Goal: Task Accomplishment & Management: Manage account settings

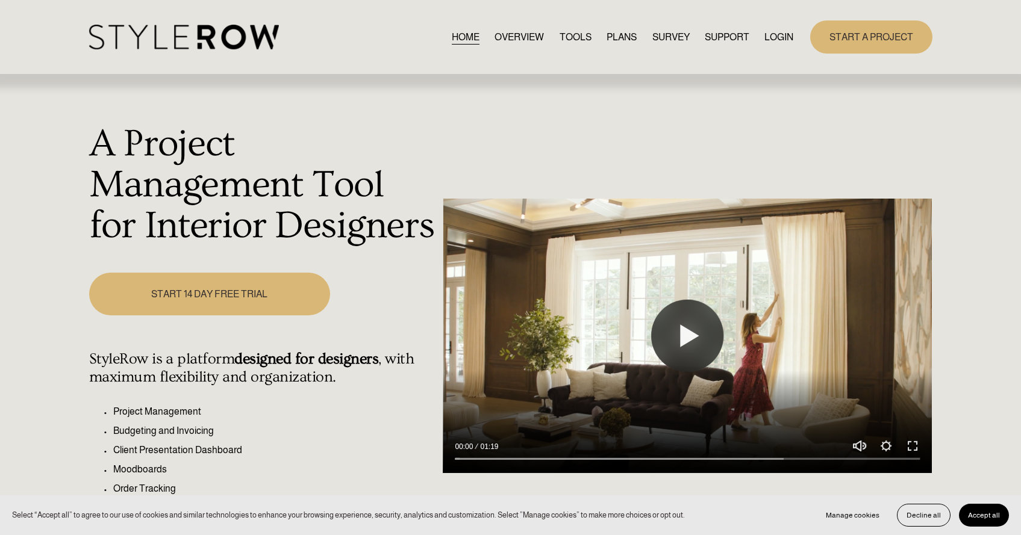
click at [778, 32] on link "LOGIN" at bounding box center [778, 37] width 29 height 16
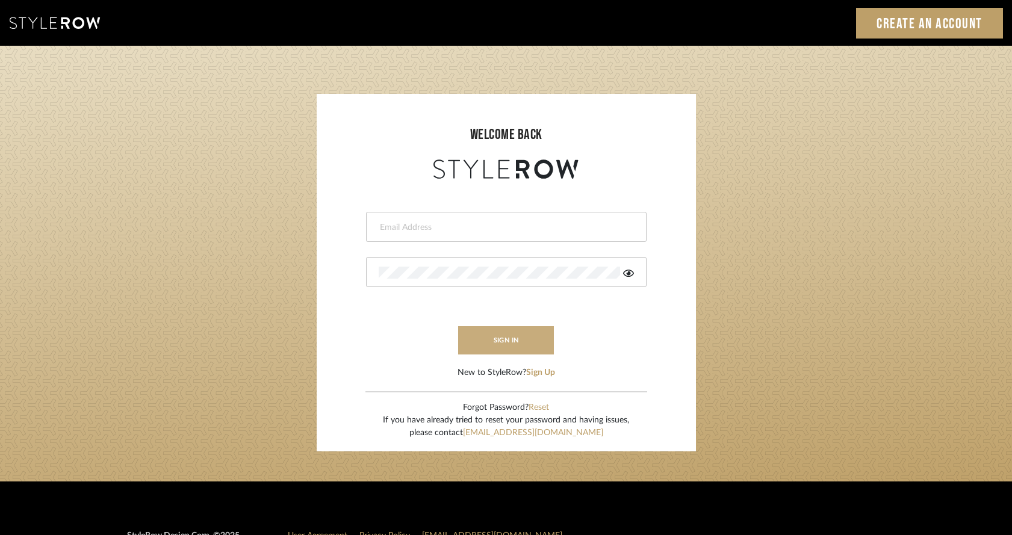
type input "[PERSON_NAME][EMAIL_ADDRESS][DOMAIN_NAME]"
click at [482, 348] on button "sign in" at bounding box center [506, 340] width 96 height 28
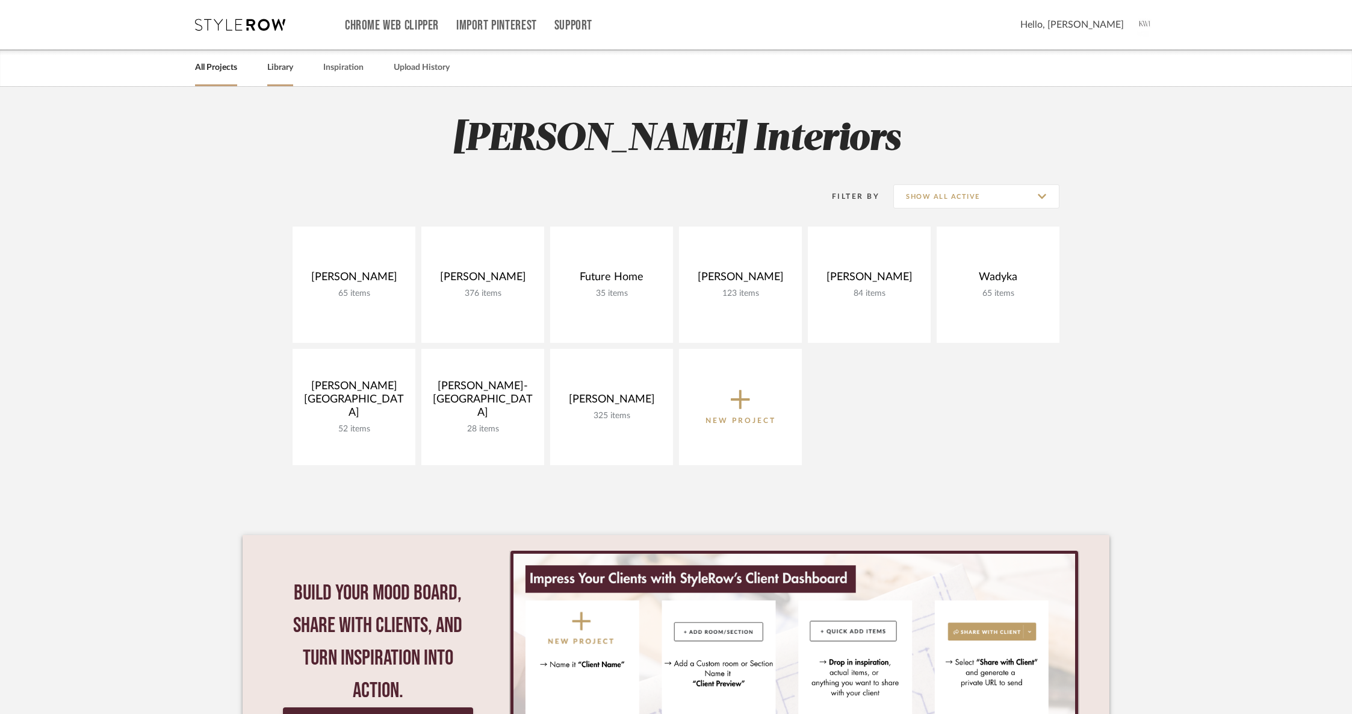
click at [277, 60] on link "Library" at bounding box center [280, 68] width 26 height 16
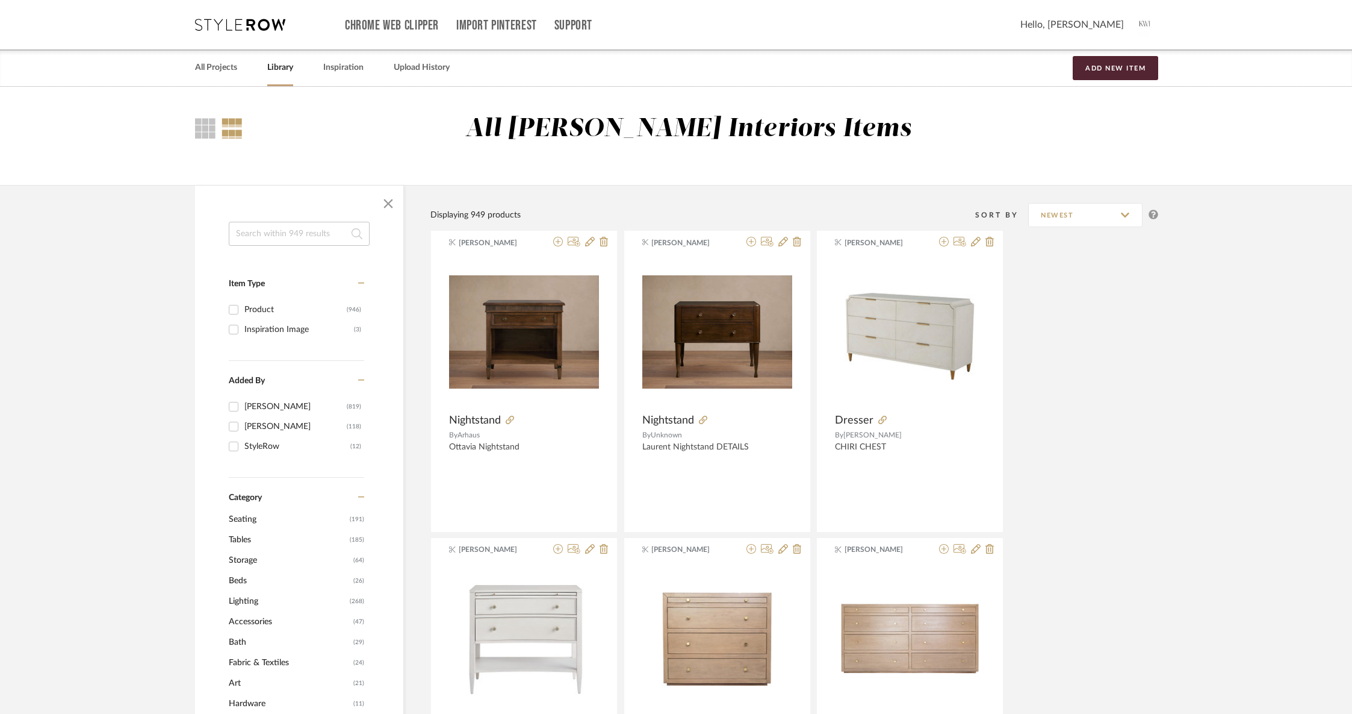
click at [274, 236] on input at bounding box center [299, 234] width 141 height 24
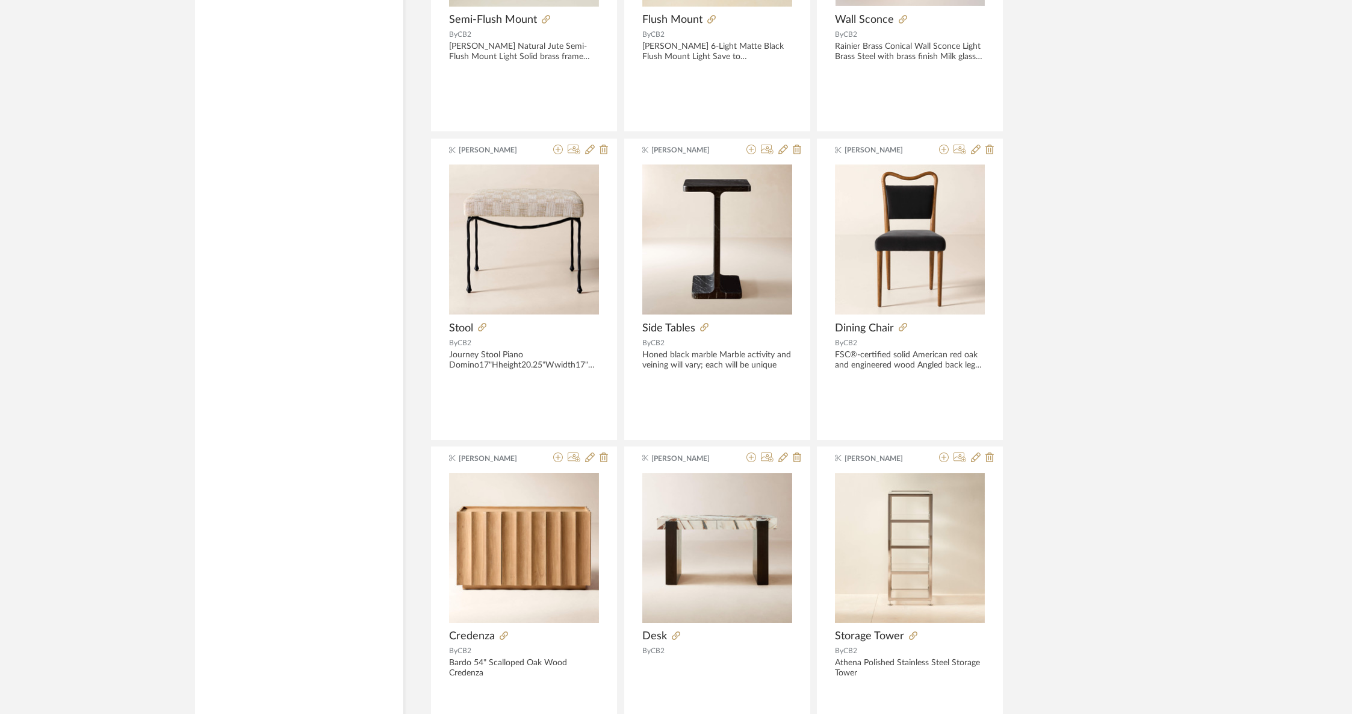
scroll to position [1687, 0]
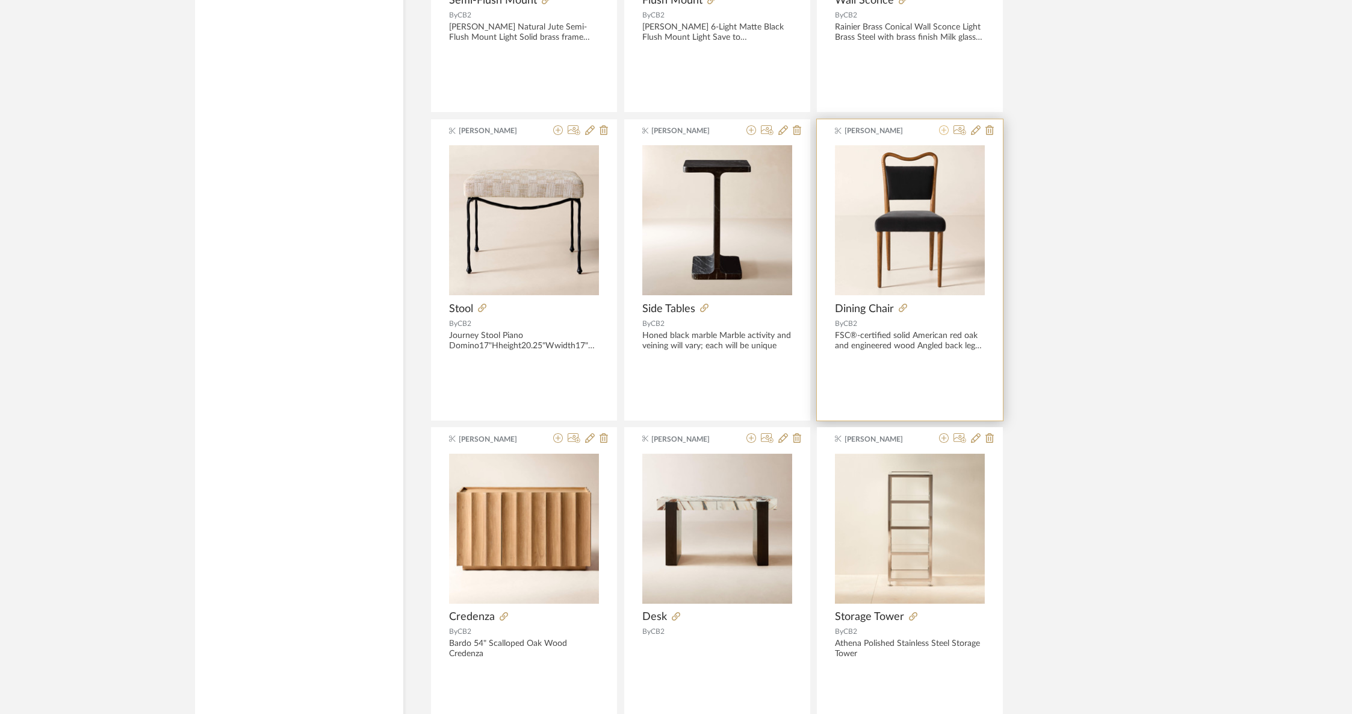
type input "cb2"
click at [945, 131] on icon at bounding box center [944, 130] width 10 height 10
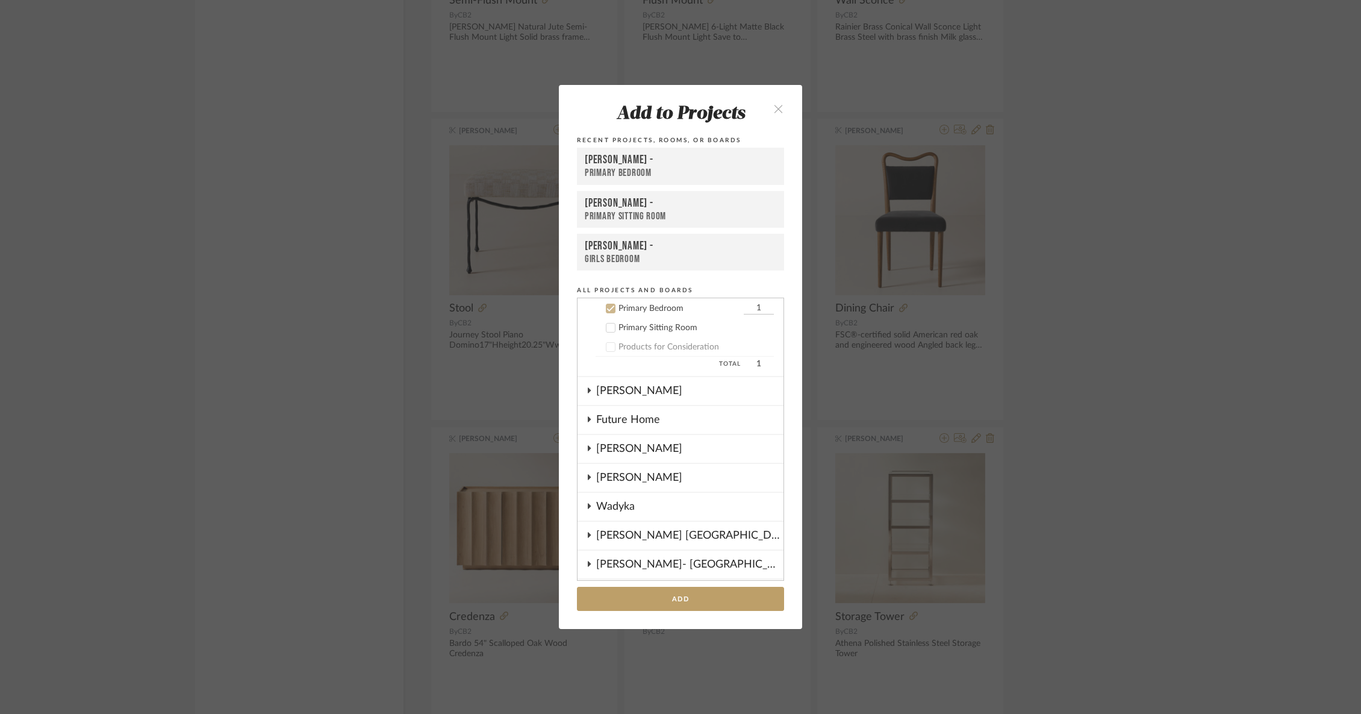
scroll to position [0, 0]
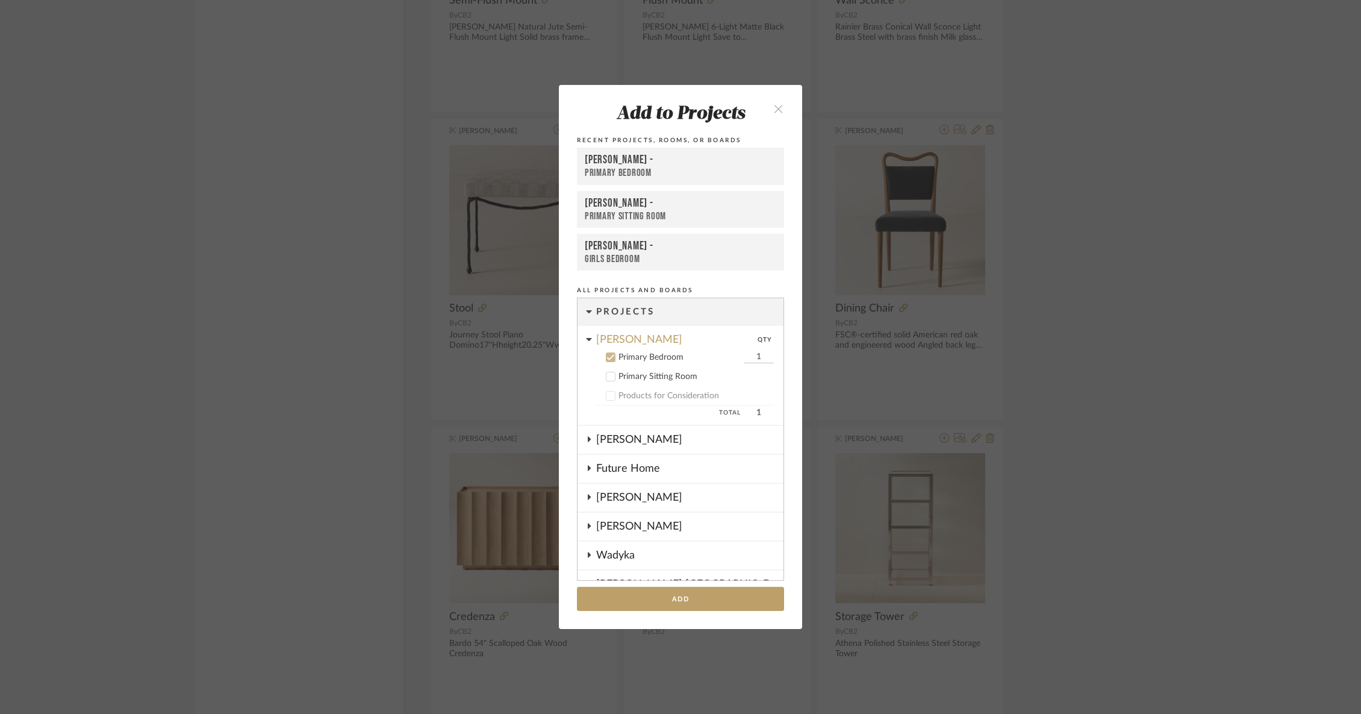
click at [650, 378] on div "Primary Sitting Room" at bounding box center [695, 377] width 155 height 10
click at [607, 357] on icon at bounding box center [611, 357] width 8 height 6
click at [671, 591] on button "Add" at bounding box center [680, 599] width 207 height 25
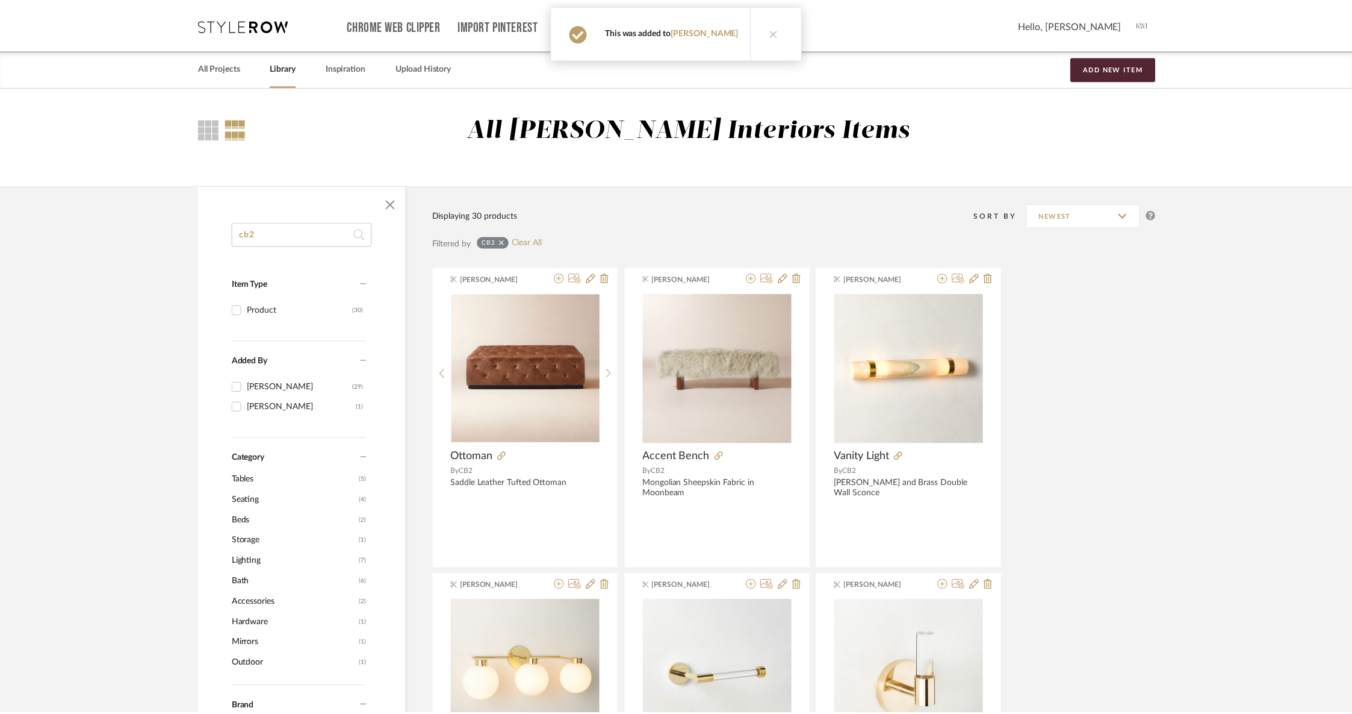
scroll to position [1687, 0]
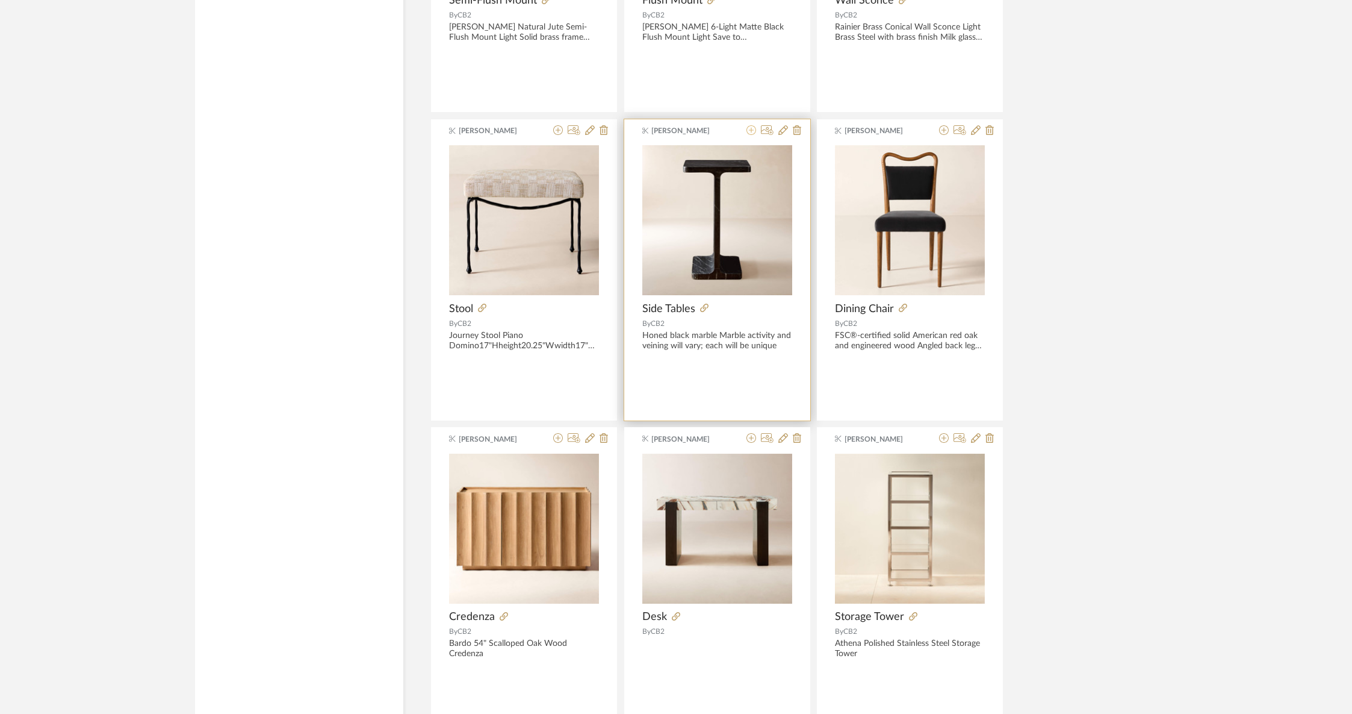
click at [747, 129] on icon at bounding box center [752, 130] width 10 height 10
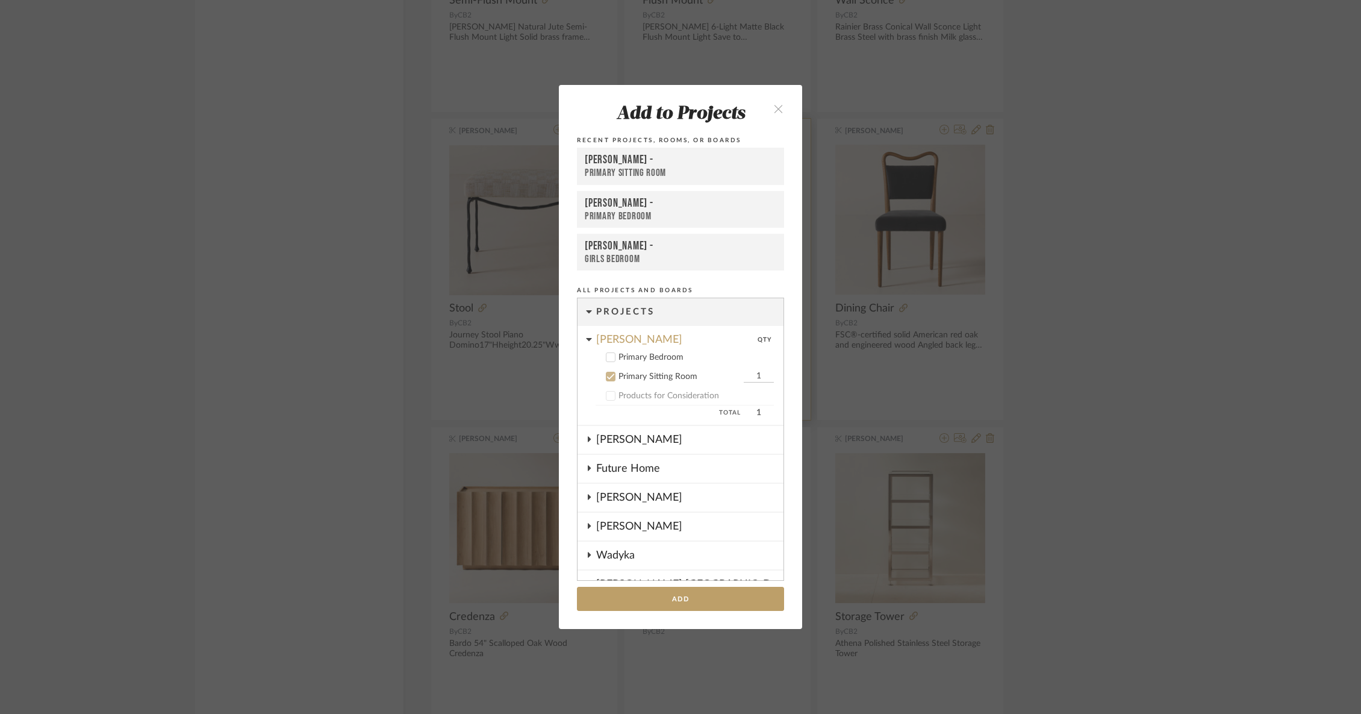
scroll to position [68, 0]
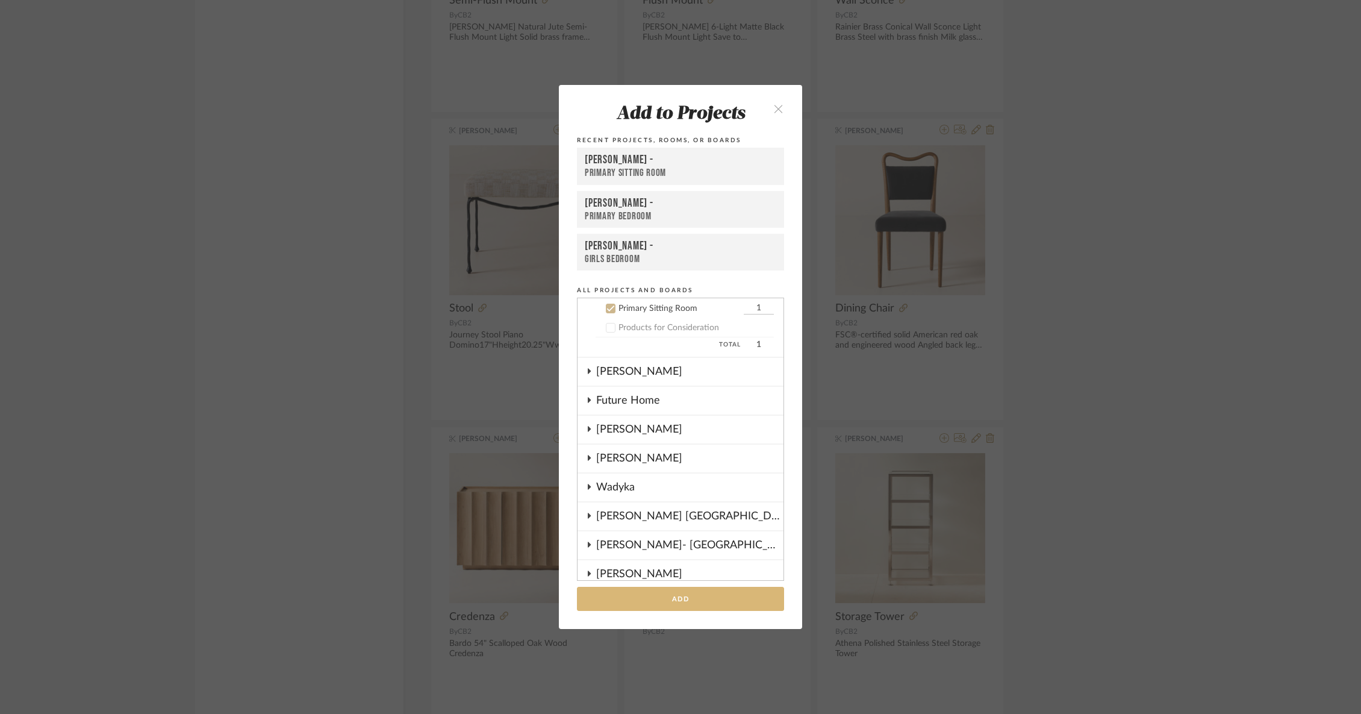
click at [656, 600] on button "Add" at bounding box center [680, 599] width 207 height 25
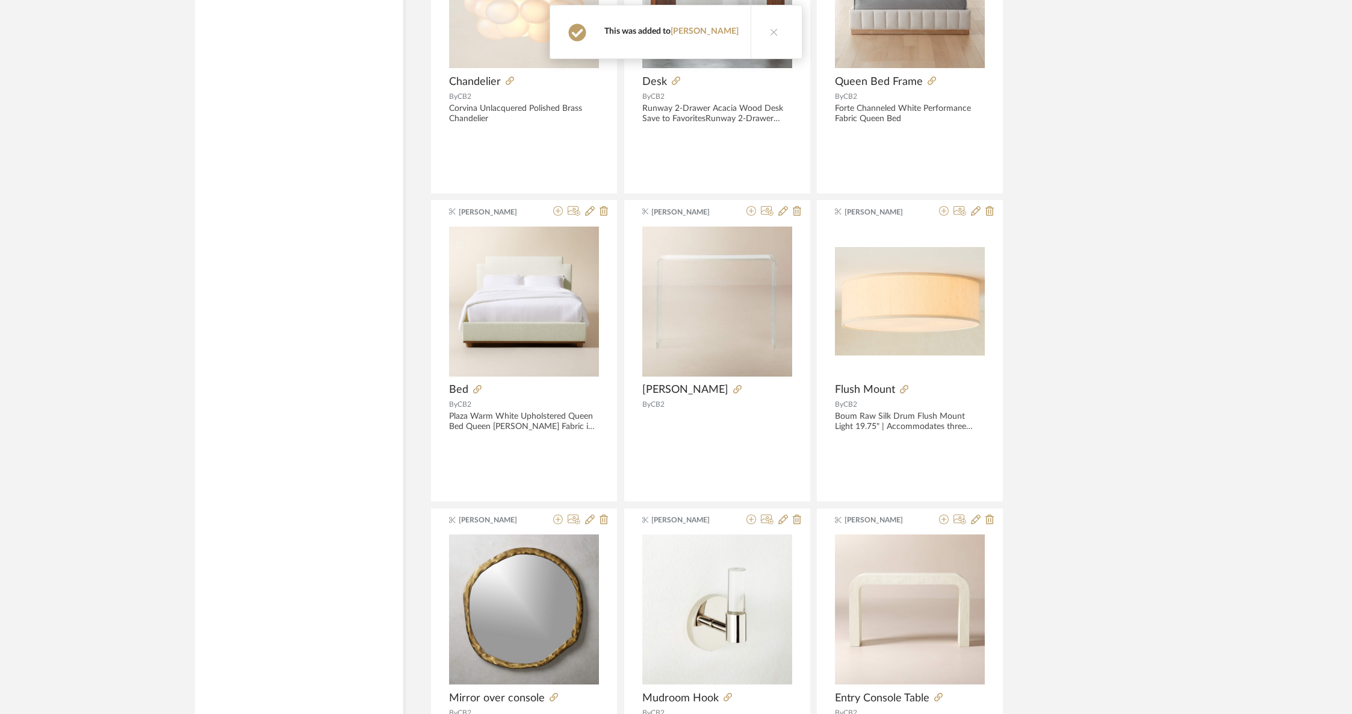
scroll to position [2552, 0]
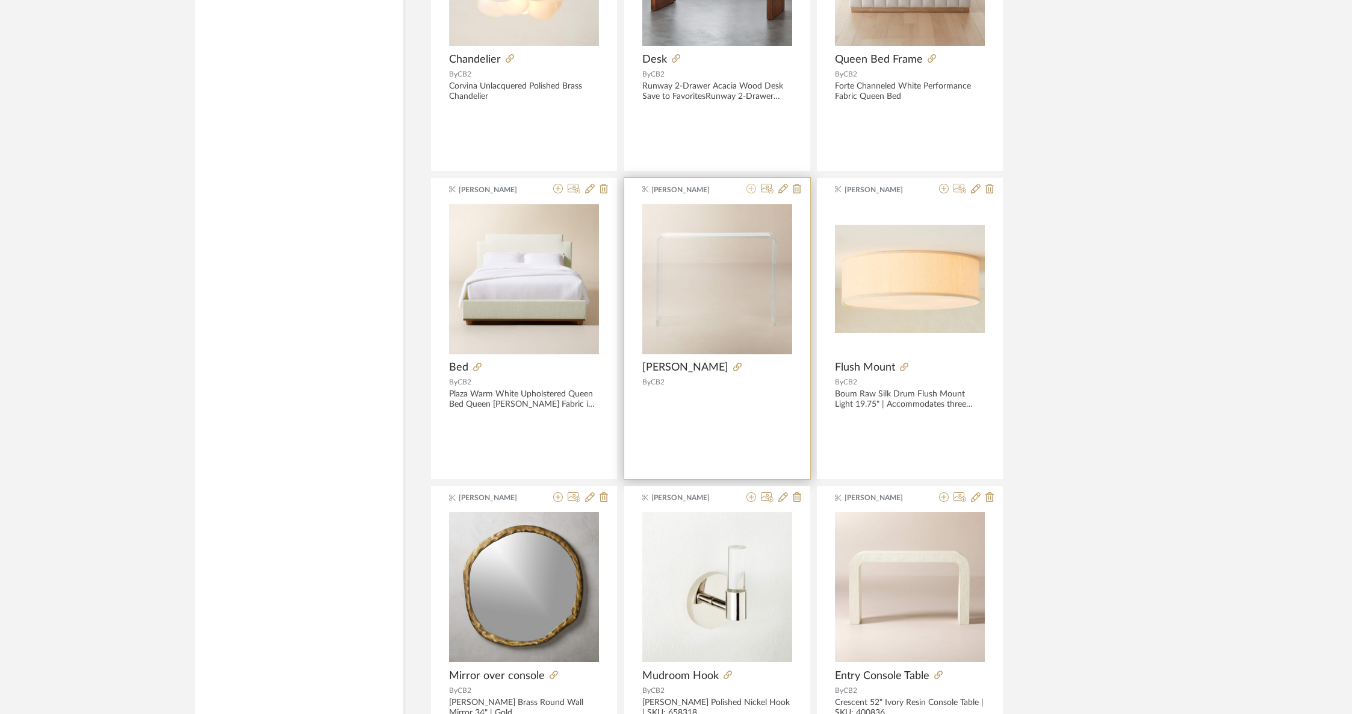
click at [747, 188] on icon at bounding box center [752, 189] width 10 height 10
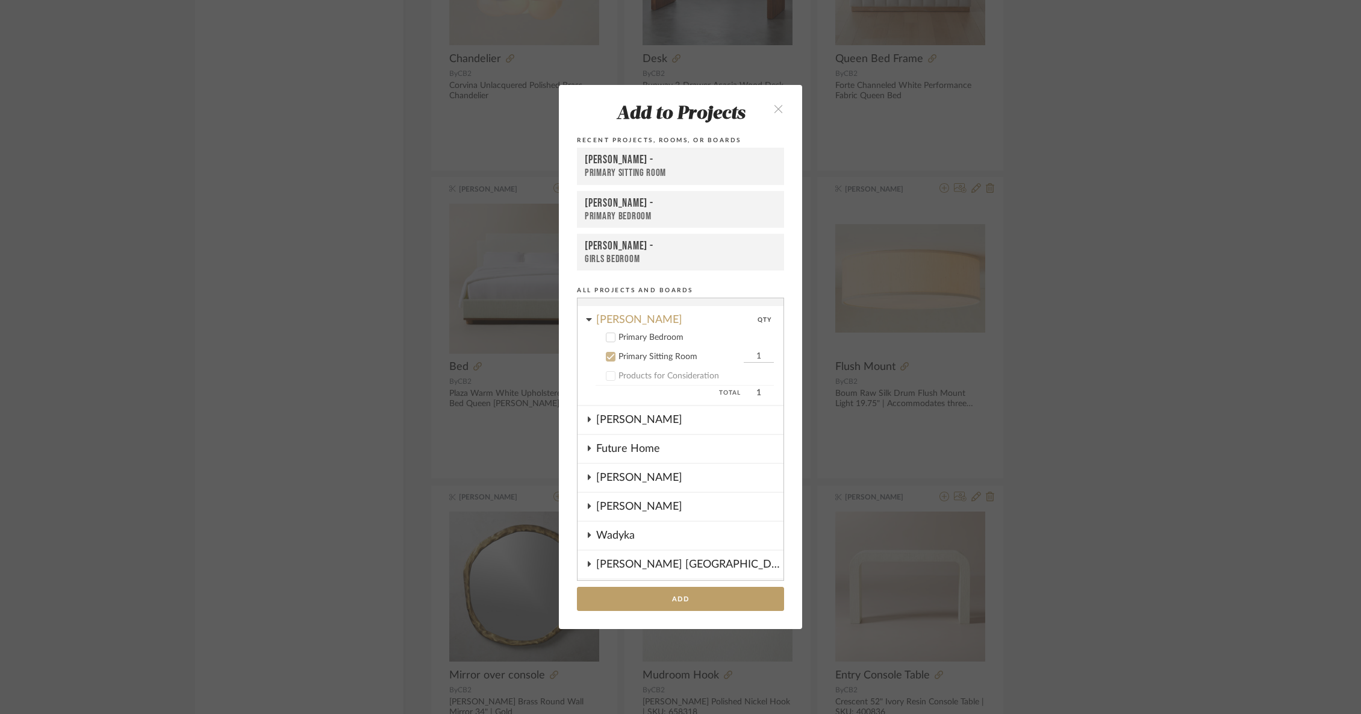
scroll to position [13, 0]
click at [679, 590] on button "Add" at bounding box center [680, 599] width 207 height 25
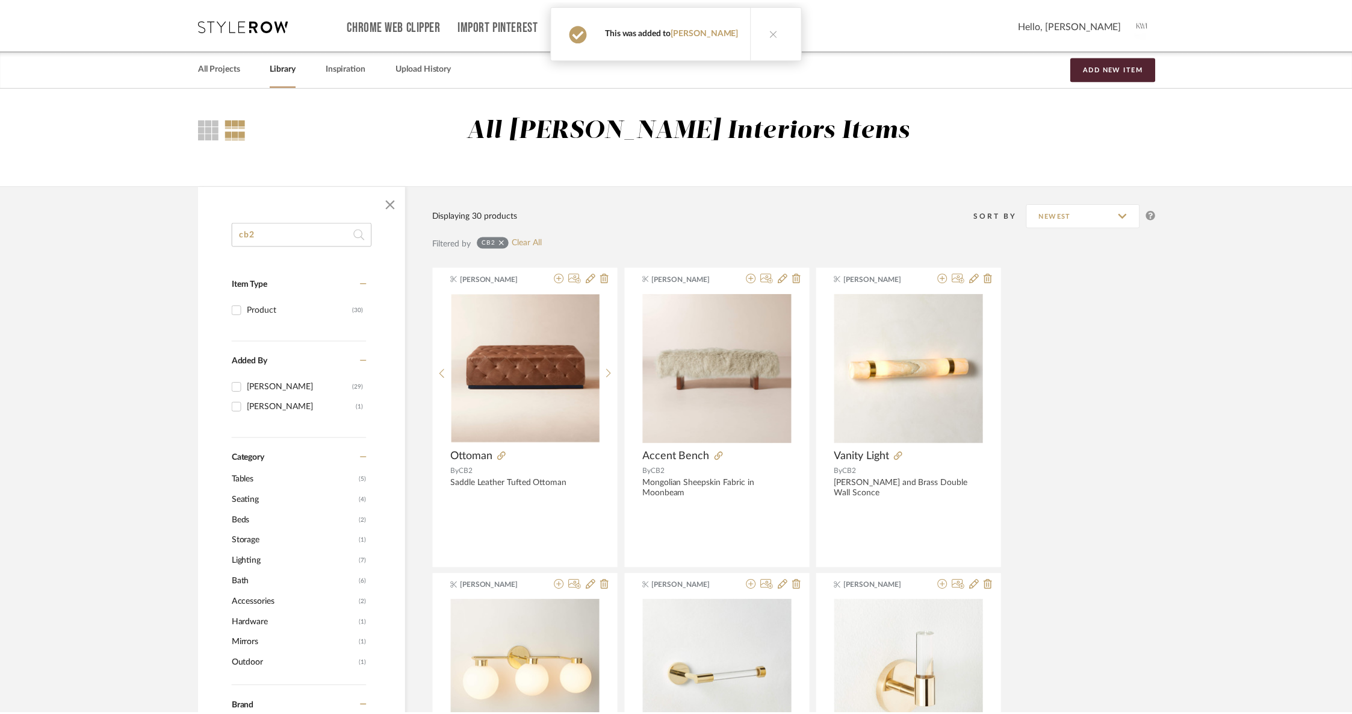
scroll to position [2552, 0]
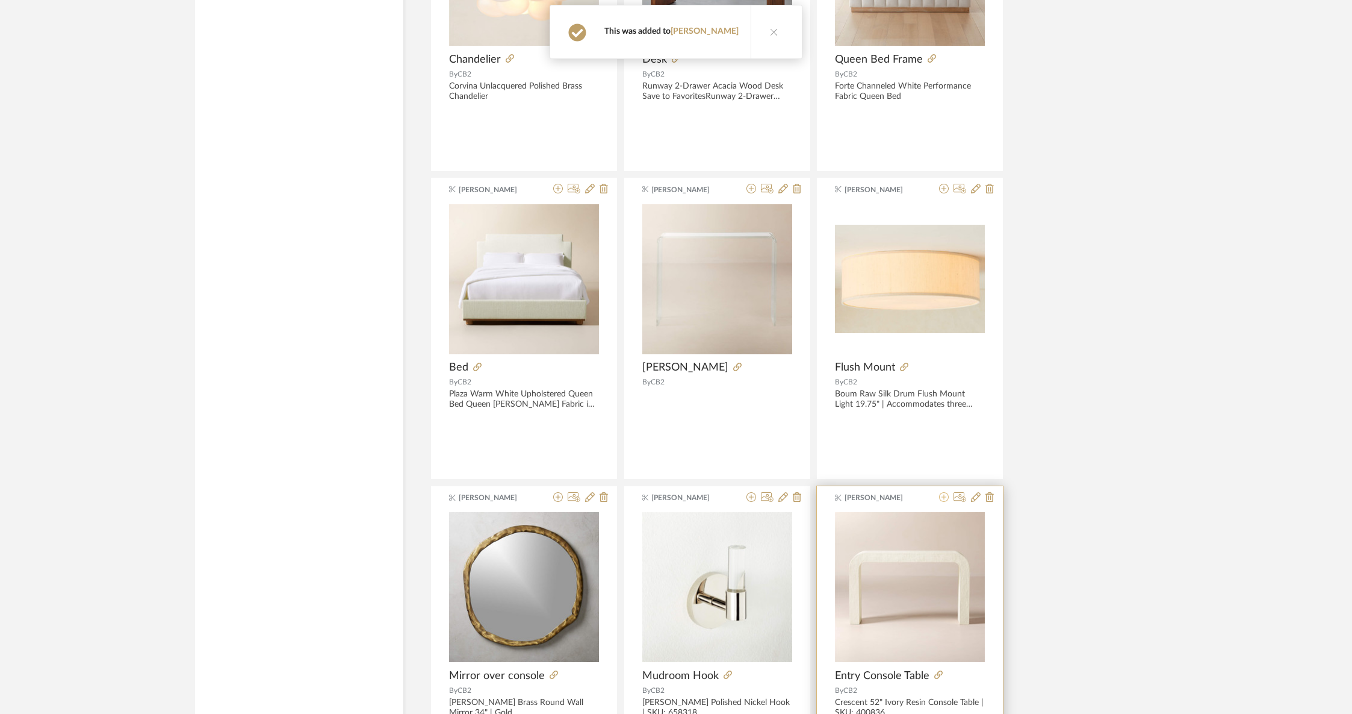
click at [945, 497] on icon at bounding box center [944, 497] width 10 height 10
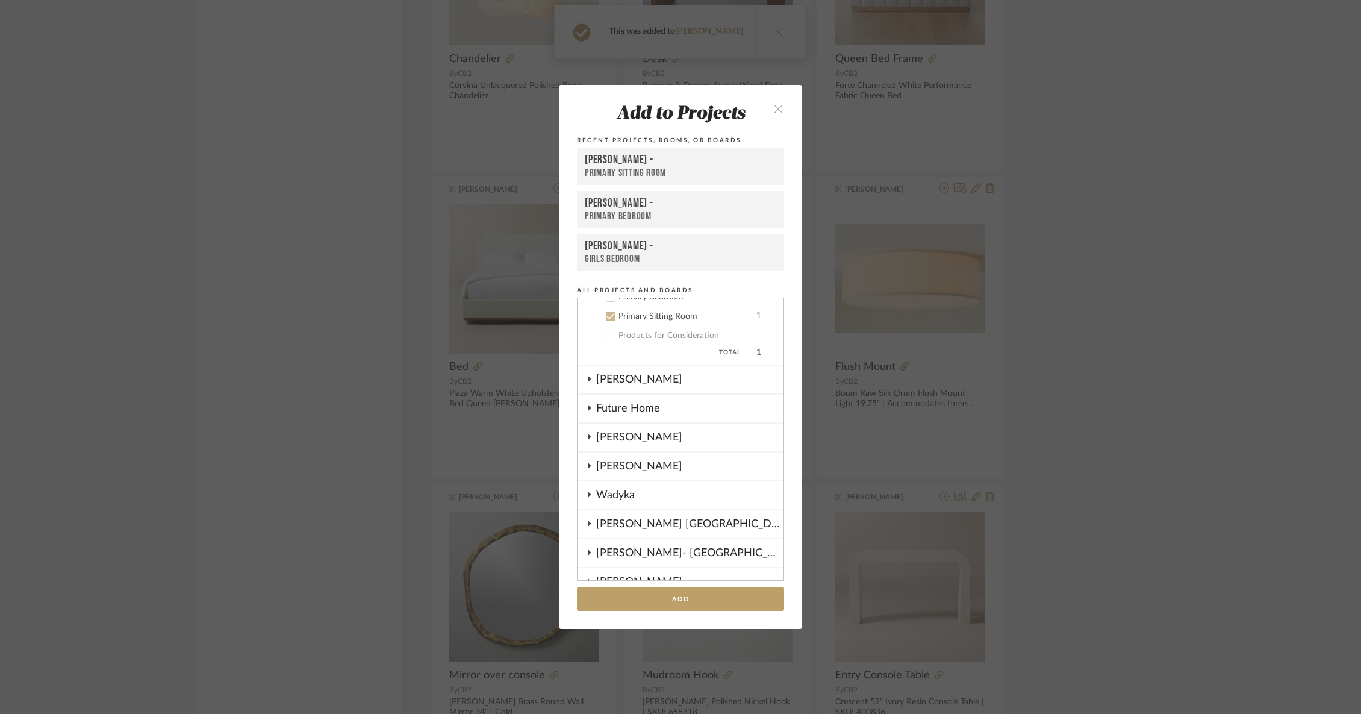
scroll to position [68, 0]
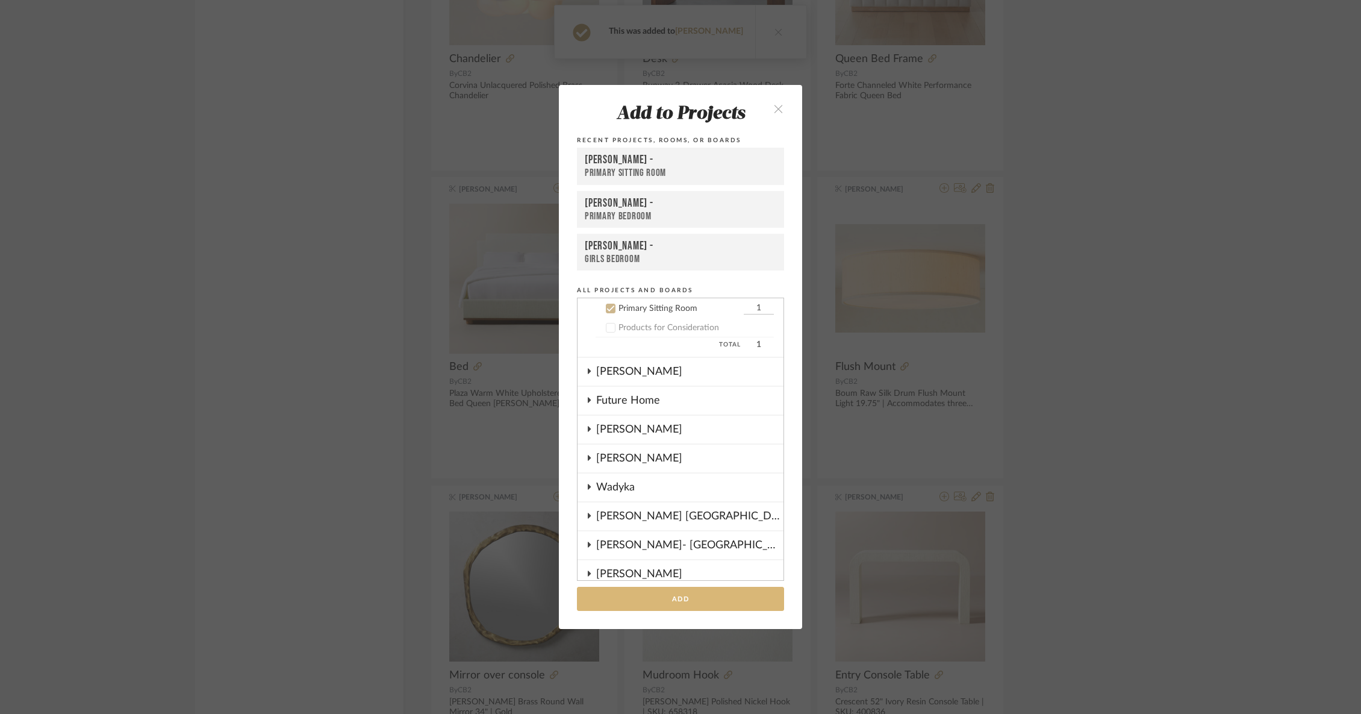
click at [710, 596] on button "Add" at bounding box center [680, 599] width 207 height 25
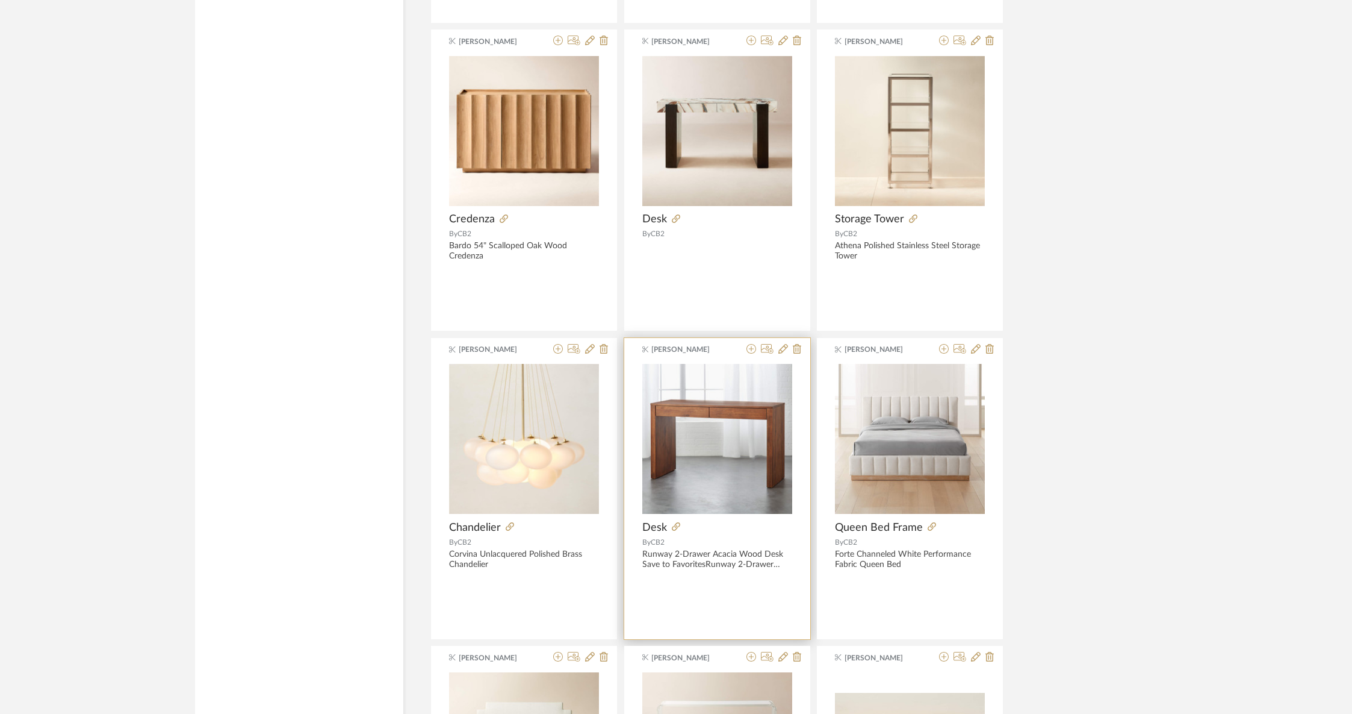
scroll to position [2113, 0]
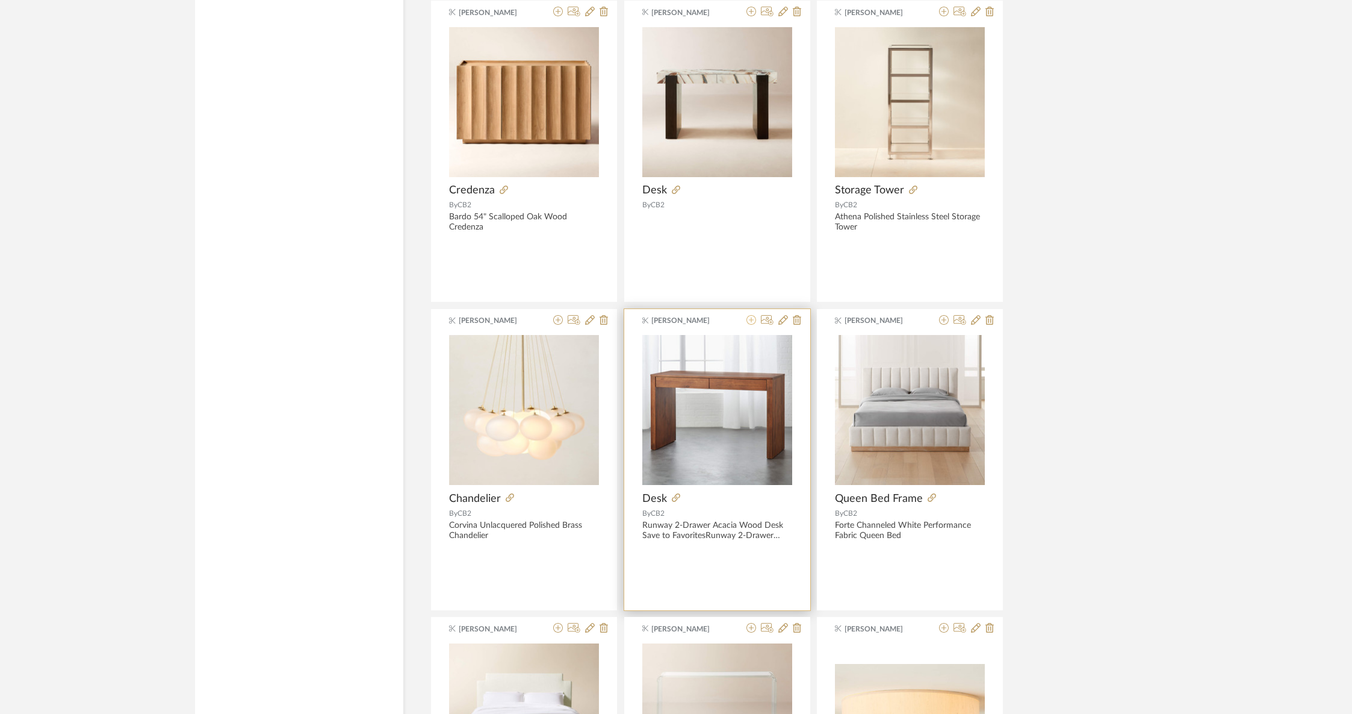
click at [748, 321] on icon at bounding box center [752, 320] width 10 height 10
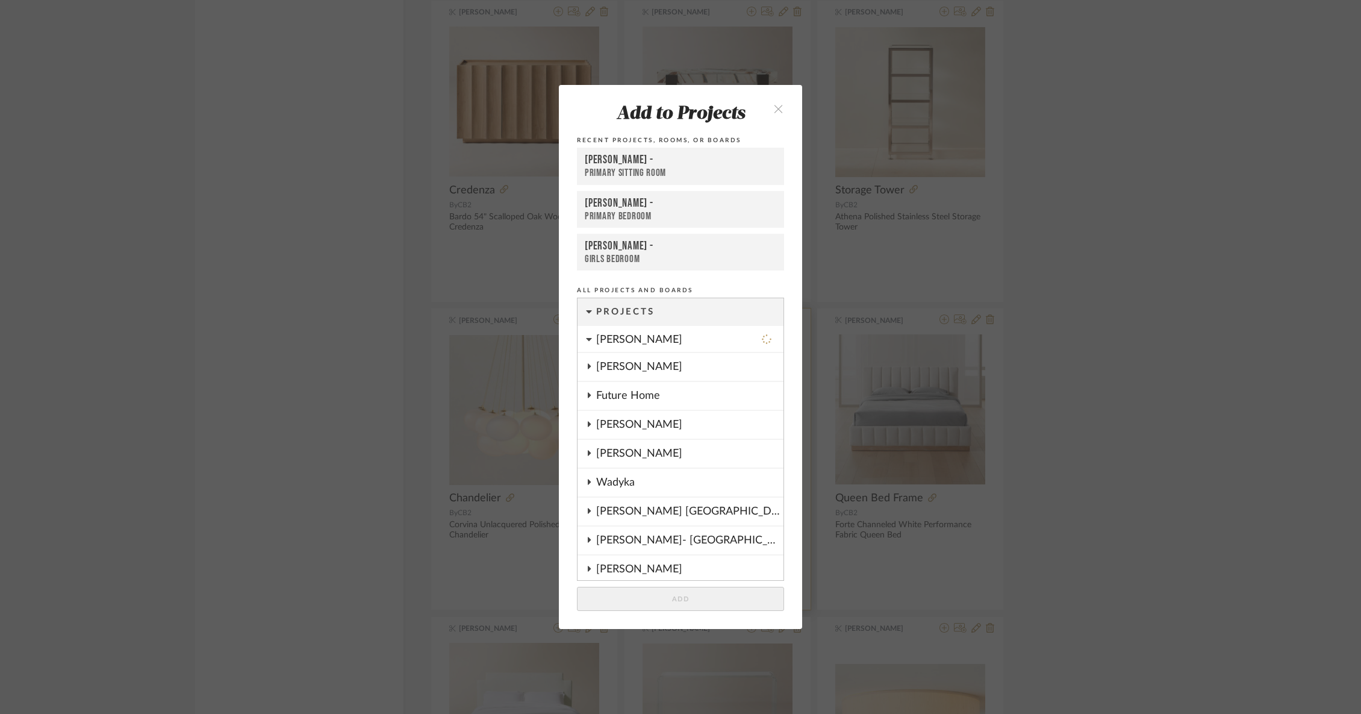
scroll to position [68, 0]
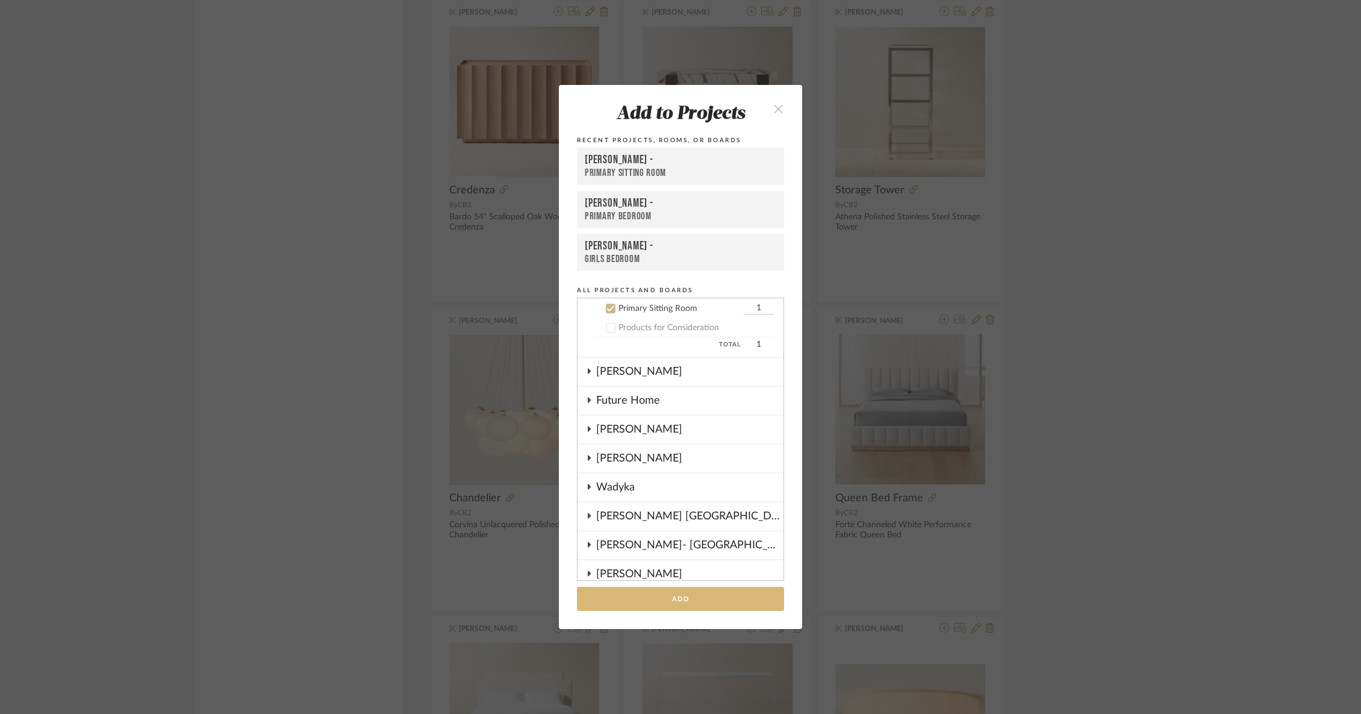
click at [649, 599] on button "Add" at bounding box center [680, 599] width 207 height 25
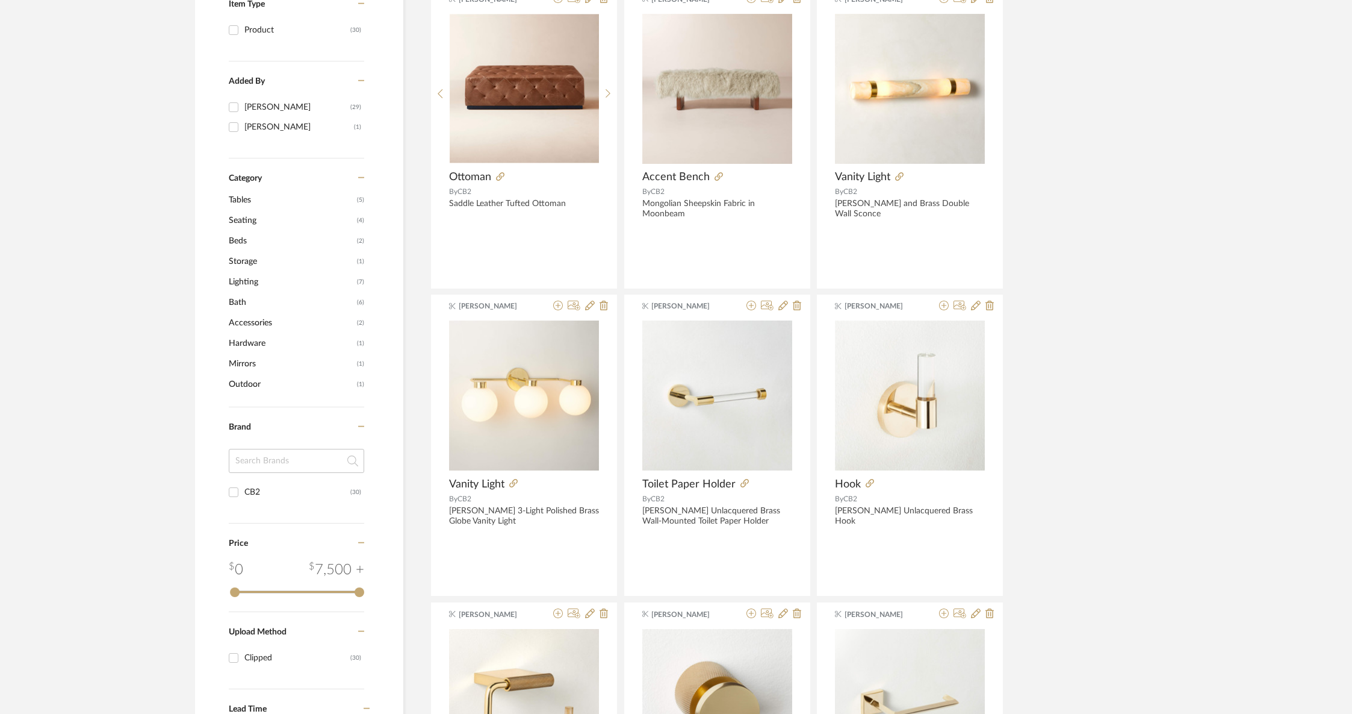
scroll to position [30, 0]
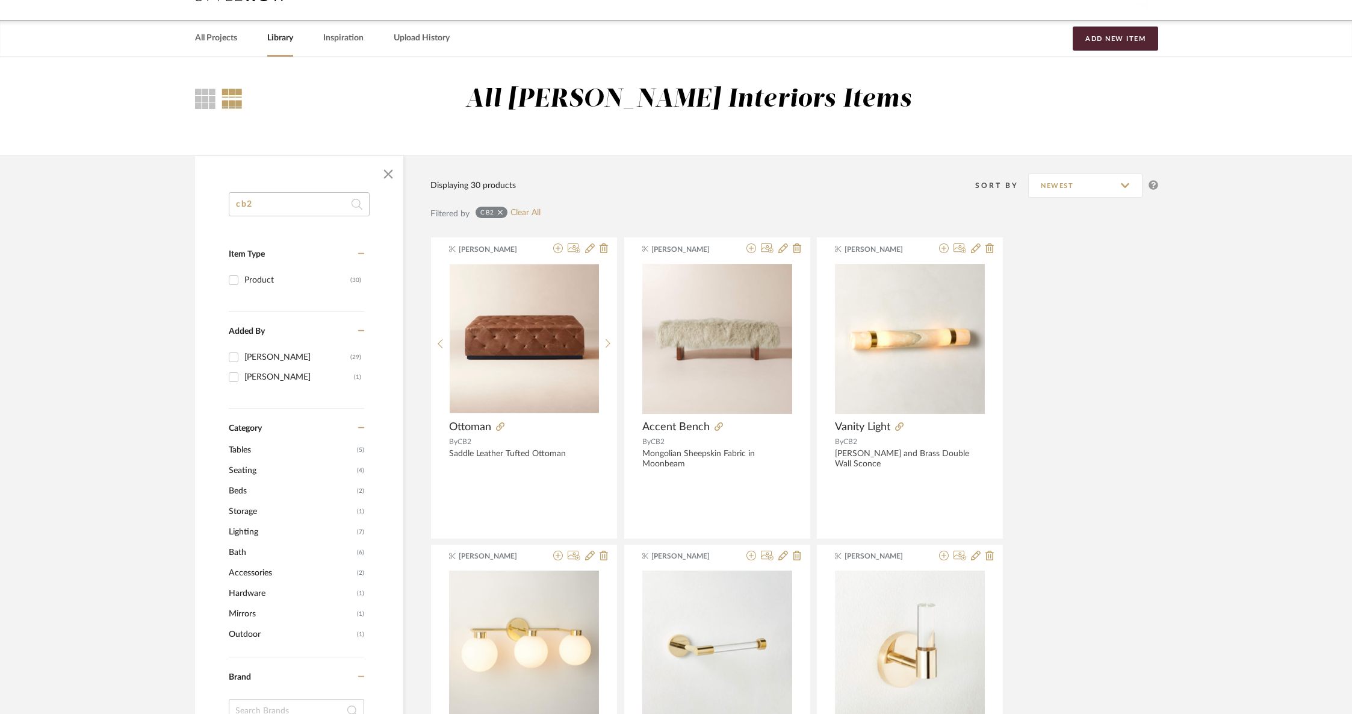
drag, startPoint x: 334, startPoint y: 201, endPoint x: 178, endPoint y: 196, distance: 156.0
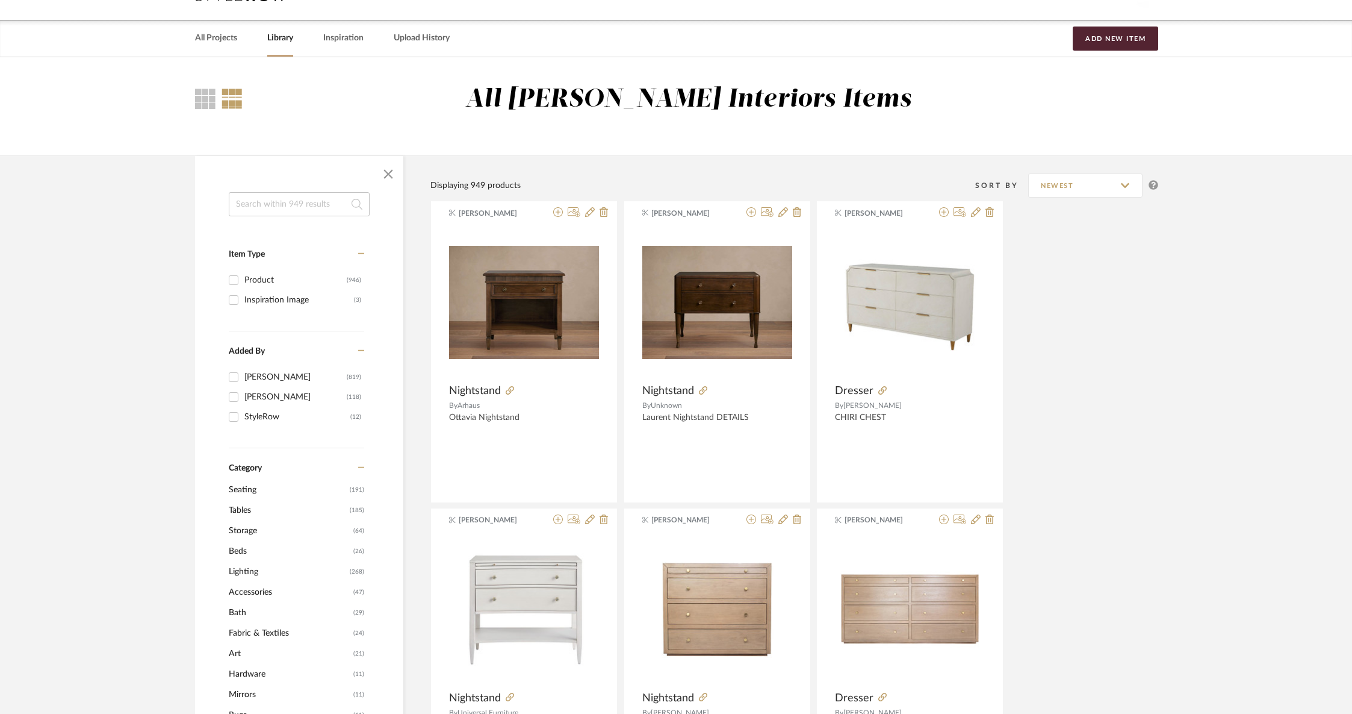
click at [255, 208] on input at bounding box center [299, 204] width 141 height 24
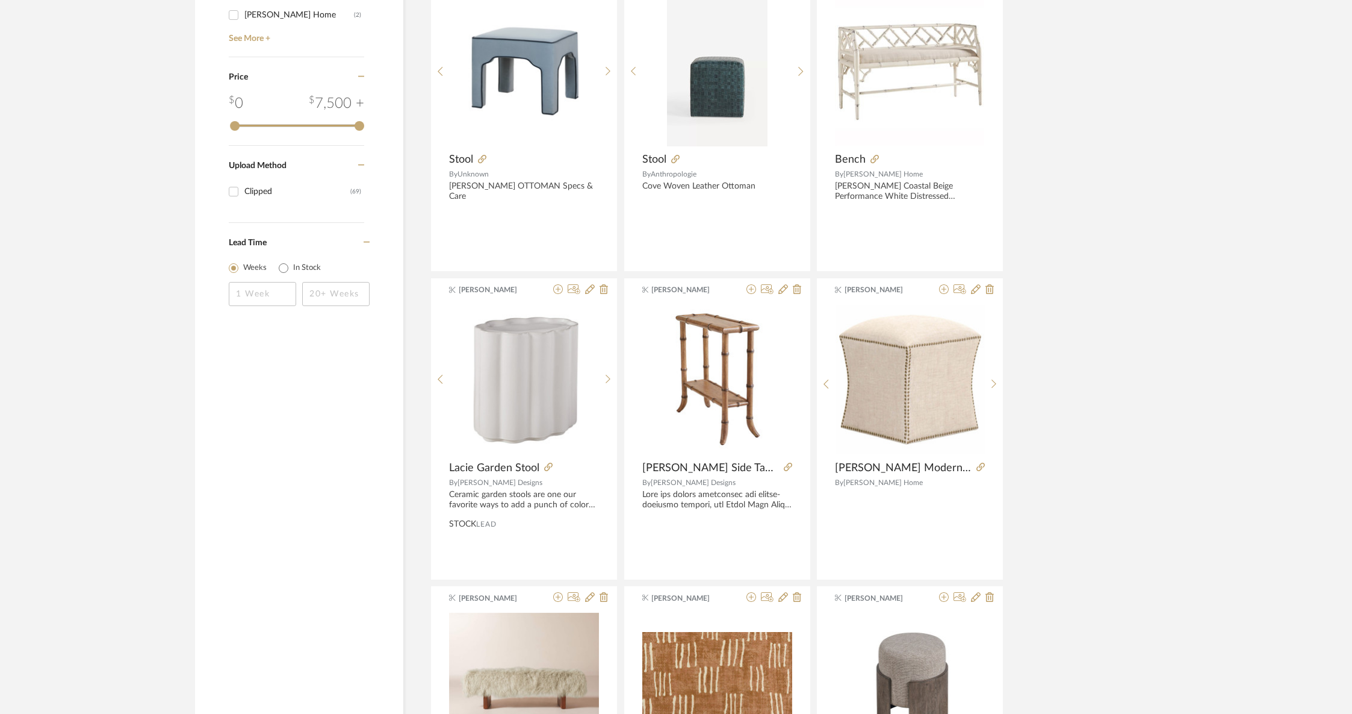
scroll to position [1051, 0]
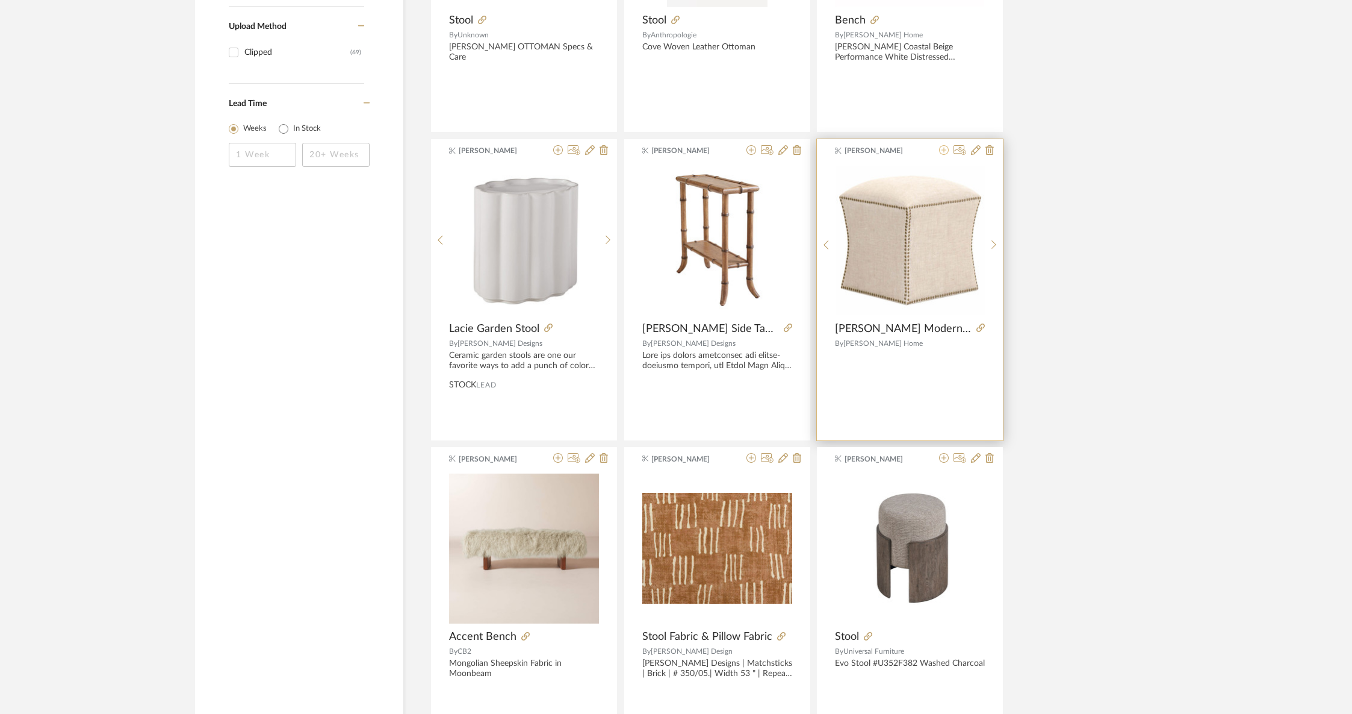
click at [943, 151] on icon at bounding box center [944, 150] width 10 height 10
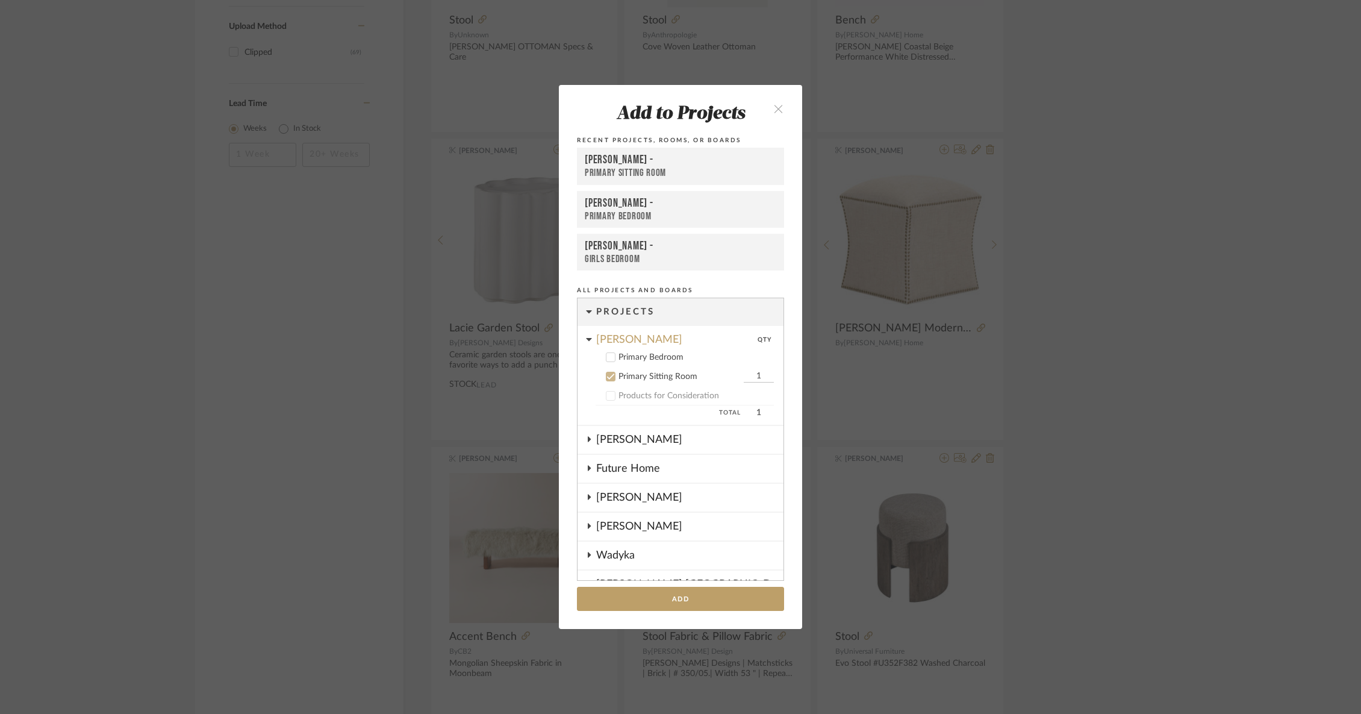
scroll to position [68, 0]
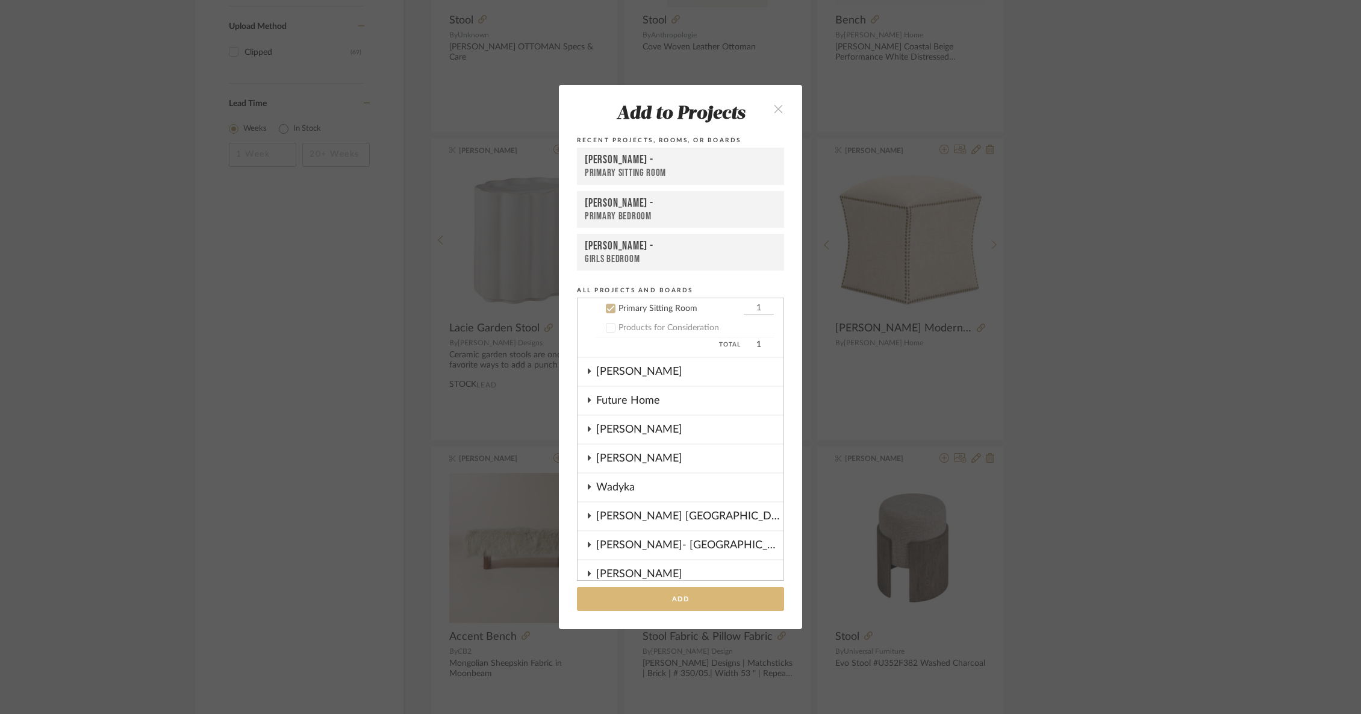
click at [661, 605] on button "Add" at bounding box center [680, 599] width 207 height 25
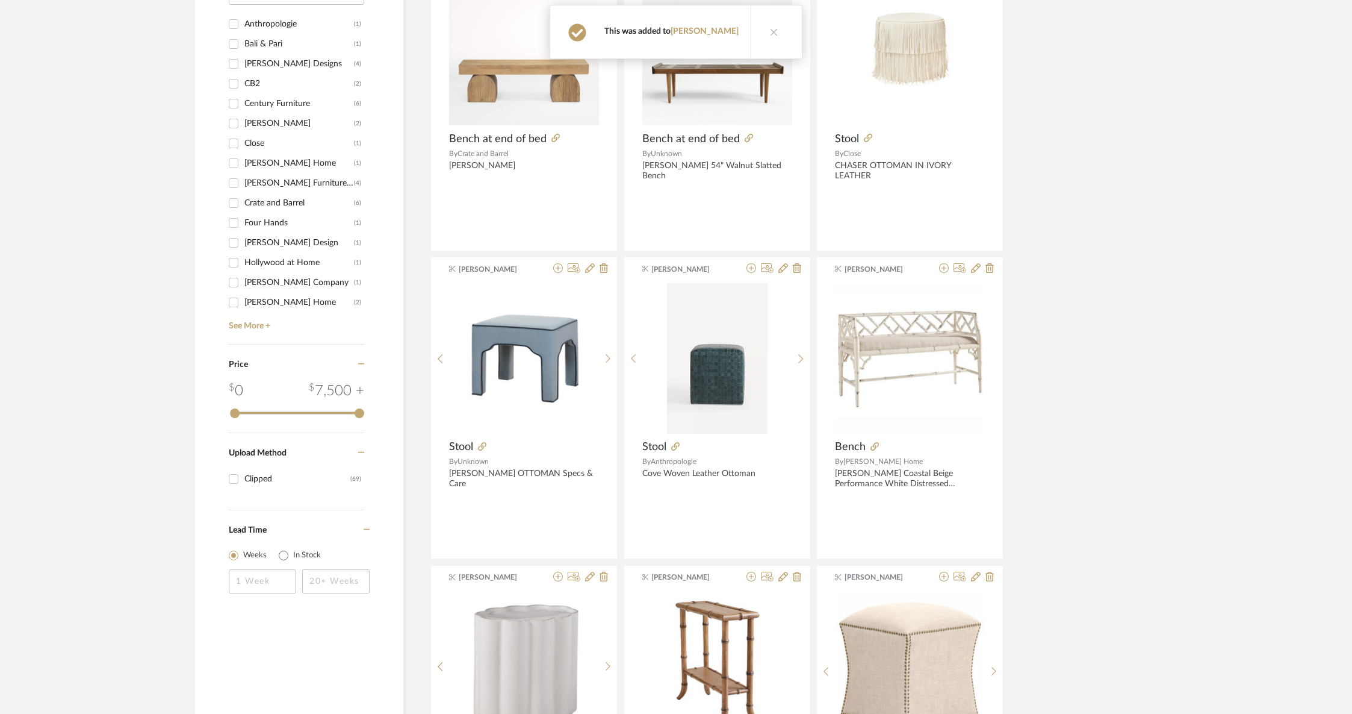
scroll to position [607, 0]
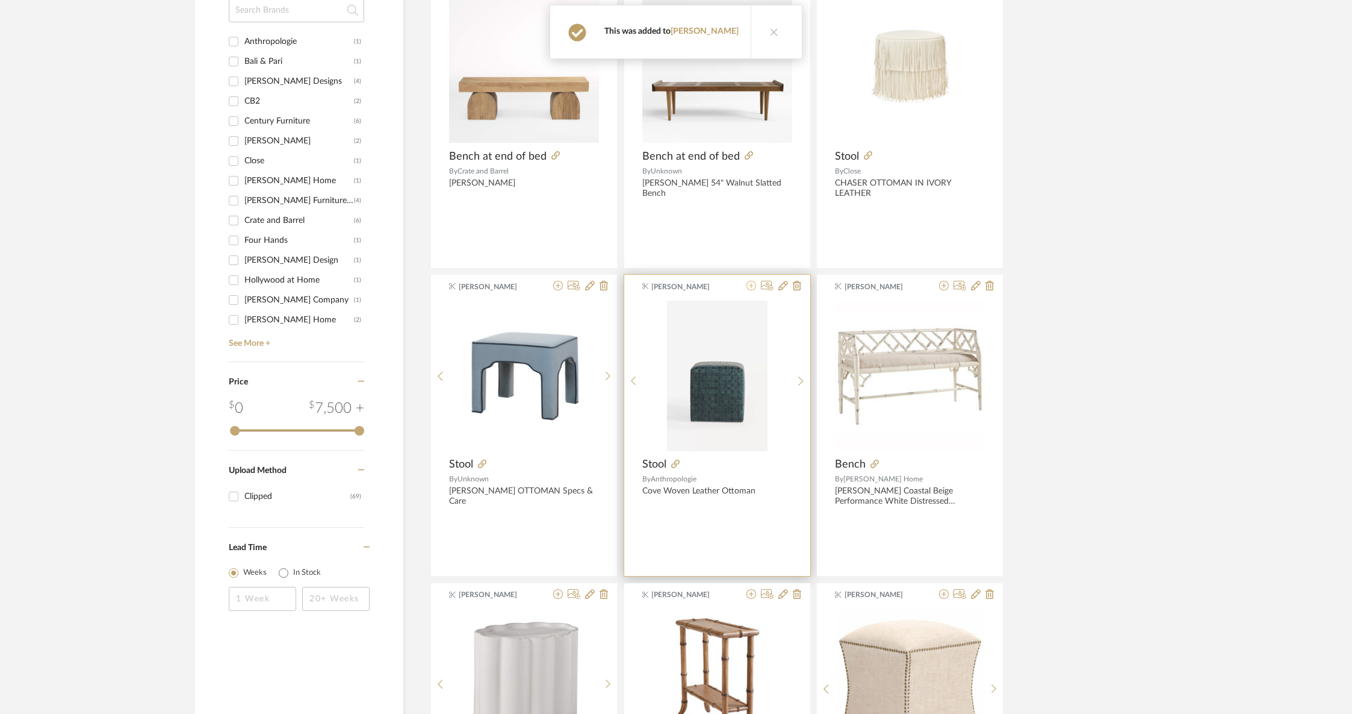
click at [754, 285] on icon at bounding box center [752, 286] width 10 height 10
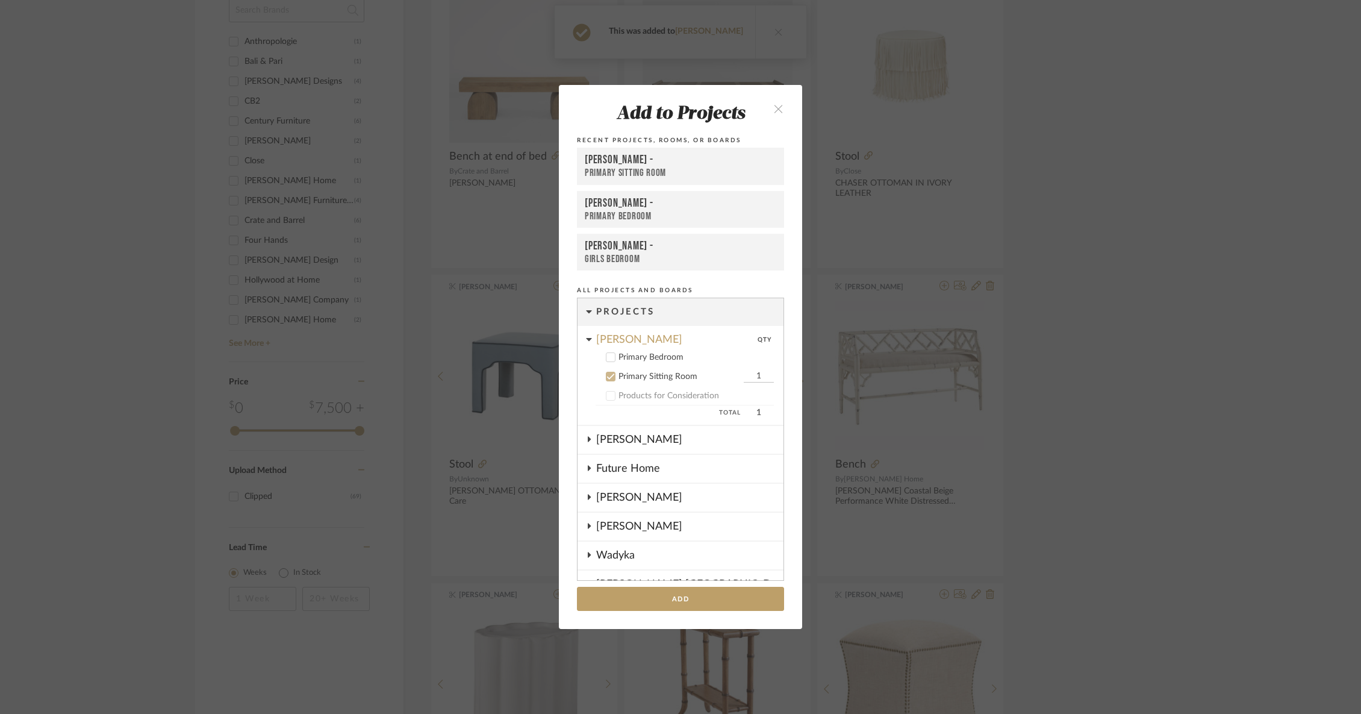
scroll to position [68, 0]
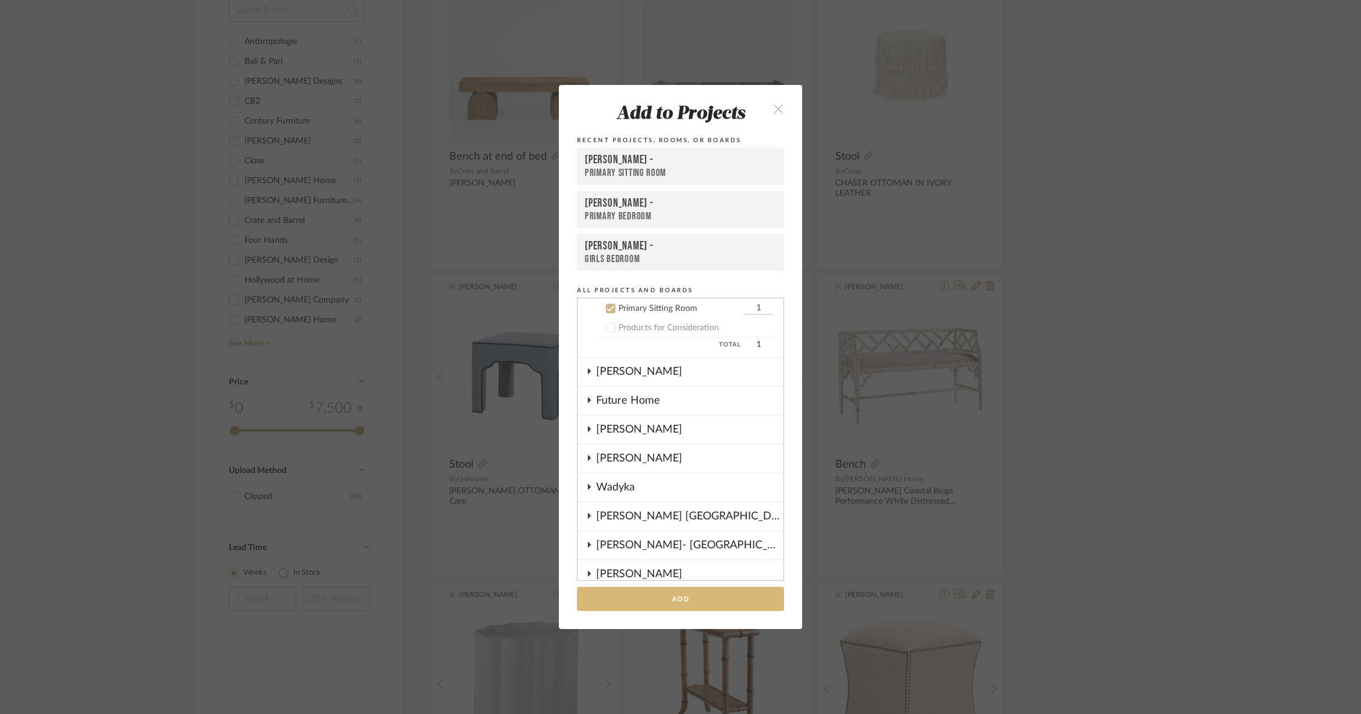
click at [709, 597] on button "Add" at bounding box center [680, 599] width 207 height 25
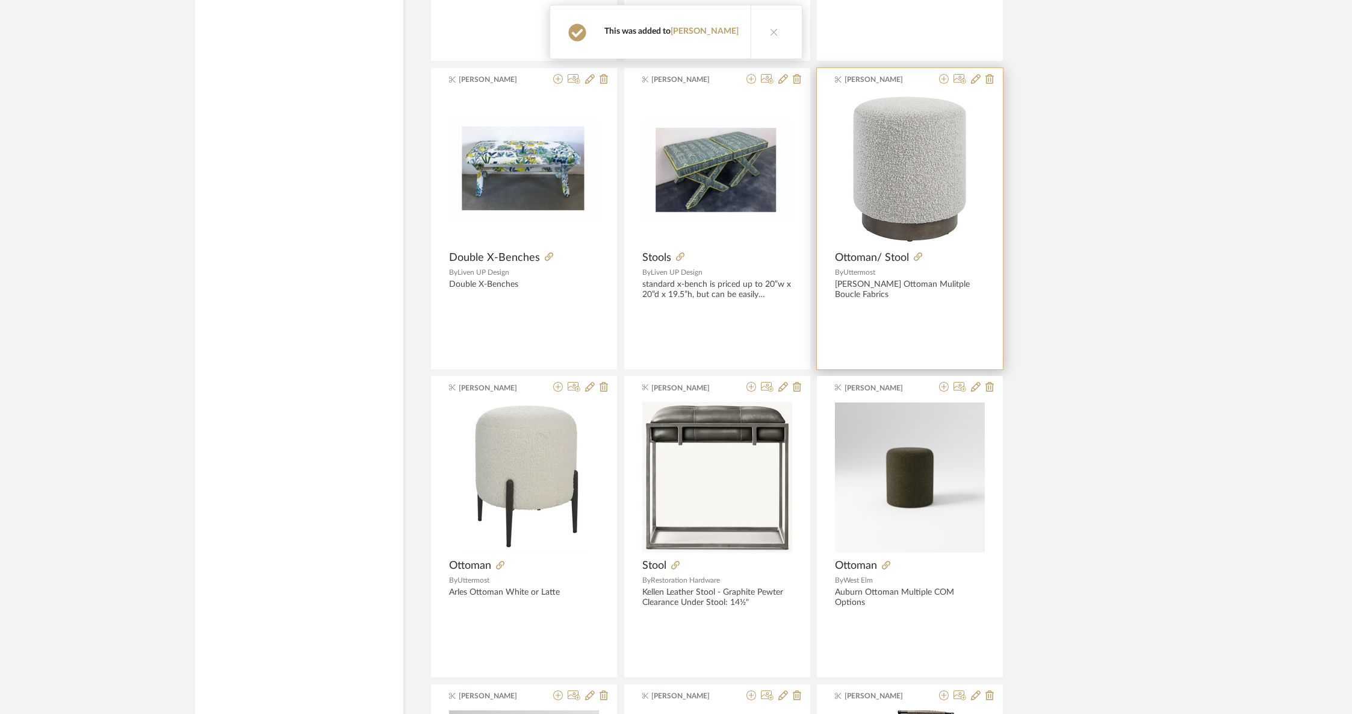
scroll to position [1722, 0]
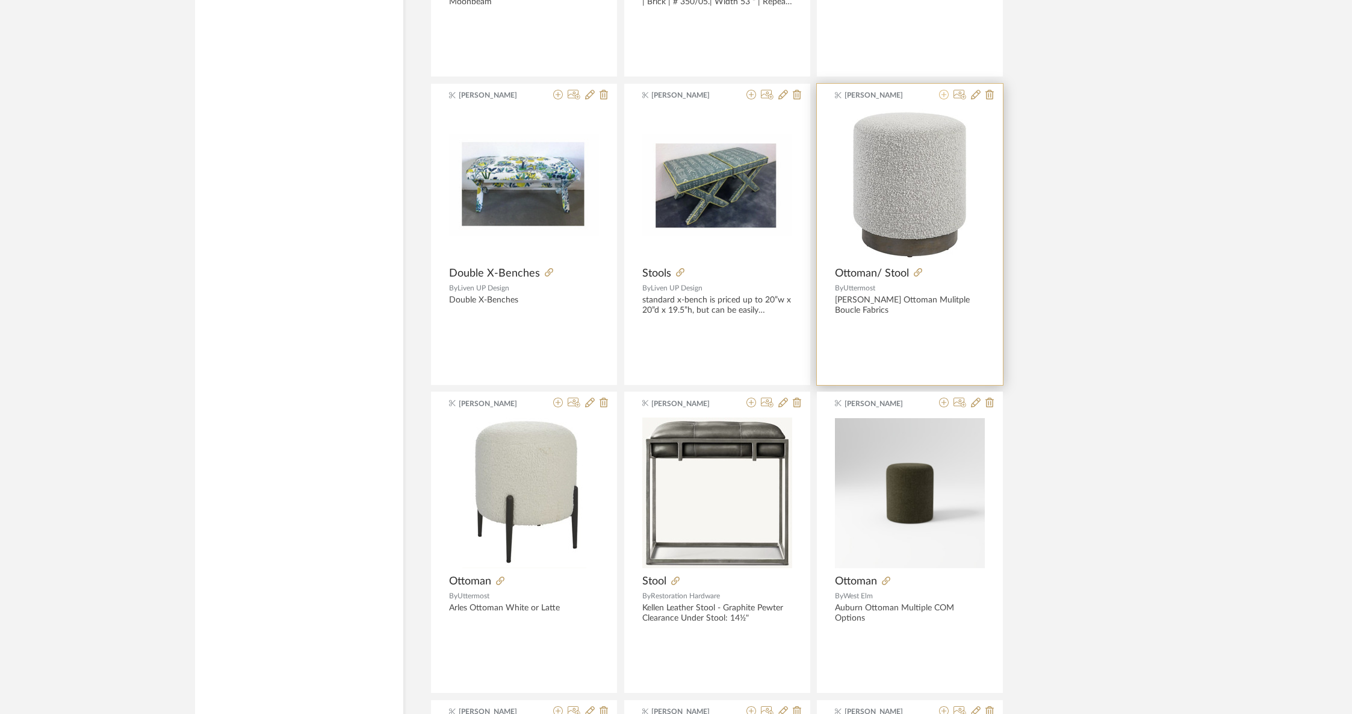
click at [945, 97] on icon at bounding box center [944, 95] width 10 height 10
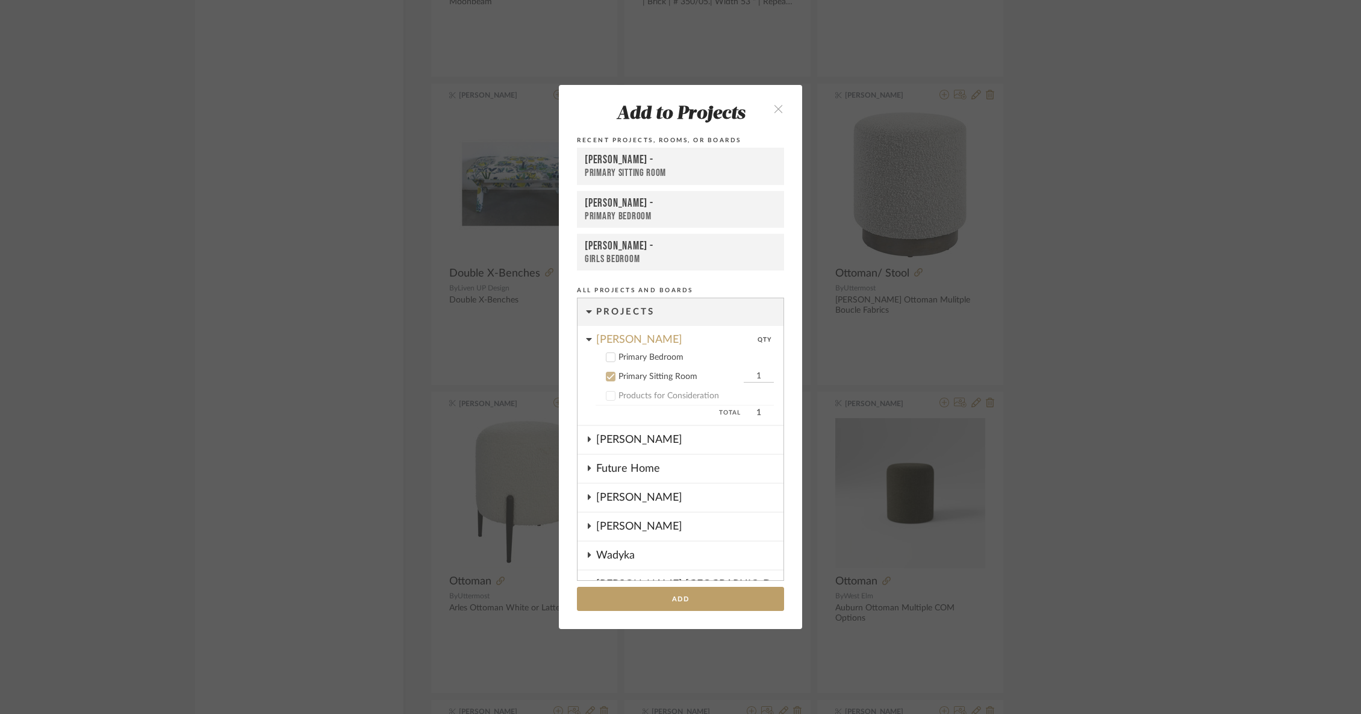
scroll to position [68, 0]
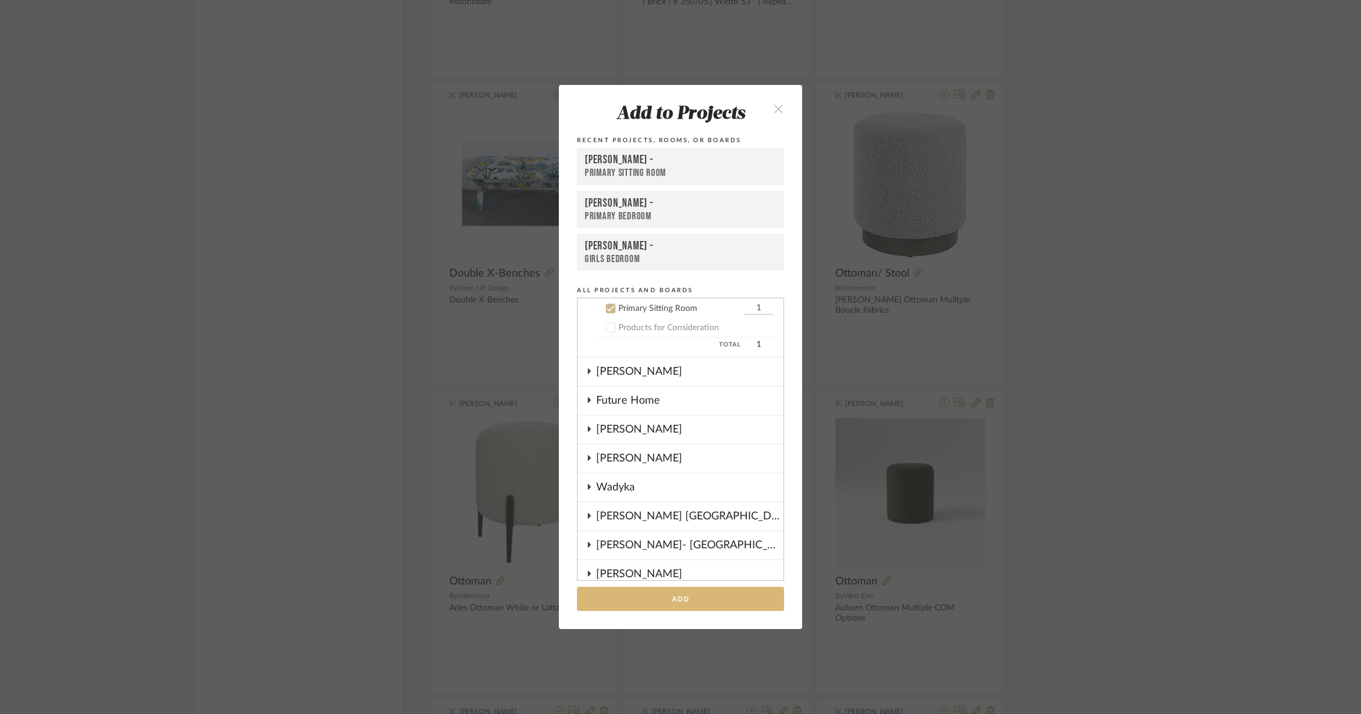
click at [732, 603] on button "Add" at bounding box center [680, 599] width 207 height 25
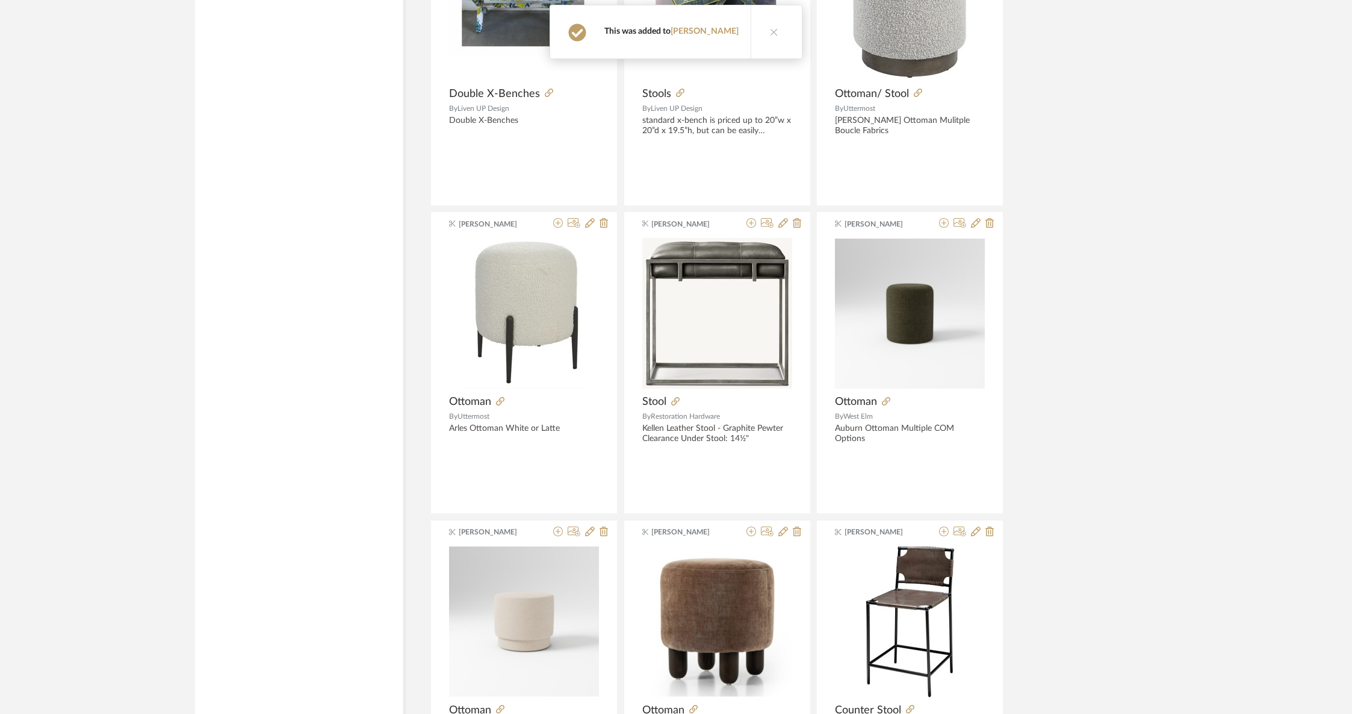
scroll to position [1903, 0]
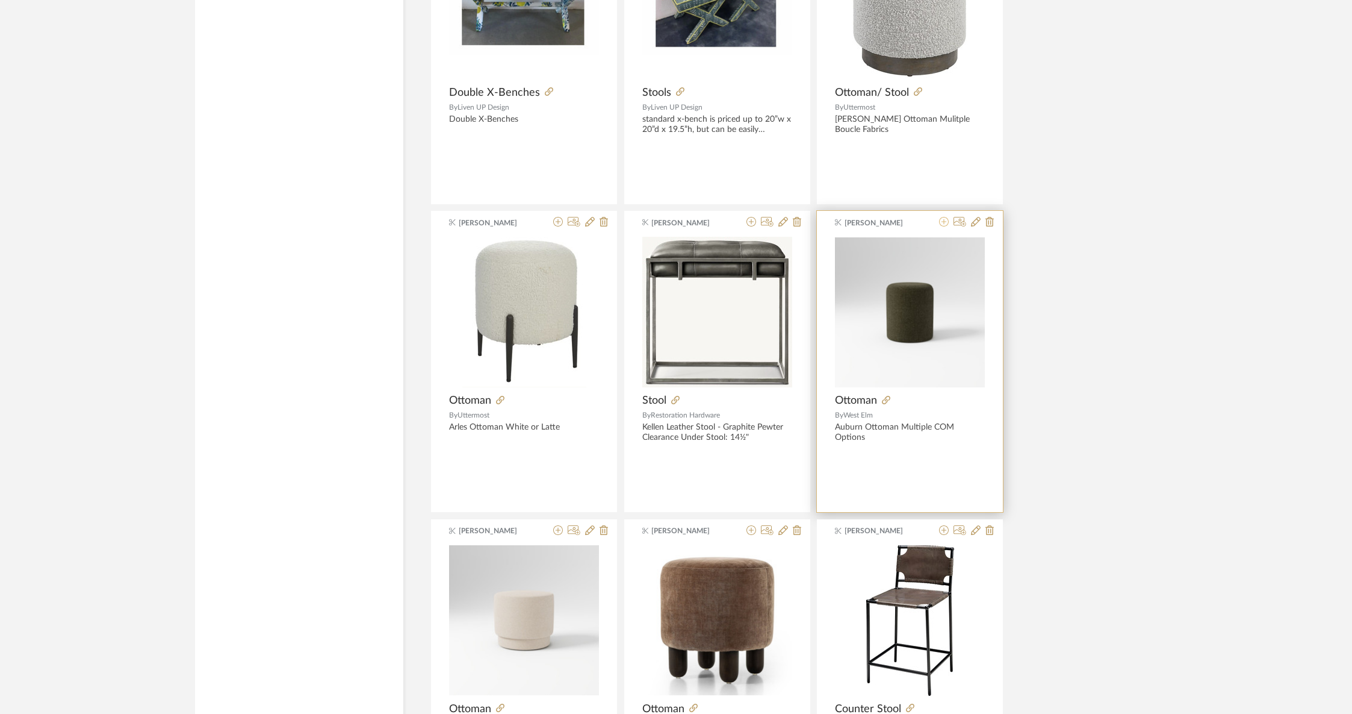
click at [944, 221] on icon at bounding box center [944, 222] width 10 height 10
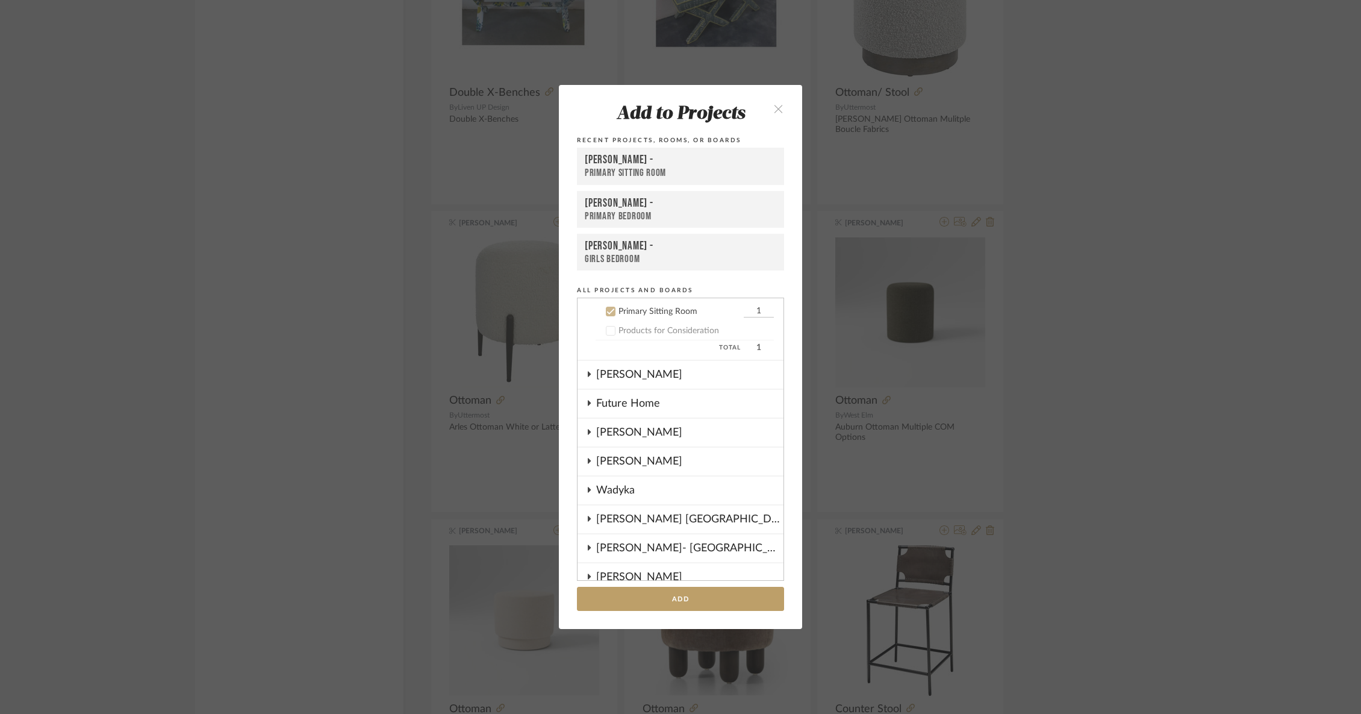
scroll to position [68, 0]
click at [689, 598] on button "Add" at bounding box center [680, 599] width 207 height 25
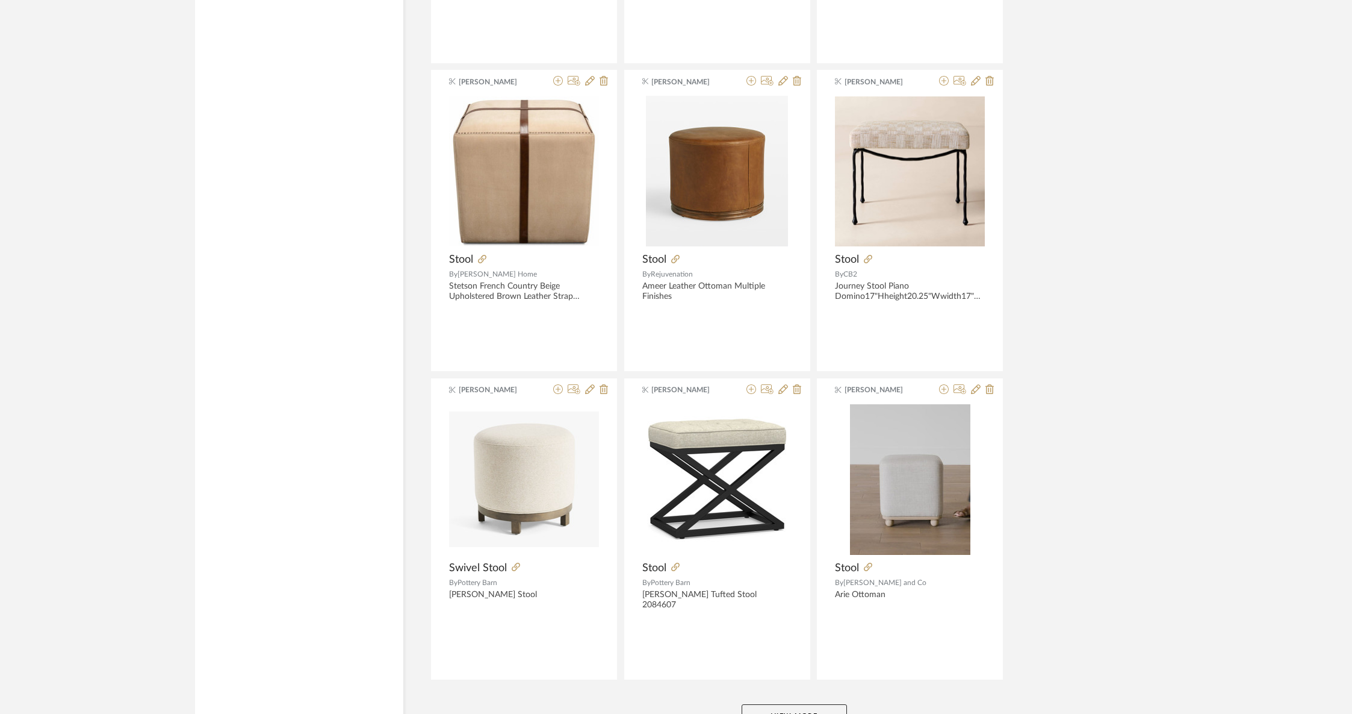
scroll to position [3365, 0]
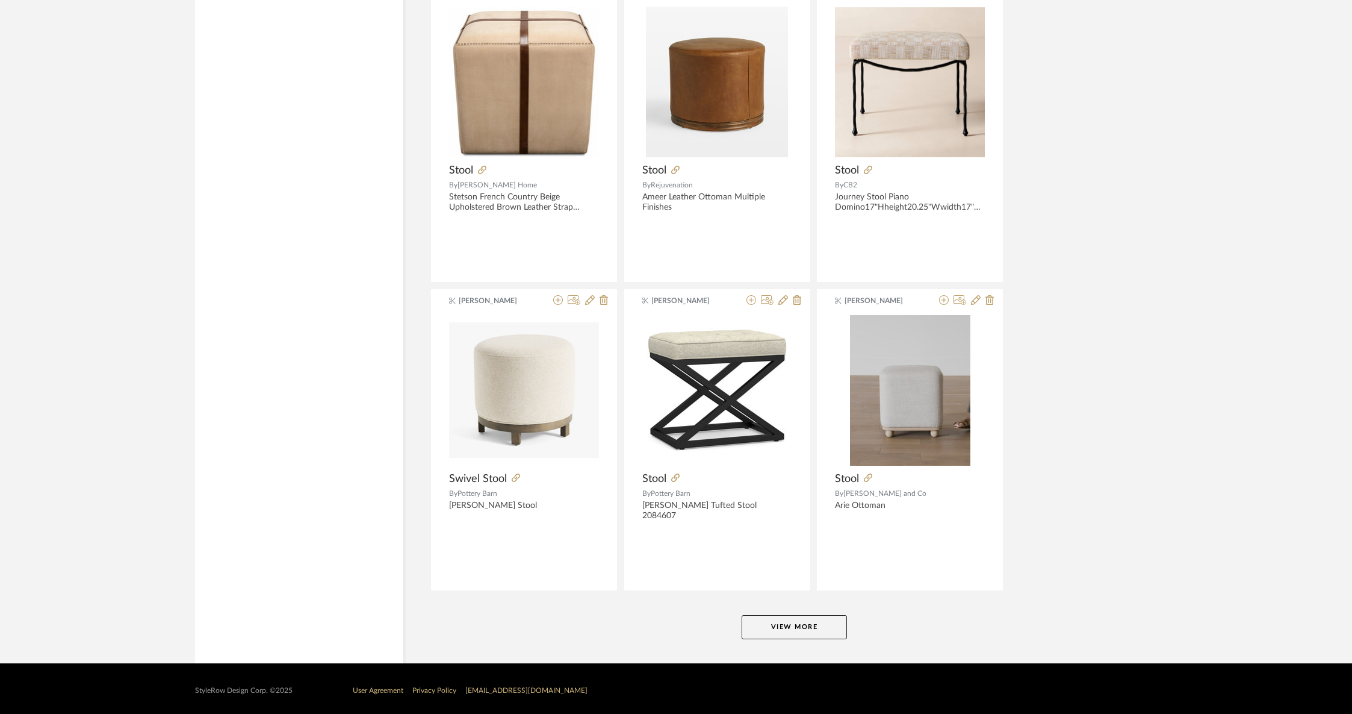
click at [803, 623] on button "View More" at bounding box center [794, 627] width 105 height 24
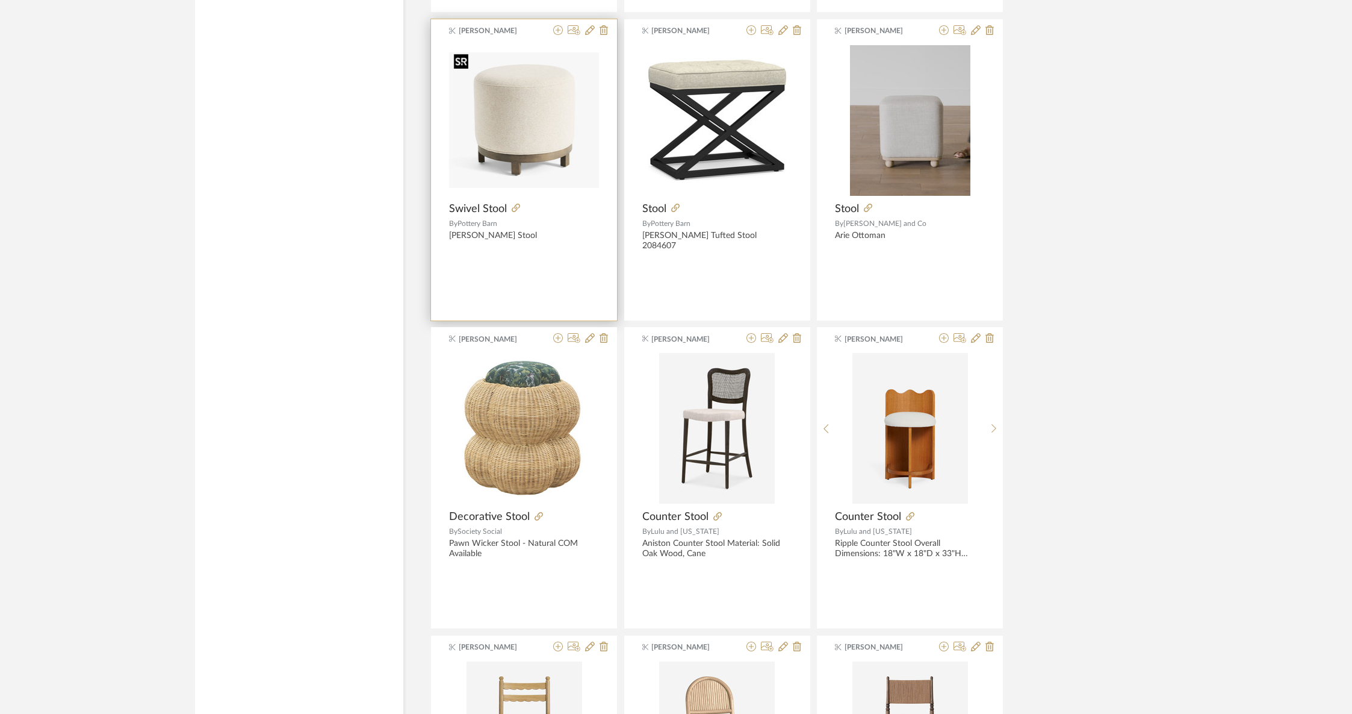
scroll to position [3640, 0]
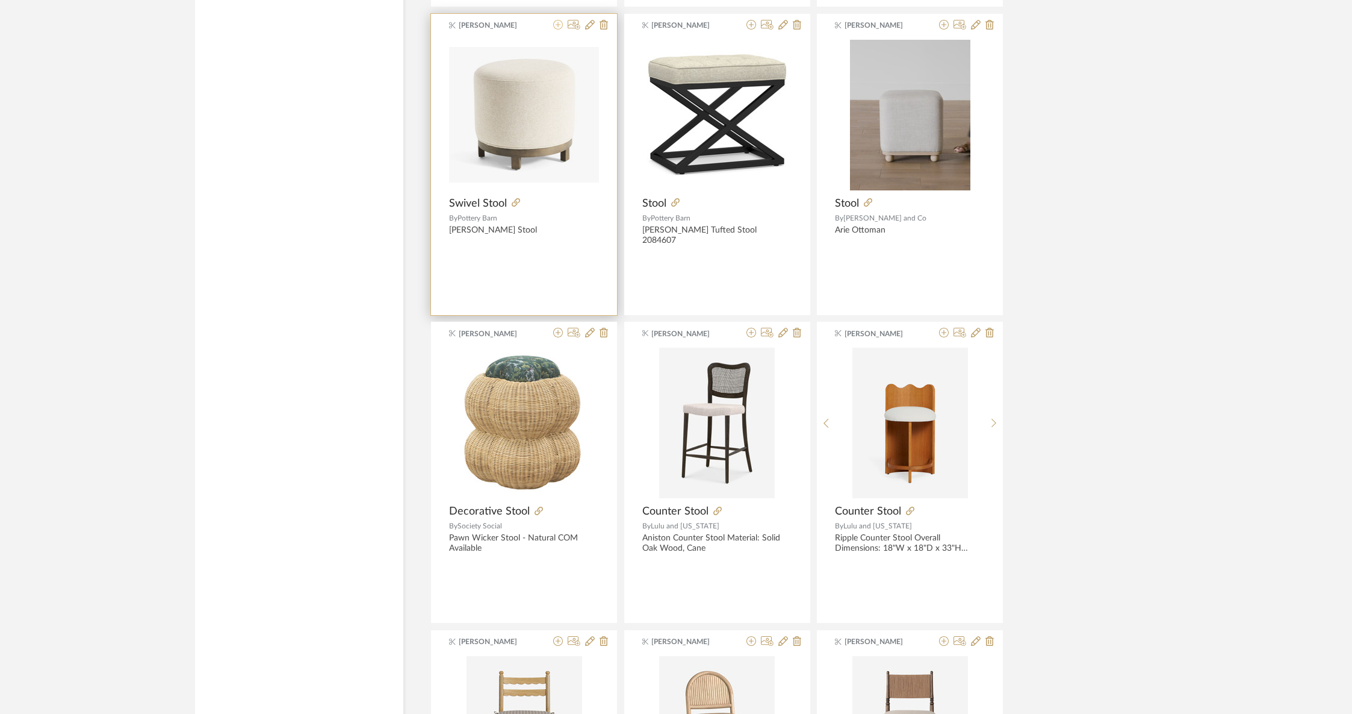
click at [559, 26] on fa-icon at bounding box center [558, 25] width 10 height 10
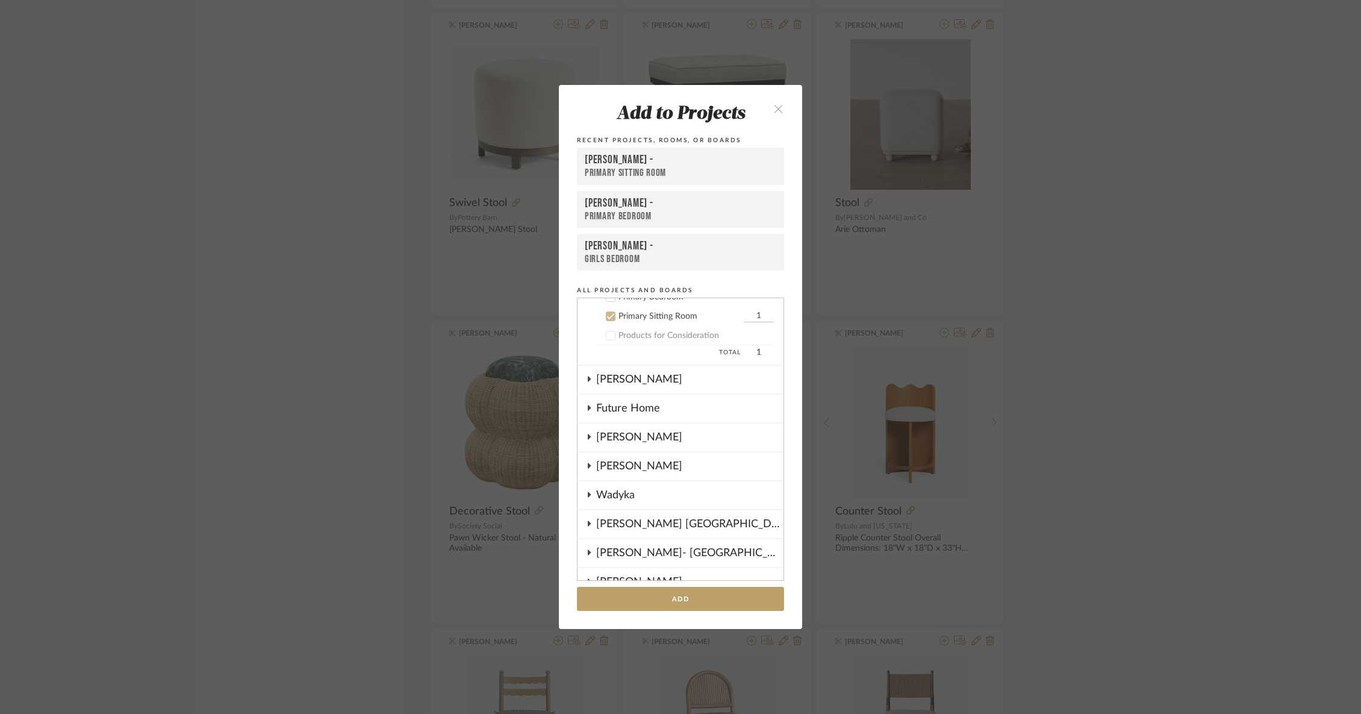
scroll to position [68, 0]
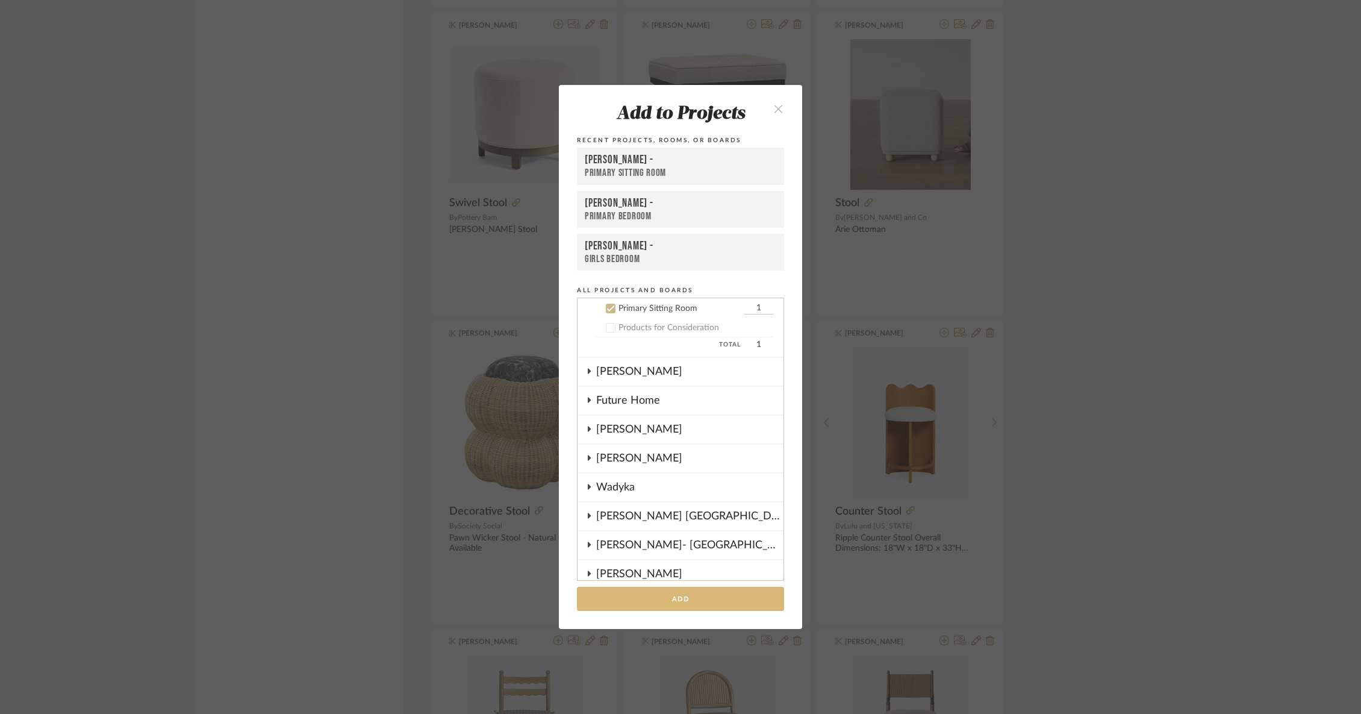
click at [658, 600] on button "Add" at bounding box center [680, 599] width 207 height 25
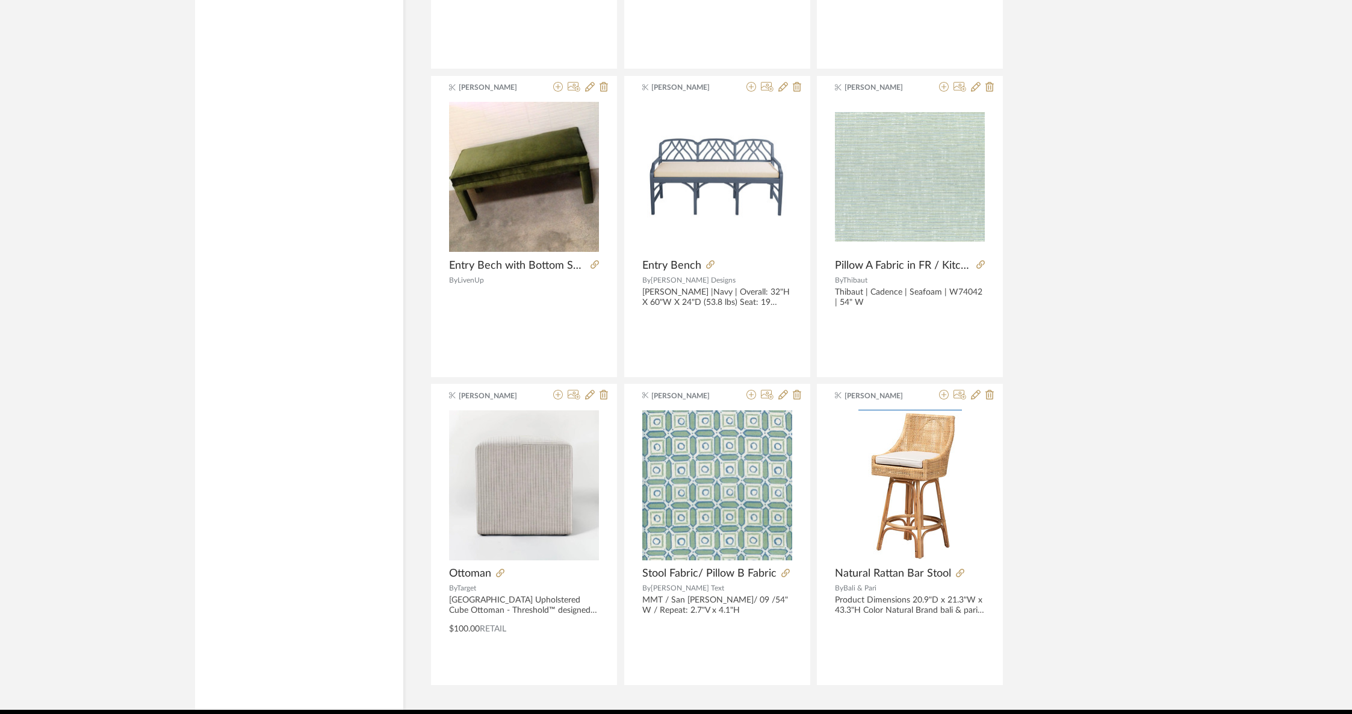
scroll to position [6700, 0]
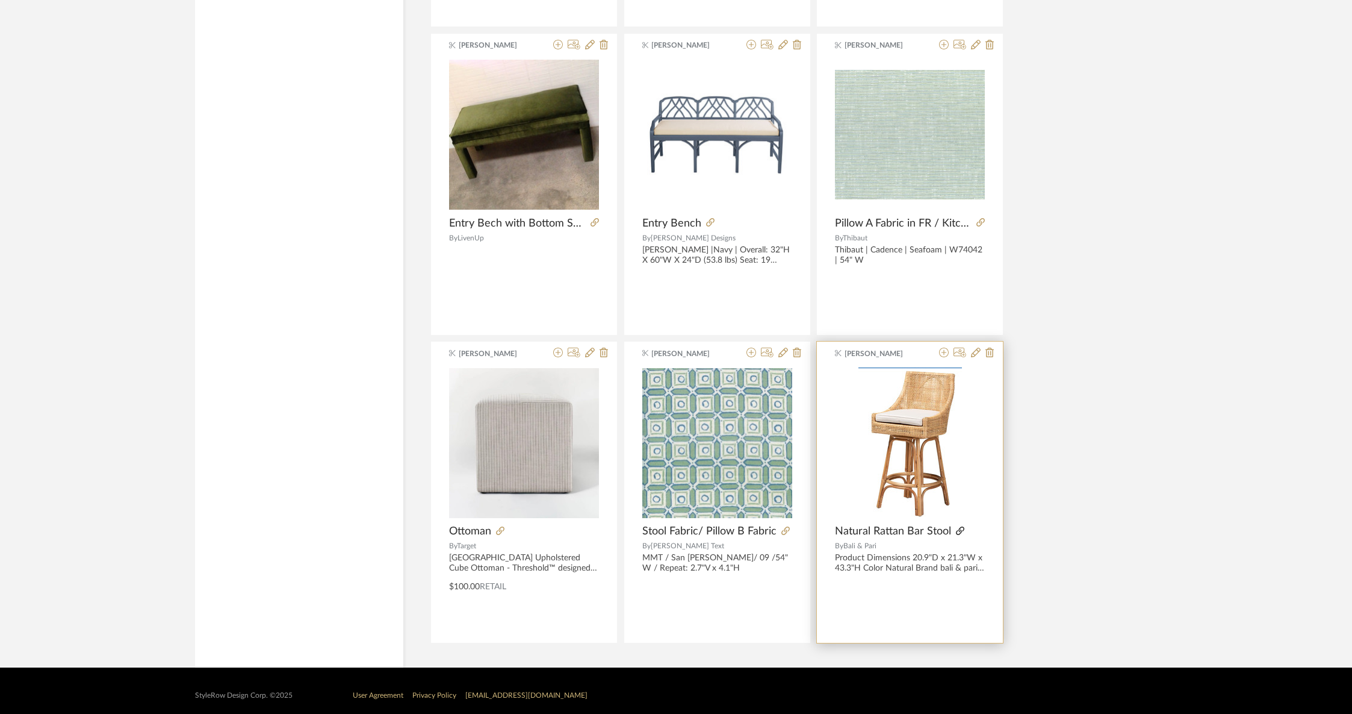
click at [960, 526] on icon at bounding box center [960, 530] width 8 height 8
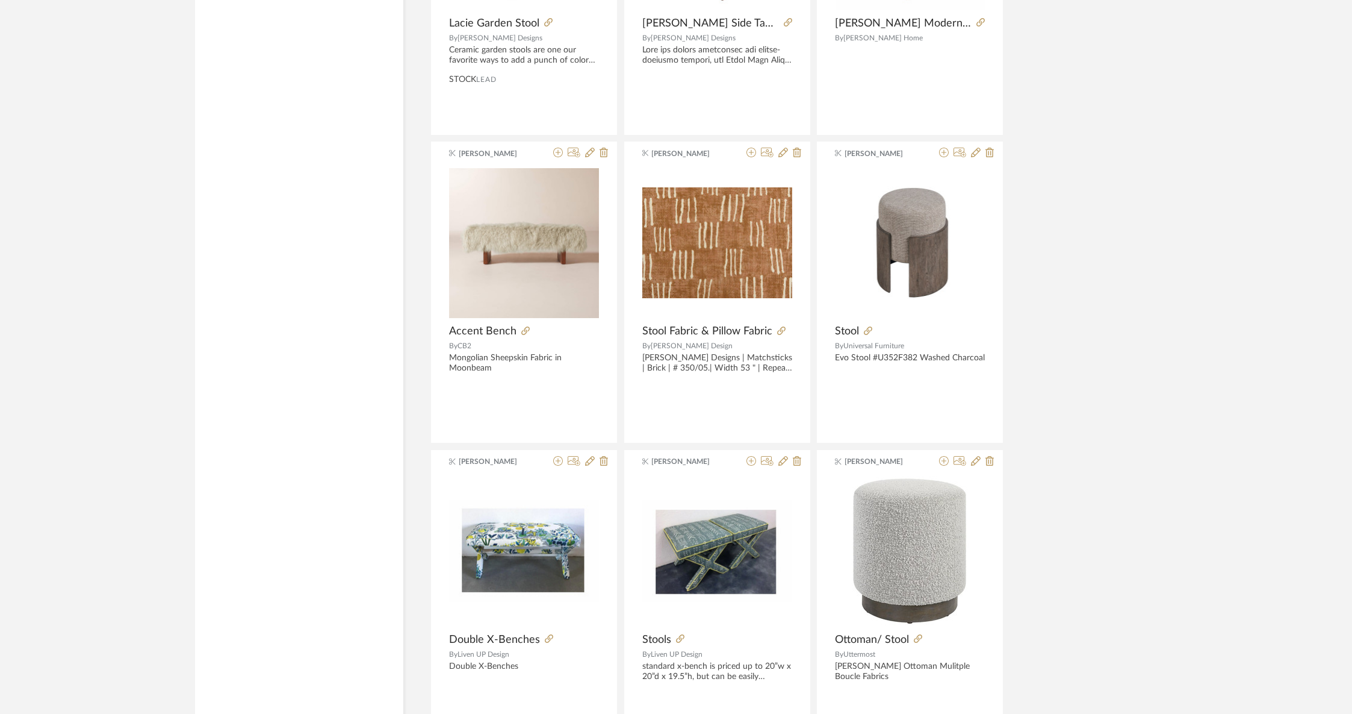
scroll to position [0, 0]
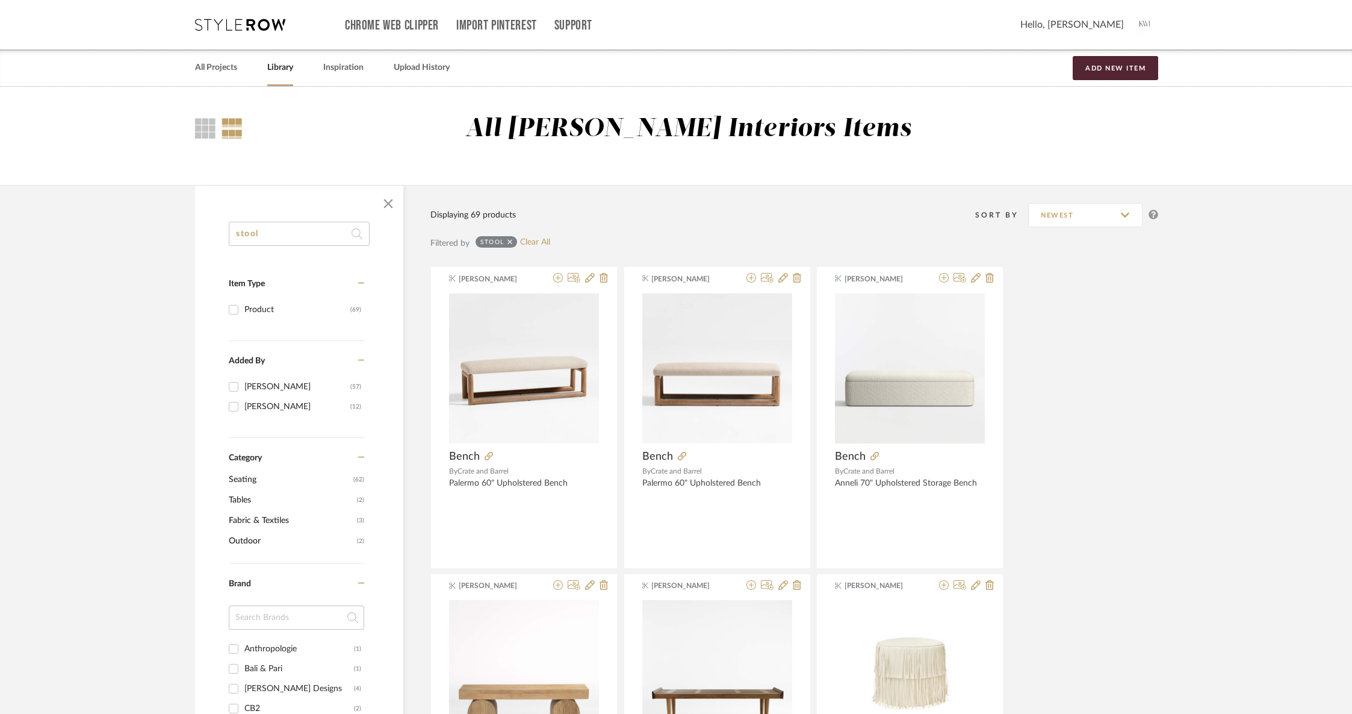
drag, startPoint x: 284, startPoint y: 235, endPoint x: 202, endPoint y: 235, distance: 81.9
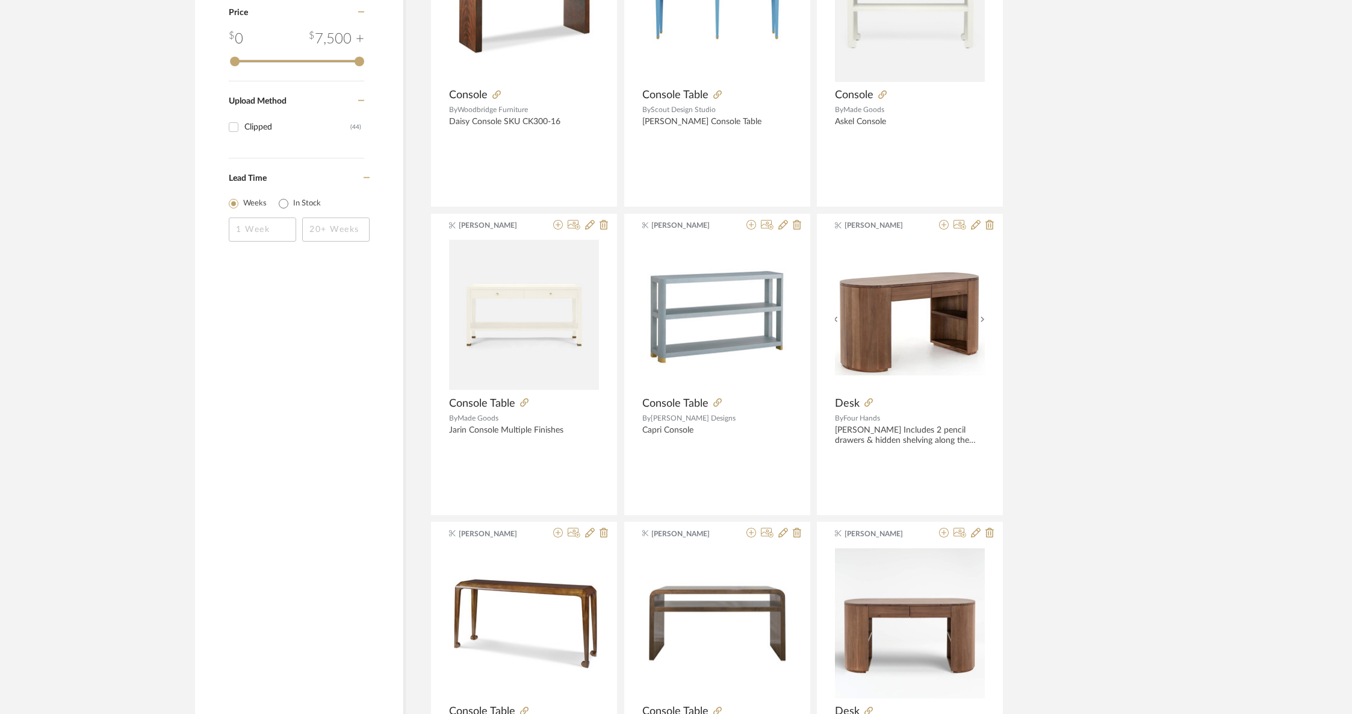
scroll to position [998, 0]
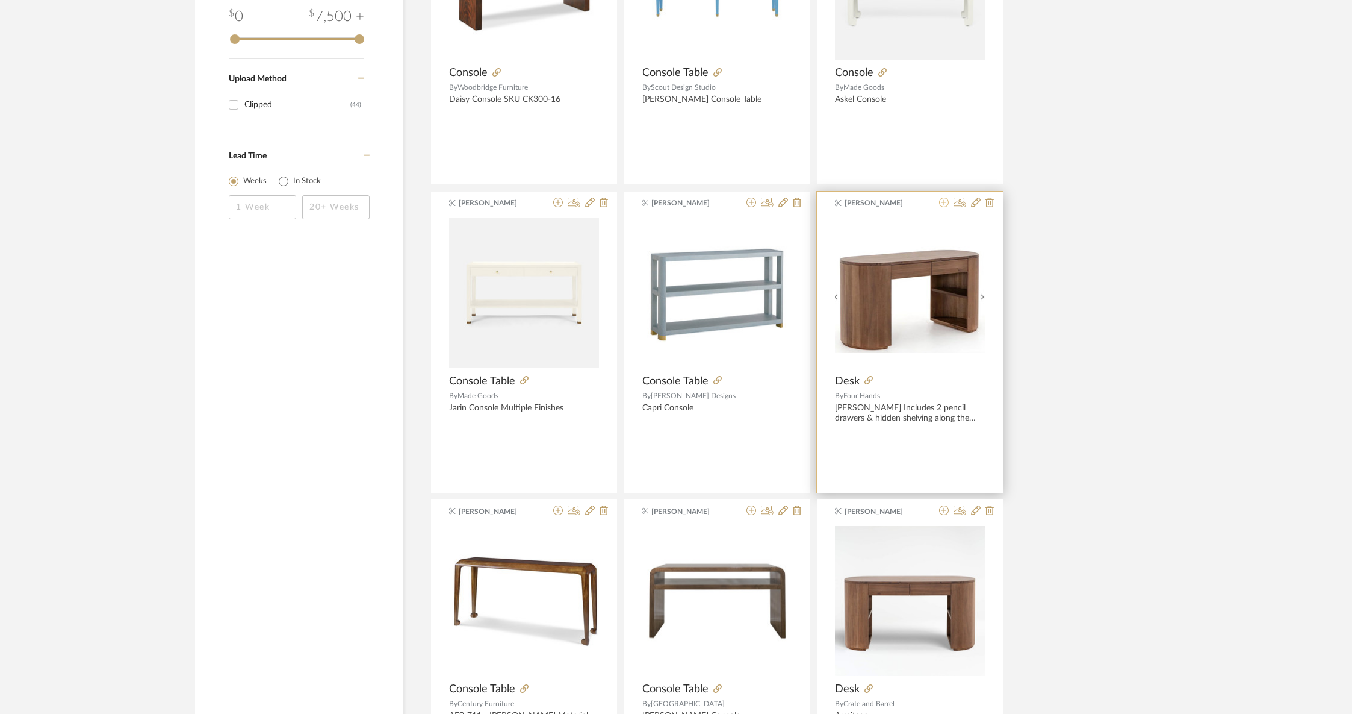
type input "desk"
click at [943, 199] on icon at bounding box center [944, 203] width 10 height 10
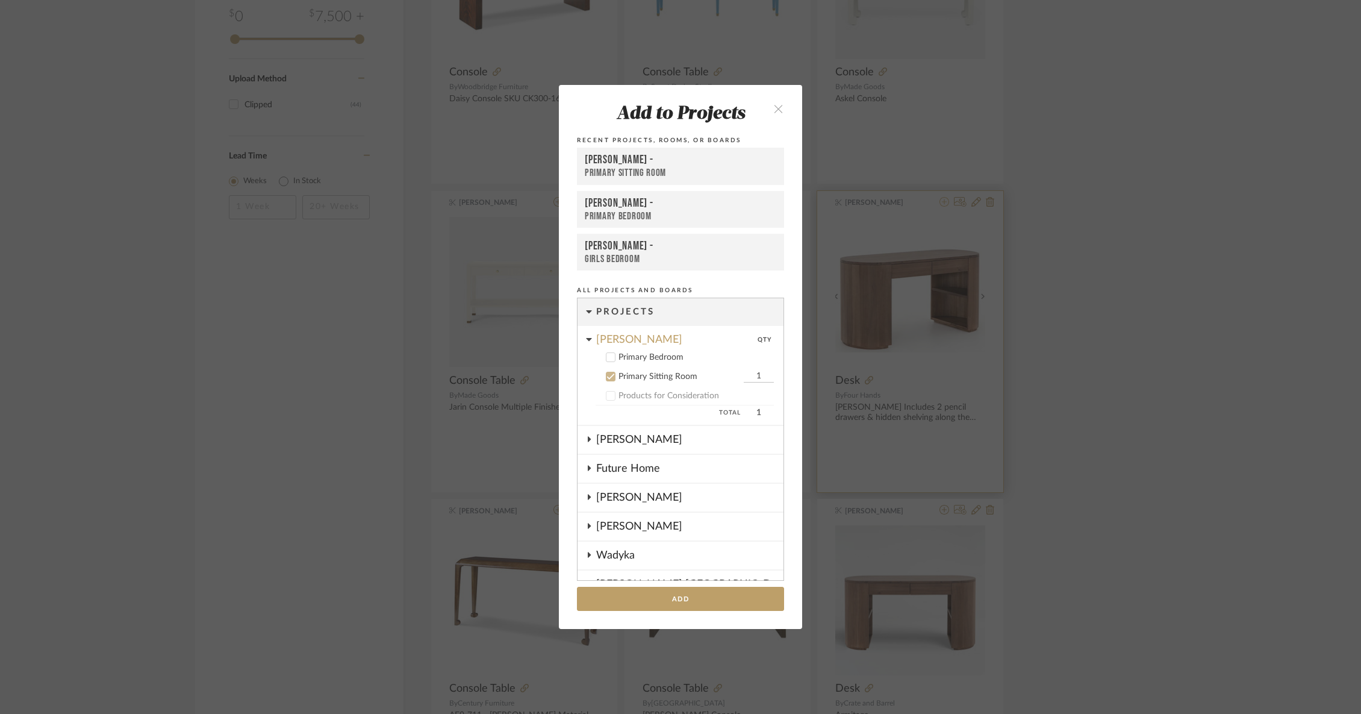
scroll to position [68, 0]
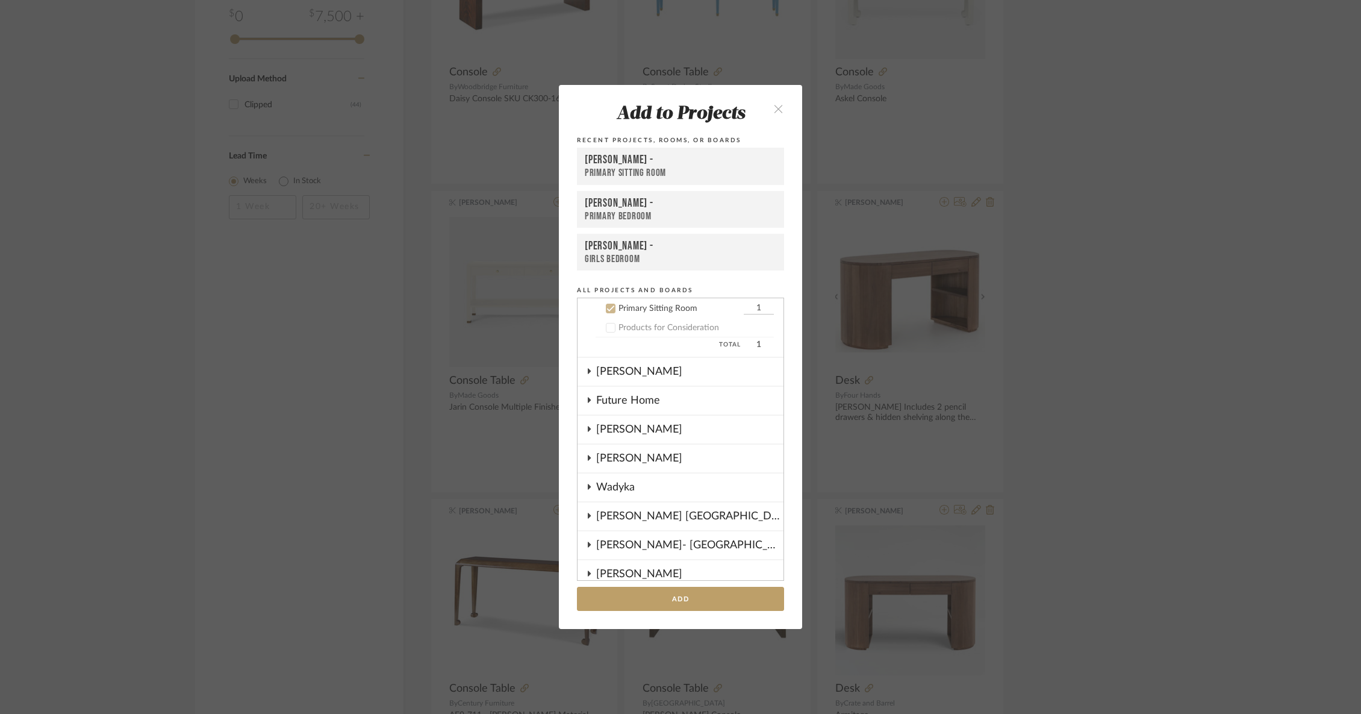
click at [774, 108] on icon "close" at bounding box center [778, 109] width 10 height 10
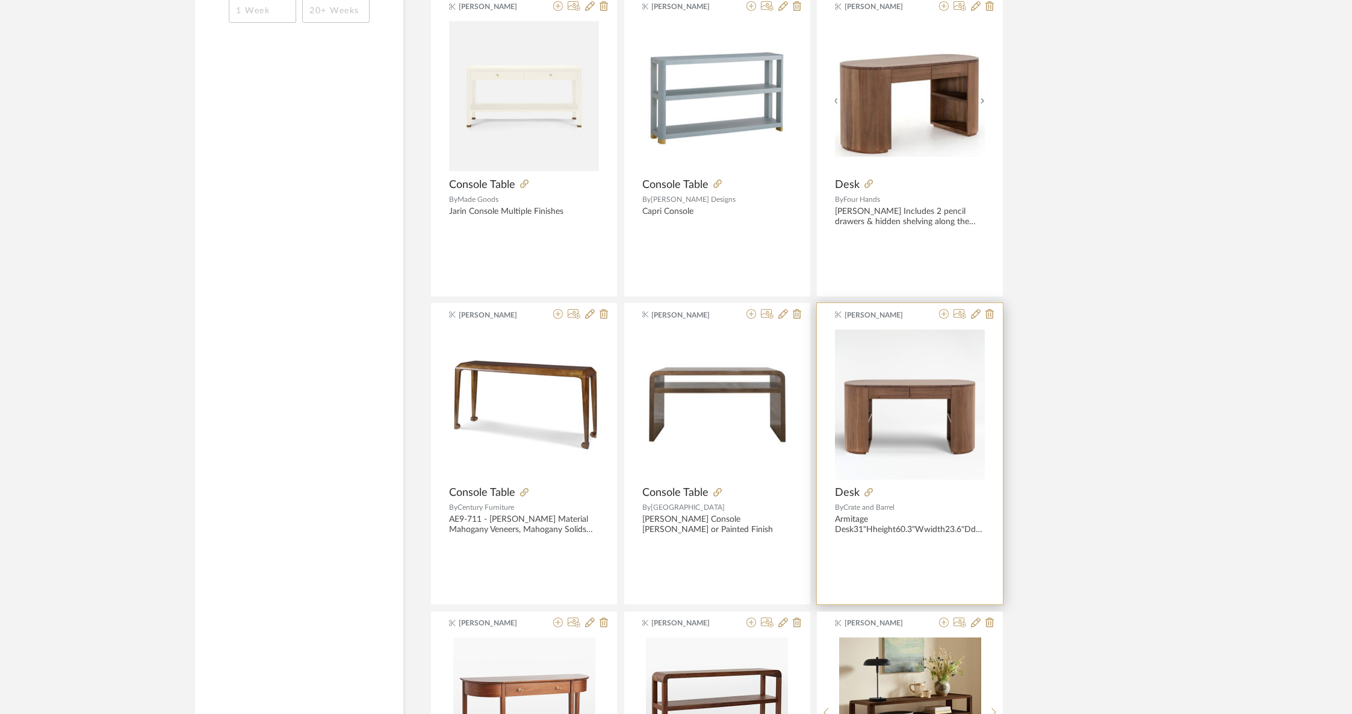
scroll to position [1220, 0]
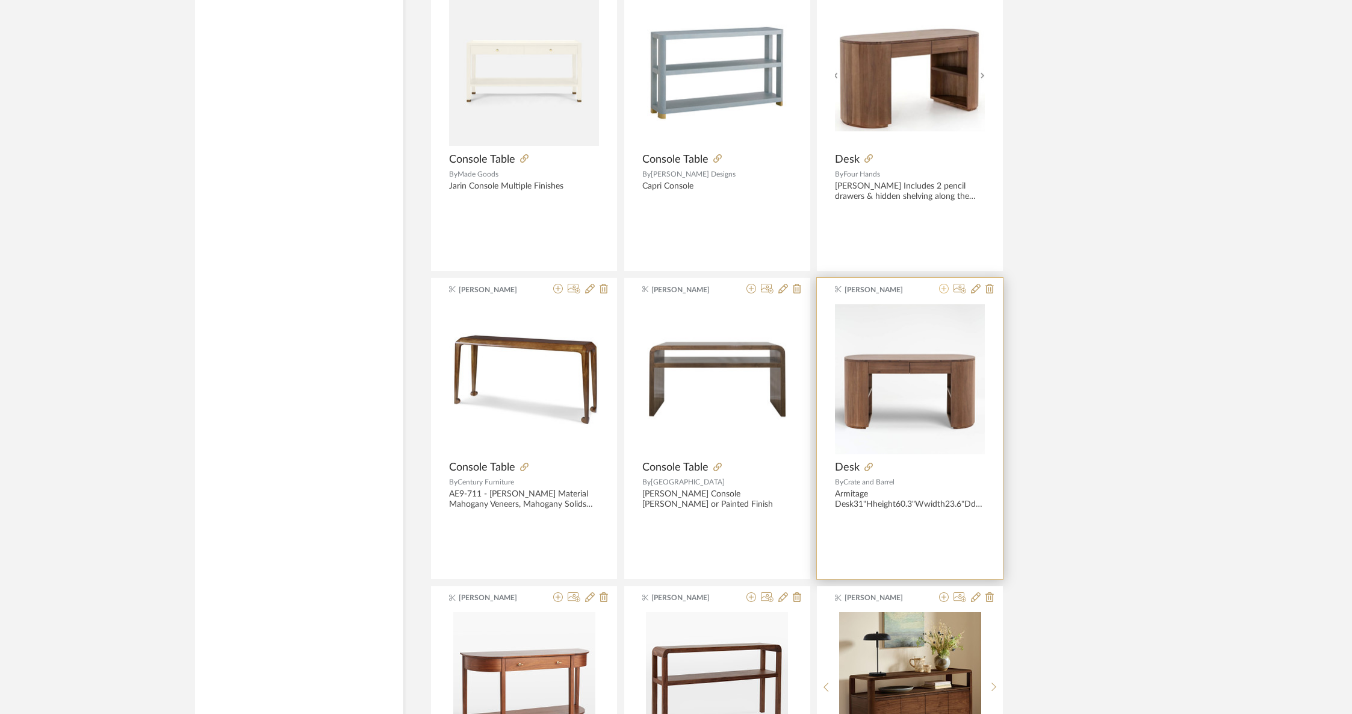
click at [945, 287] on icon at bounding box center [944, 289] width 10 height 10
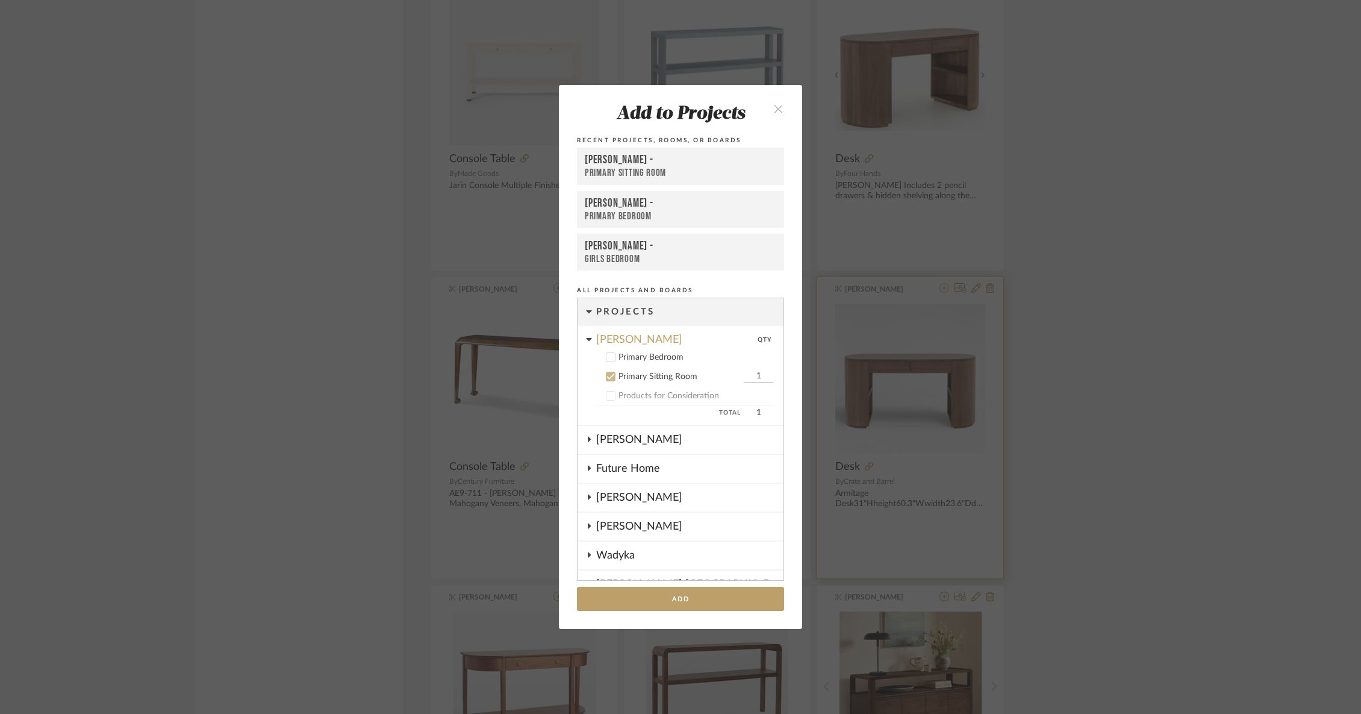
scroll to position [68, 0]
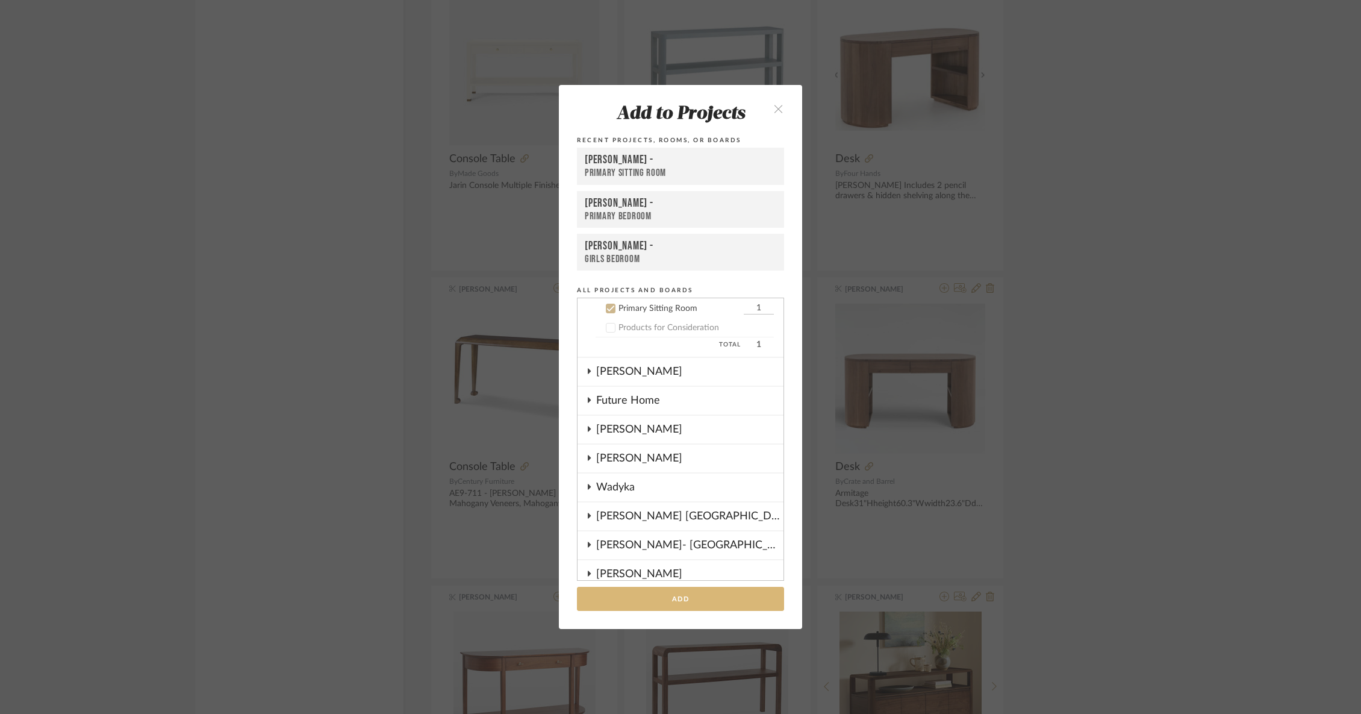
click at [708, 597] on button "Add" at bounding box center [680, 599] width 207 height 25
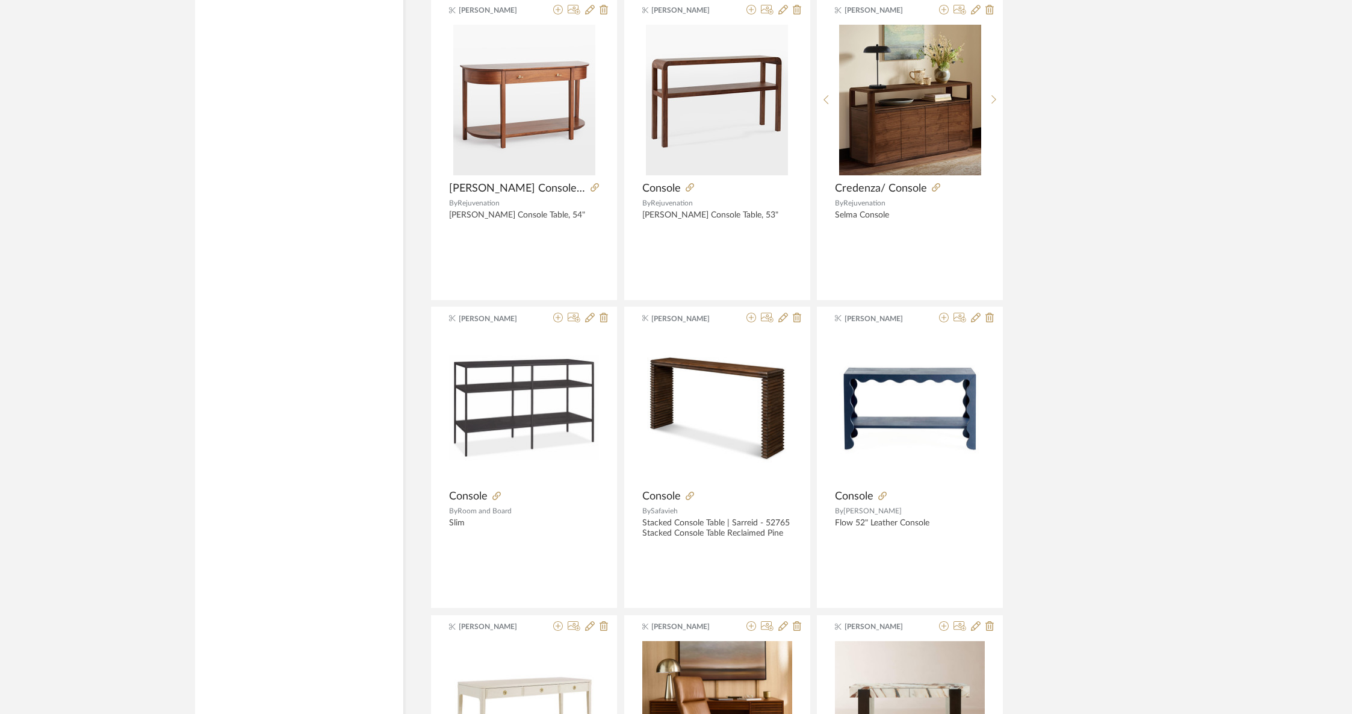
scroll to position [1811, 0]
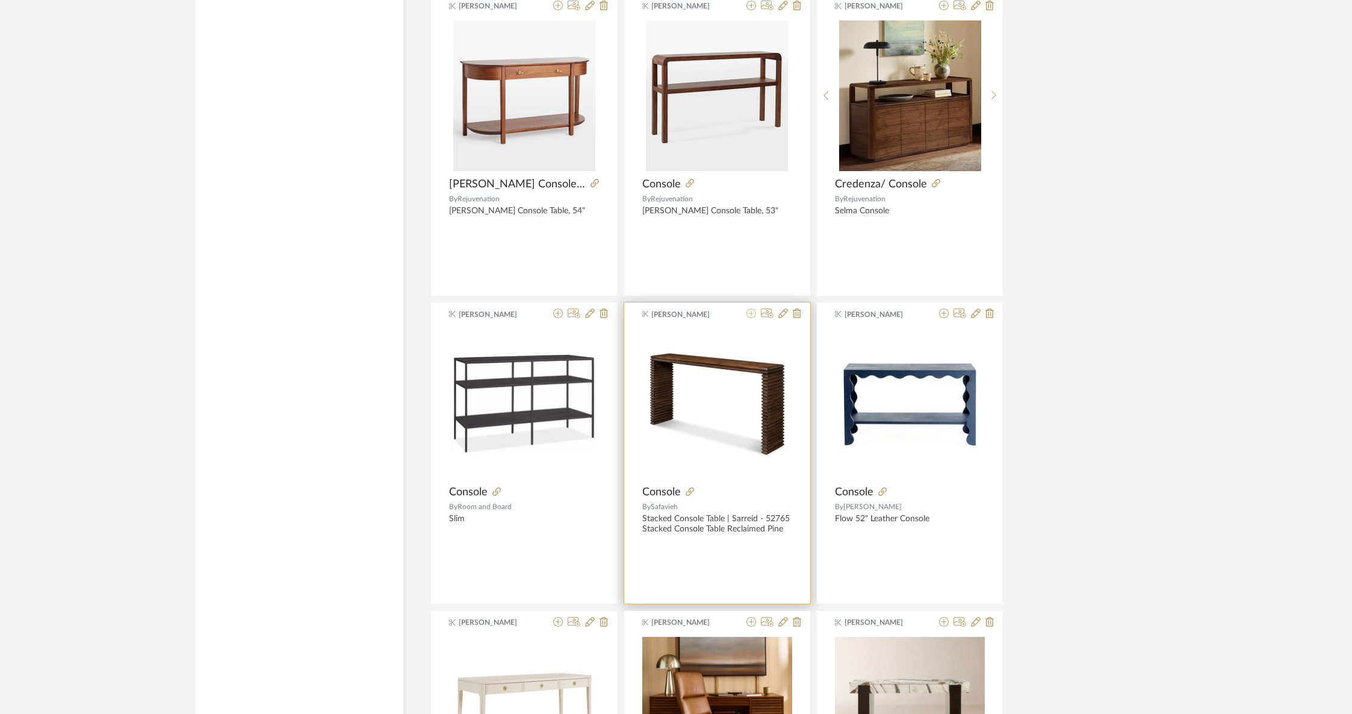
click at [749, 312] on icon at bounding box center [752, 313] width 10 height 10
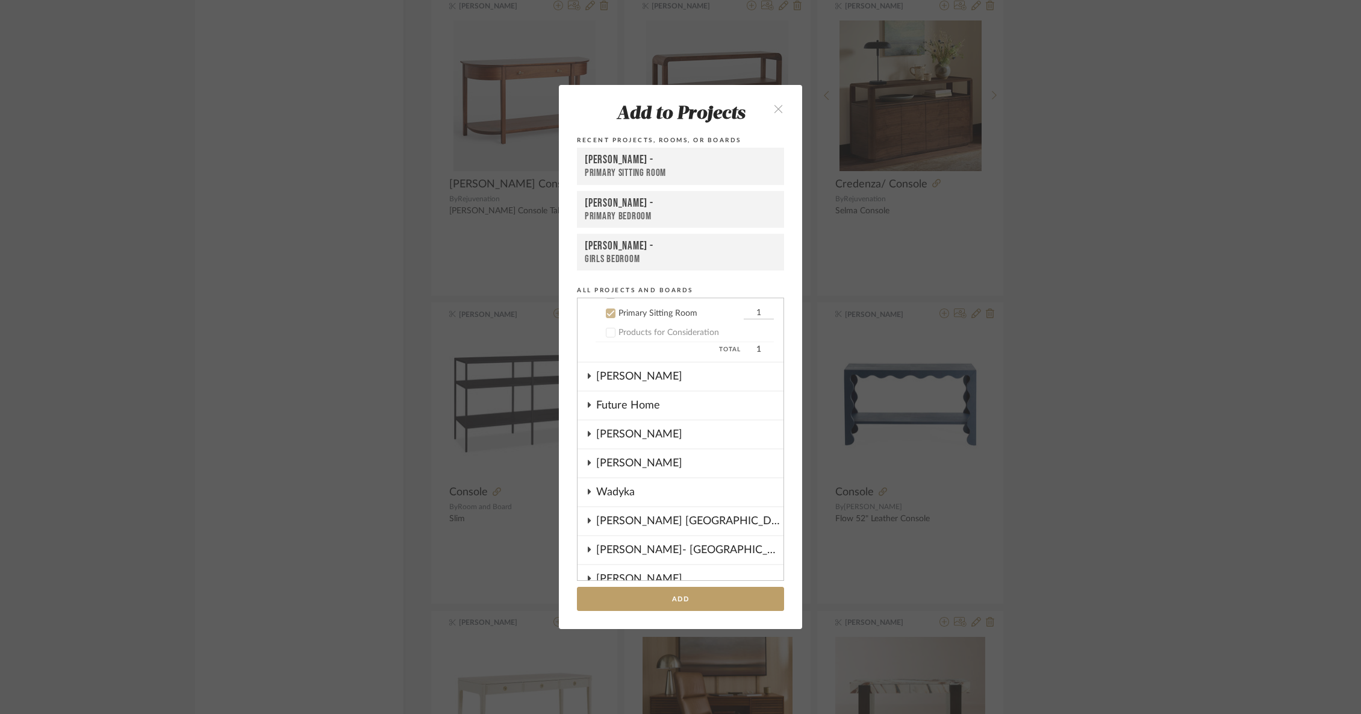
scroll to position [68, 0]
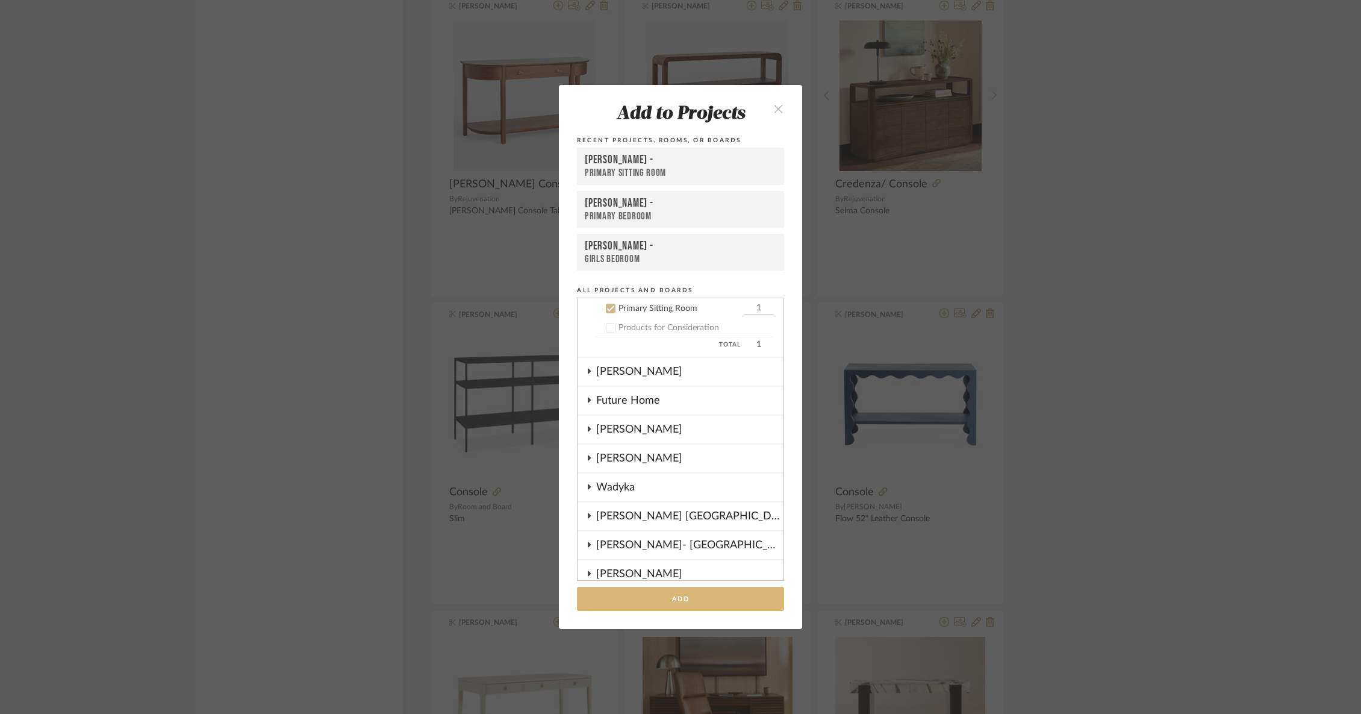
click at [652, 603] on button "Add" at bounding box center [680, 599] width 207 height 25
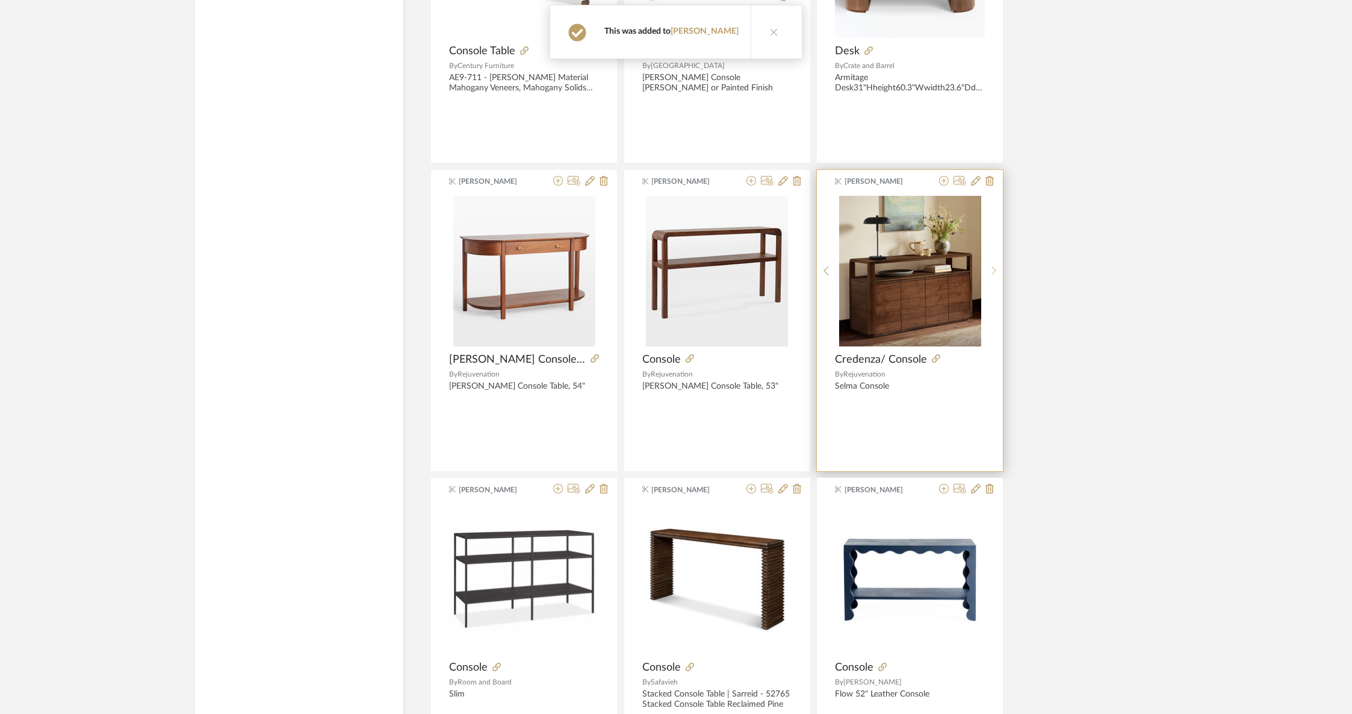
scroll to position [1629, 0]
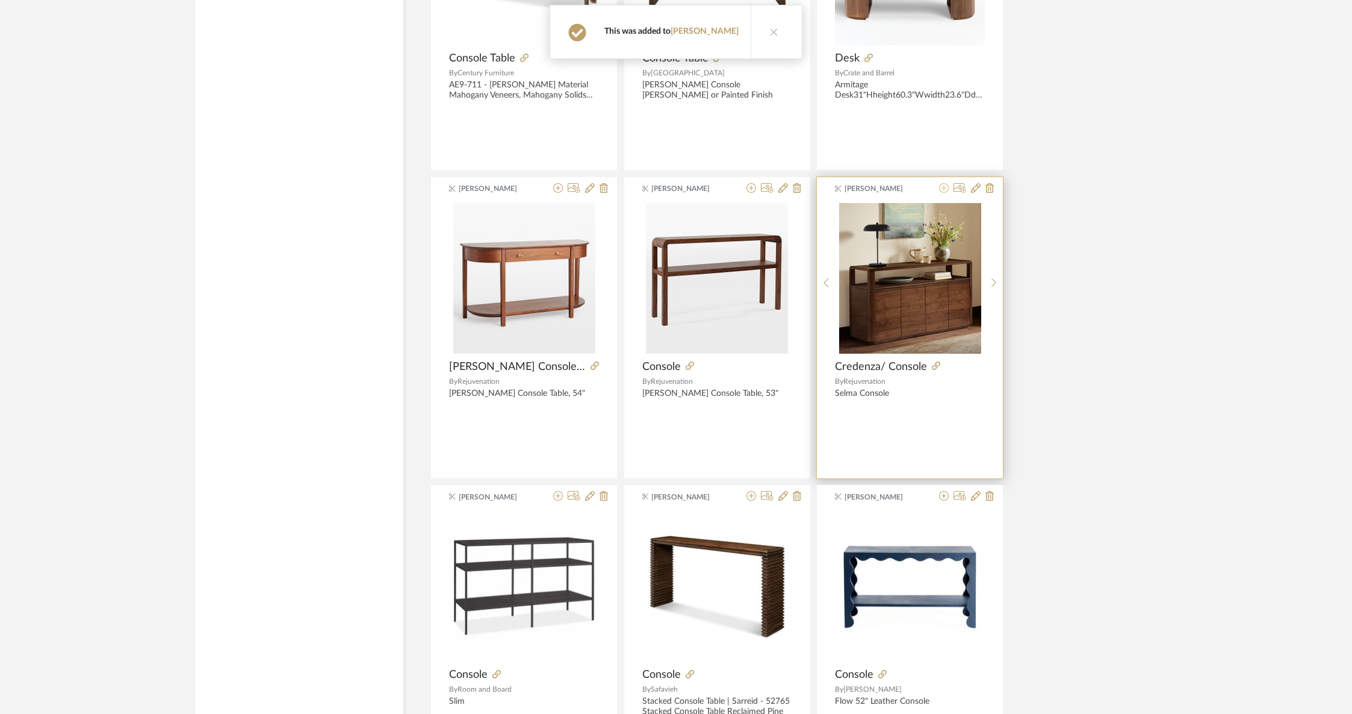
click at [947, 190] on icon at bounding box center [944, 188] width 10 height 10
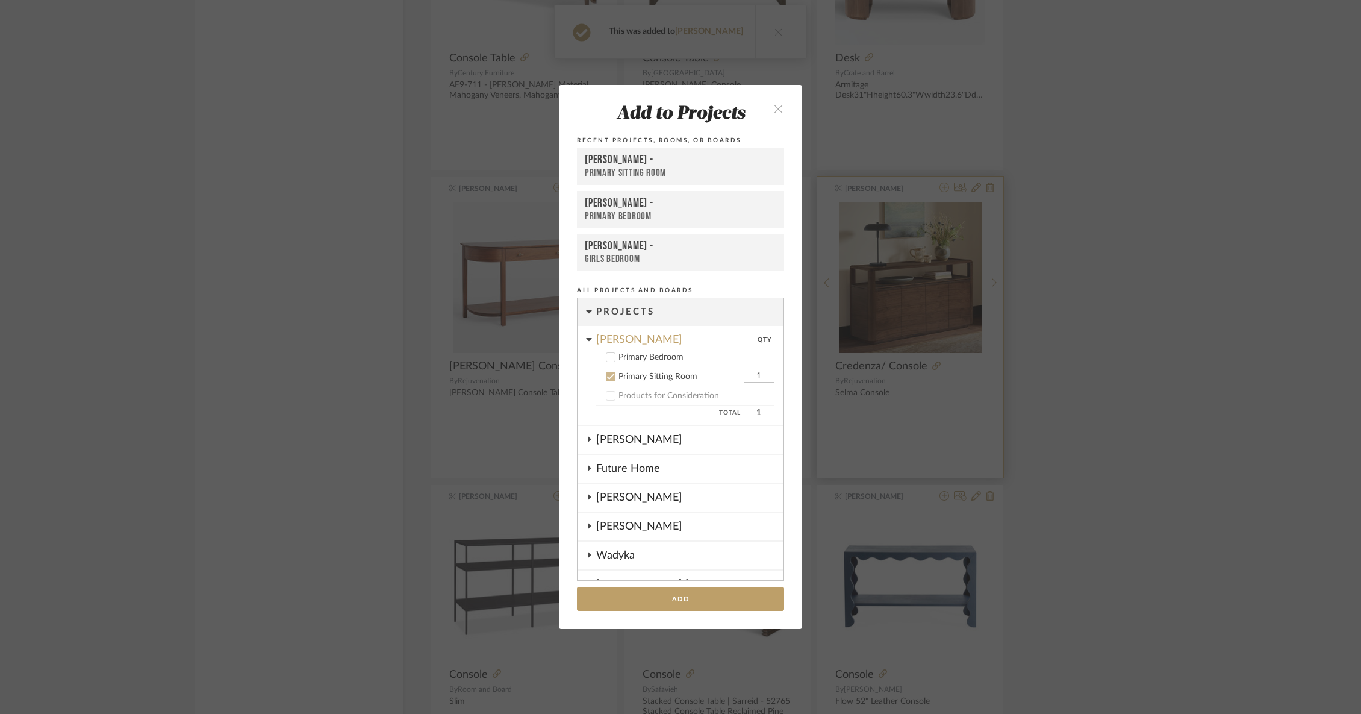
scroll to position [68, 0]
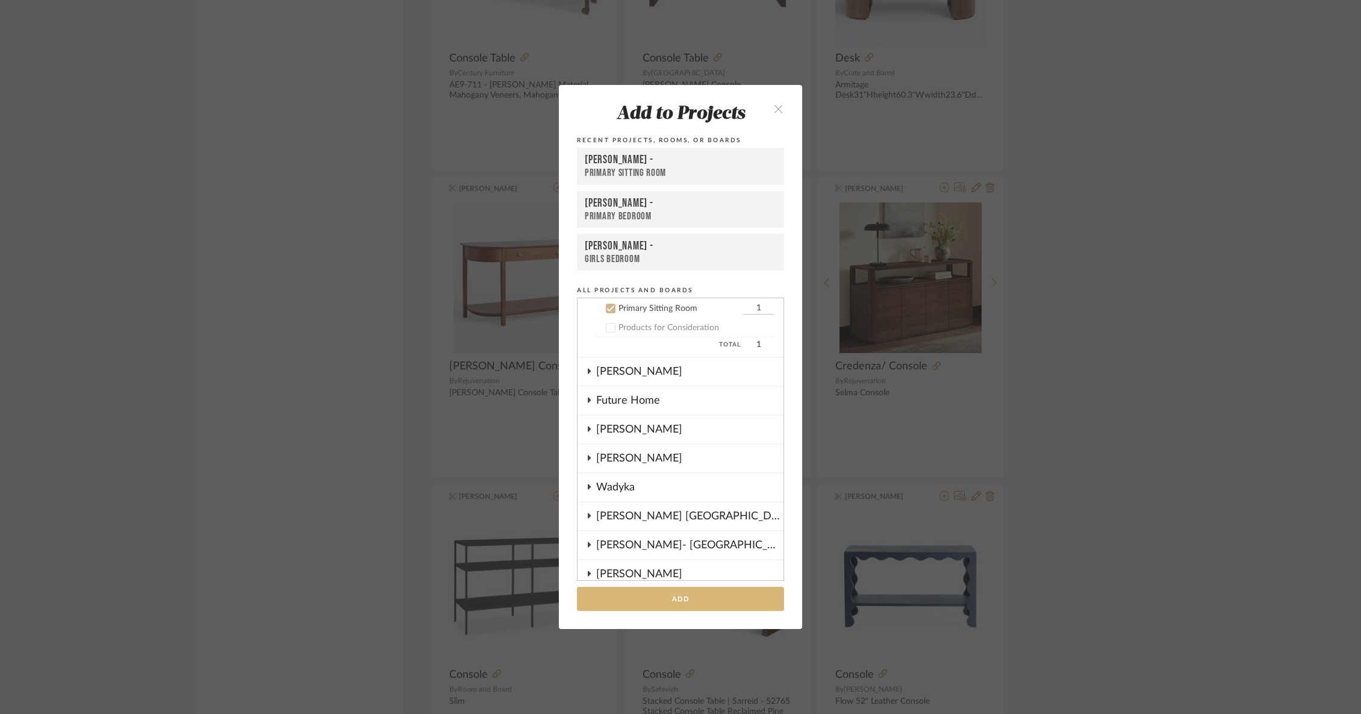
click at [708, 593] on button "Add" at bounding box center [680, 599] width 207 height 25
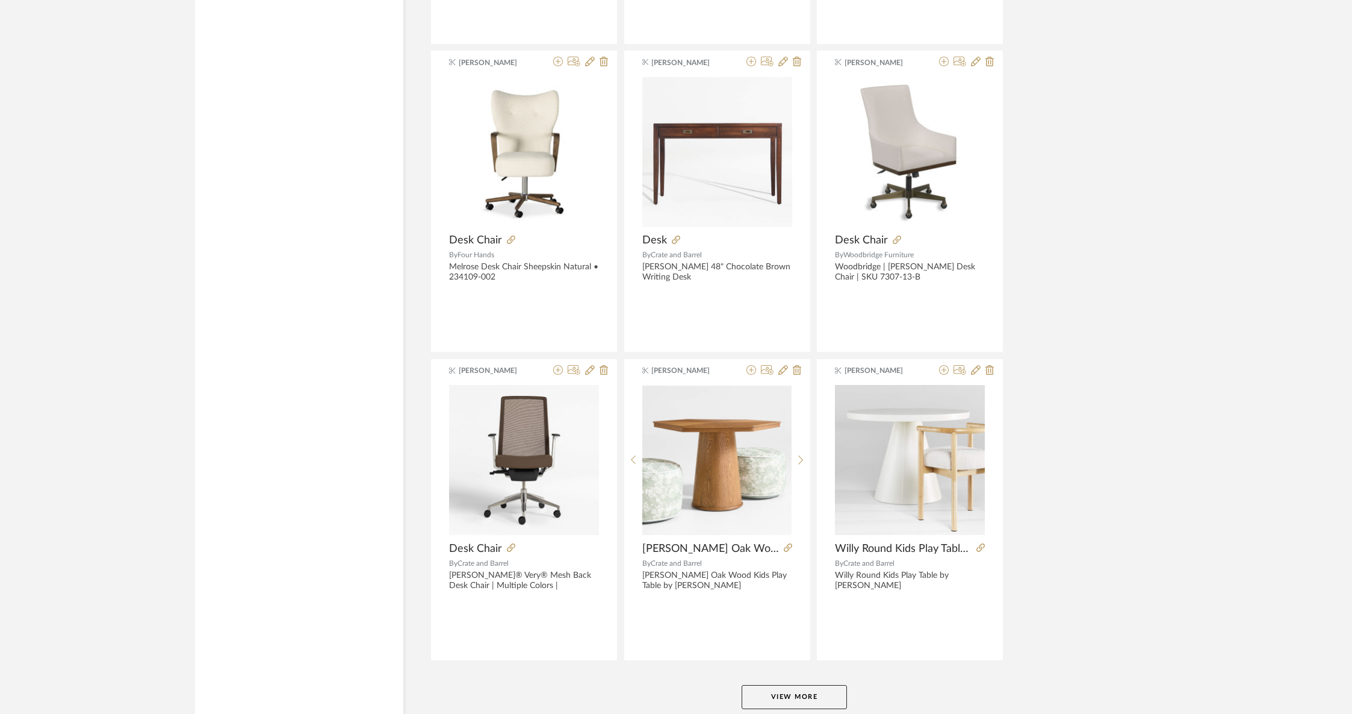
scroll to position [3365, 0]
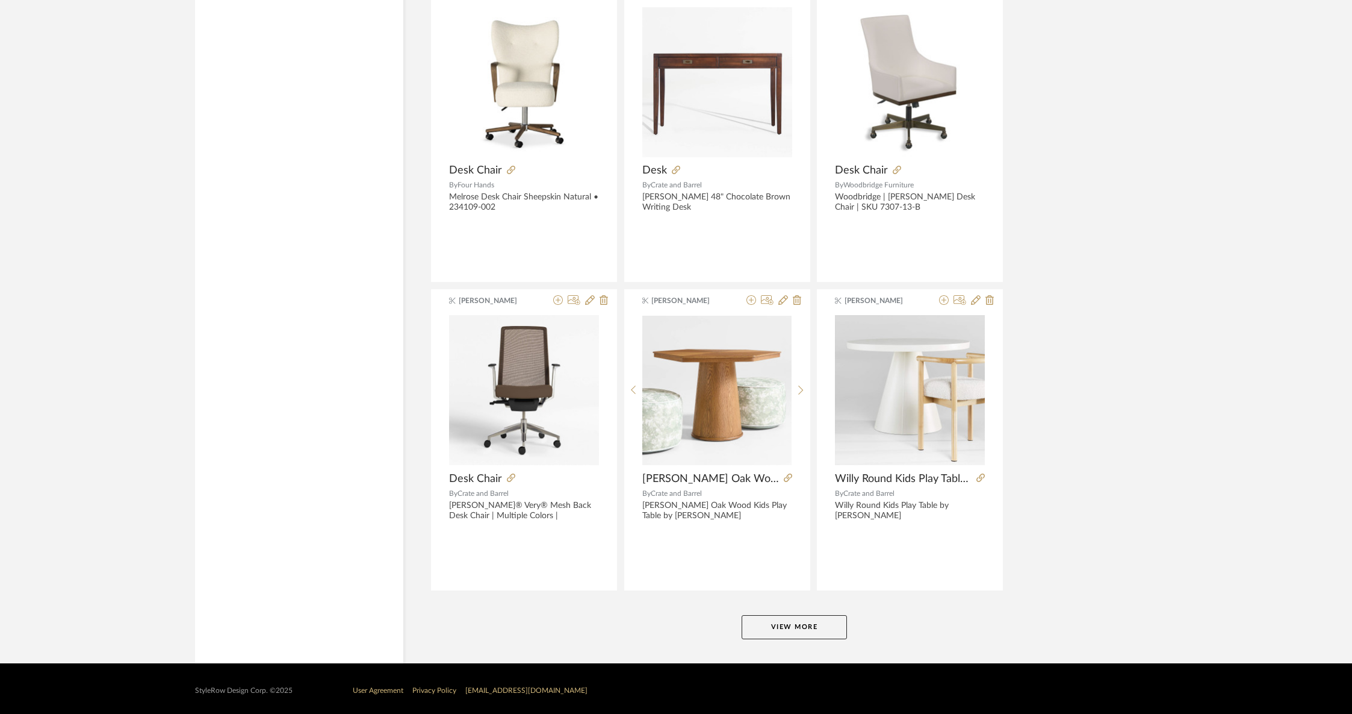
click at [767, 623] on button "View More" at bounding box center [794, 627] width 105 height 24
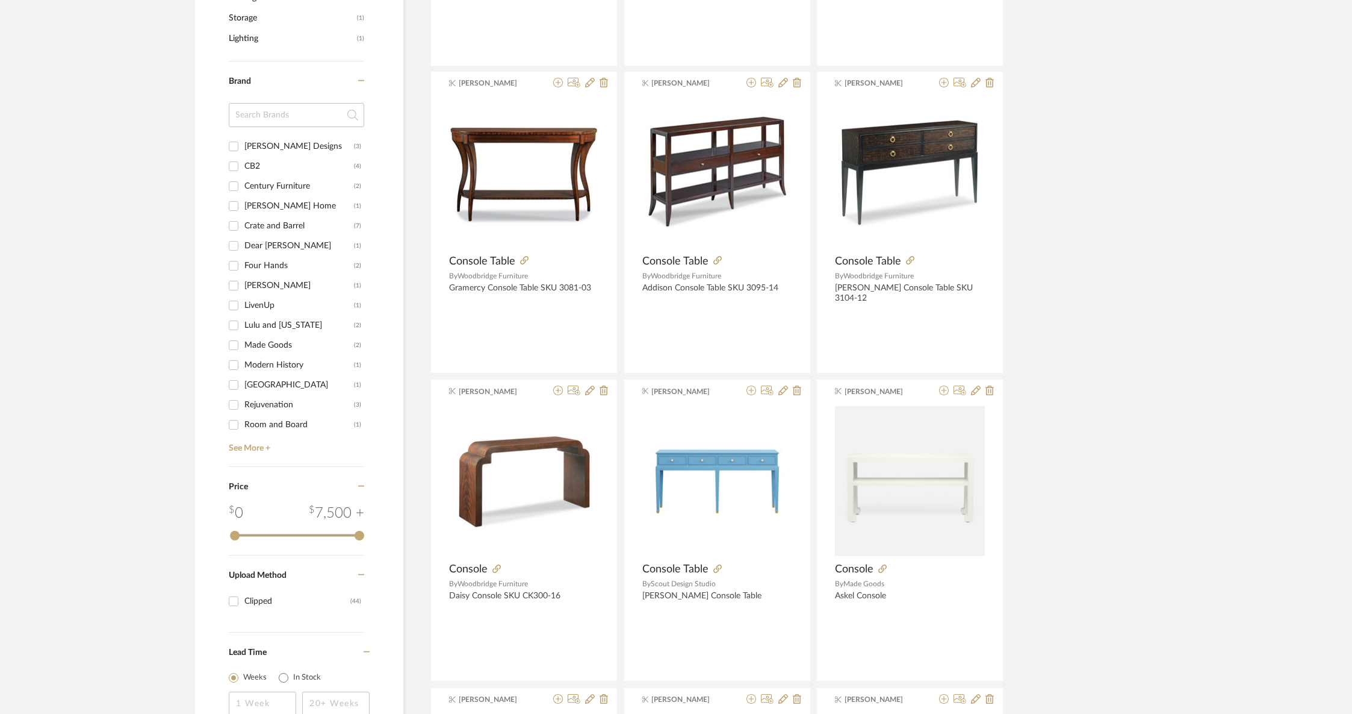
scroll to position [0, 0]
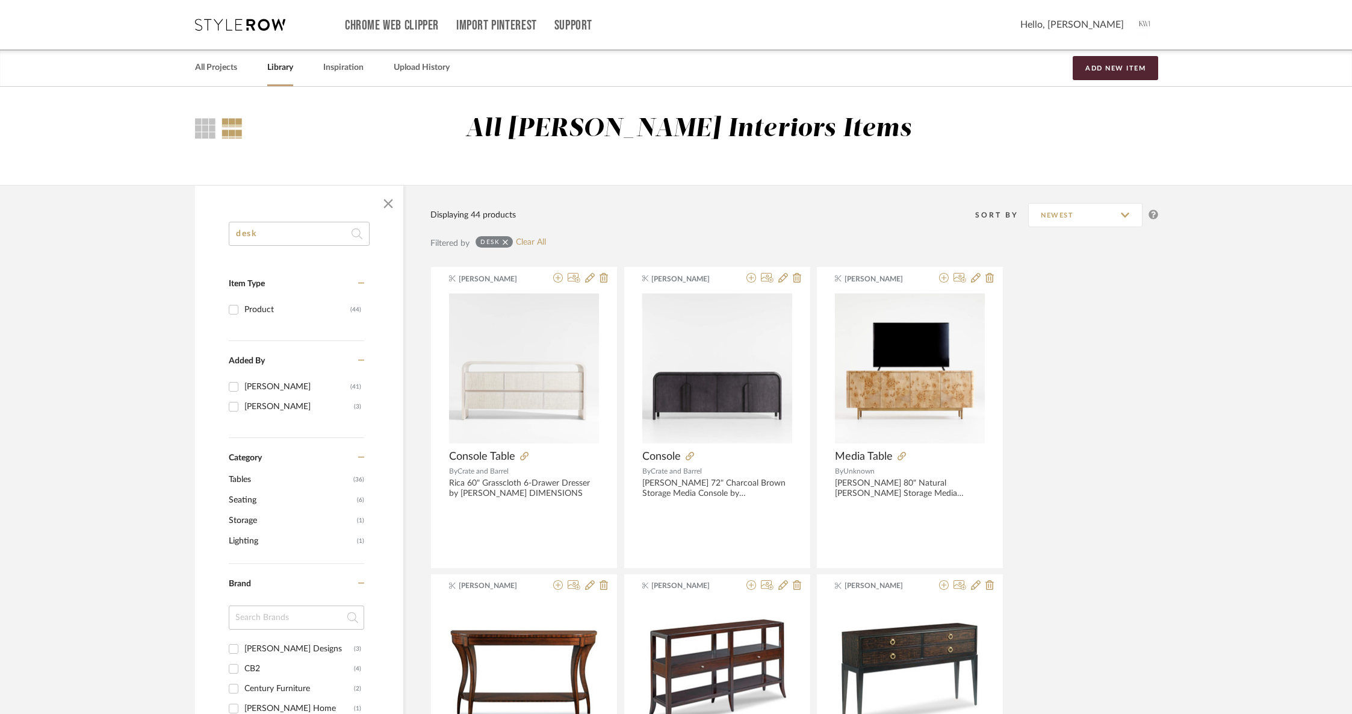
click at [299, 233] on input "desk" at bounding box center [299, 234] width 141 height 24
click at [505, 240] on icon at bounding box center [505, 242] width 5 height 8
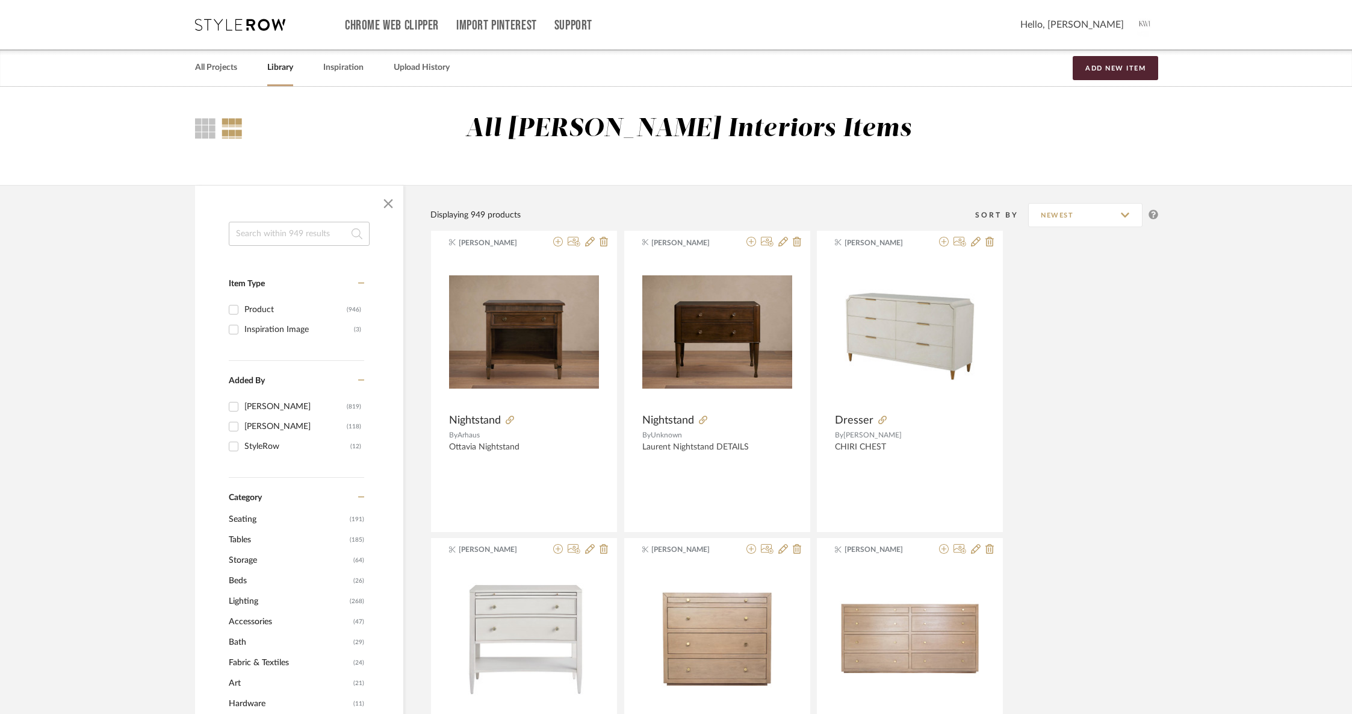
click at [284, 237] on input at bounding box center [299, 234] width 141 height 24
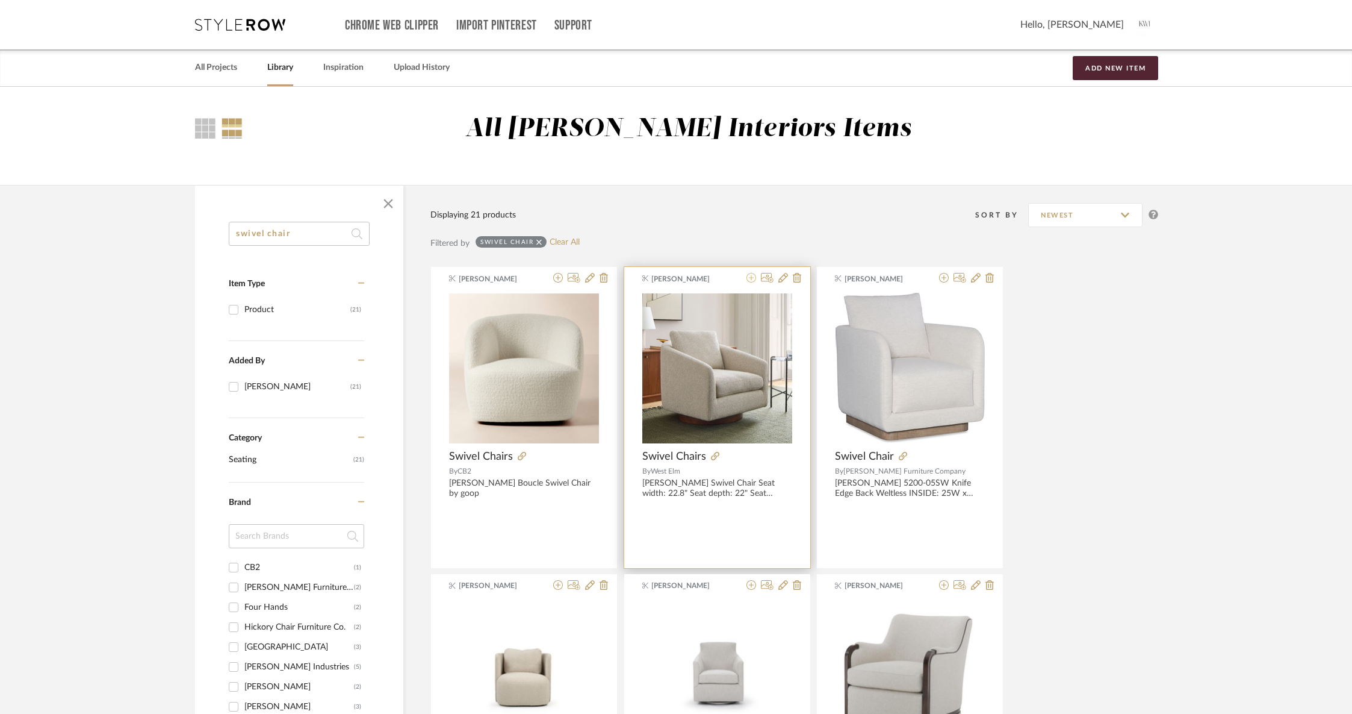
type input "swivel chair"
click at [753, 280] on icon at bounding box center [752, 278] width 10 height 10
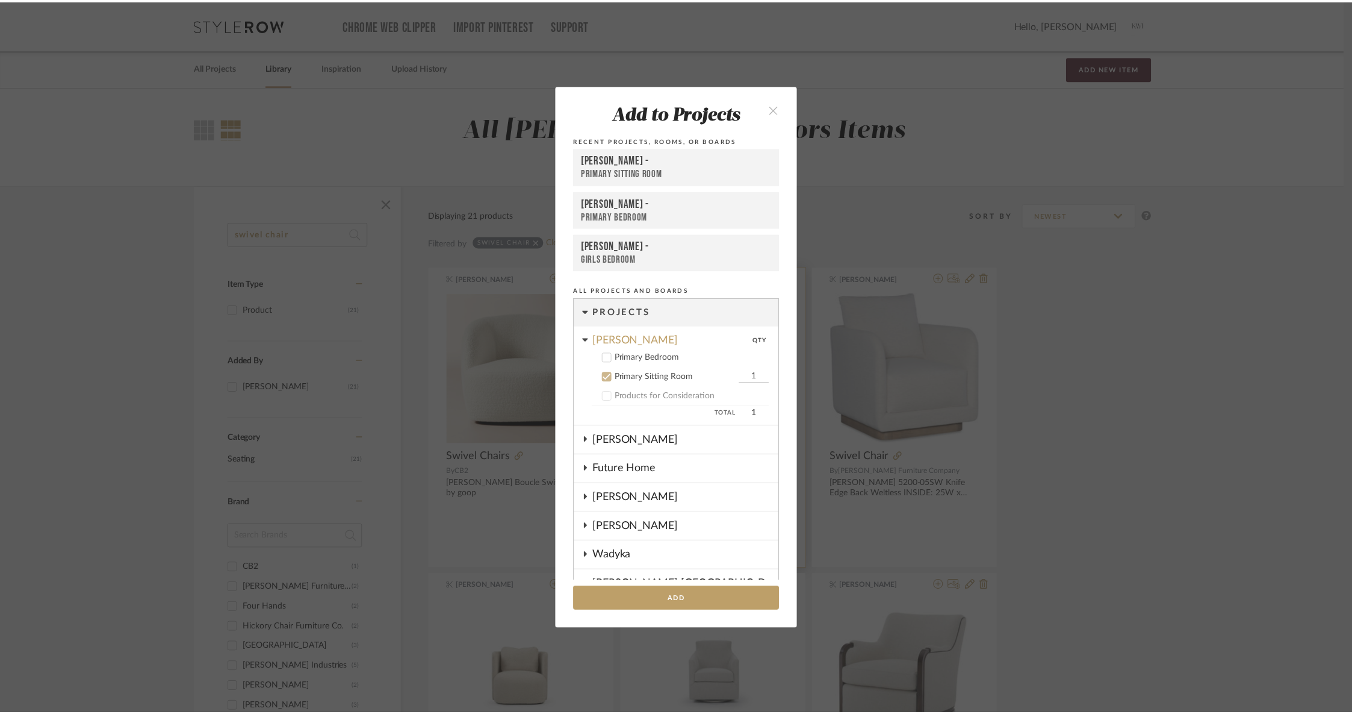
scroll to position [68, 0]
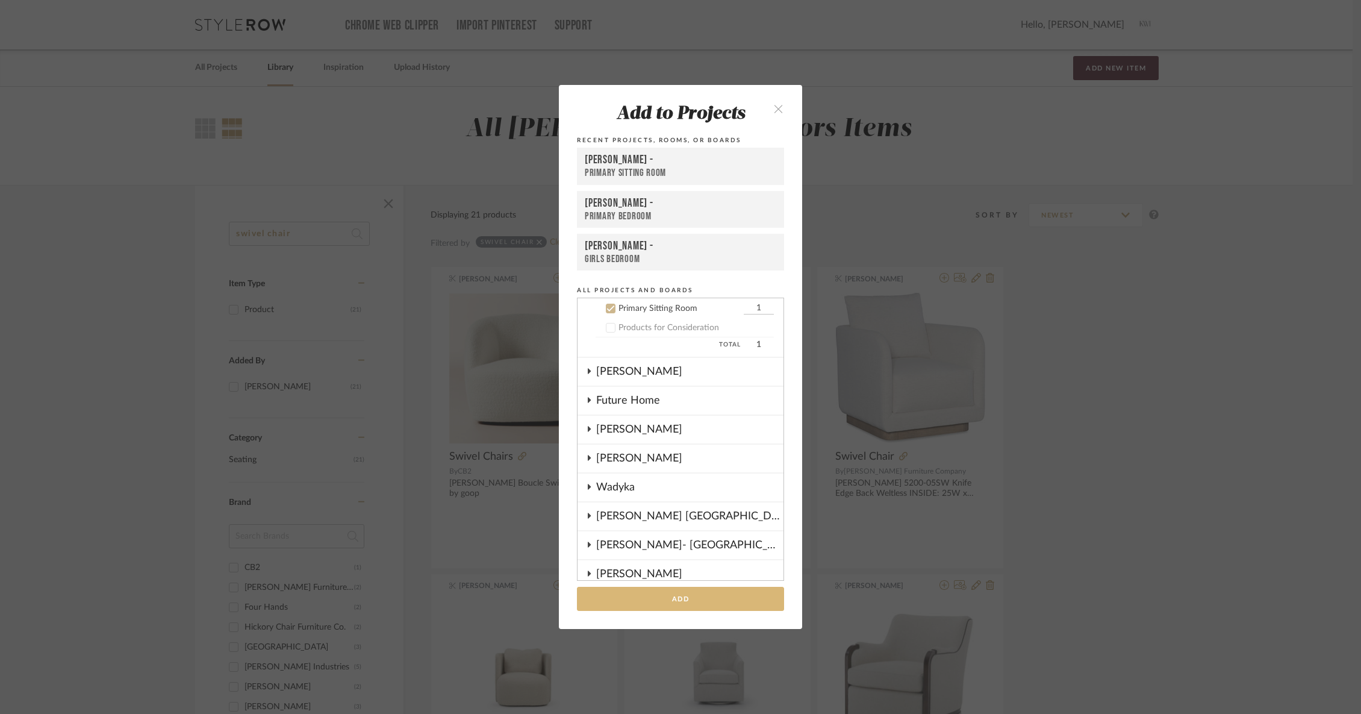
click at [652, 597] on button "Add" at bounding box center [680, 599] width 207 height 25
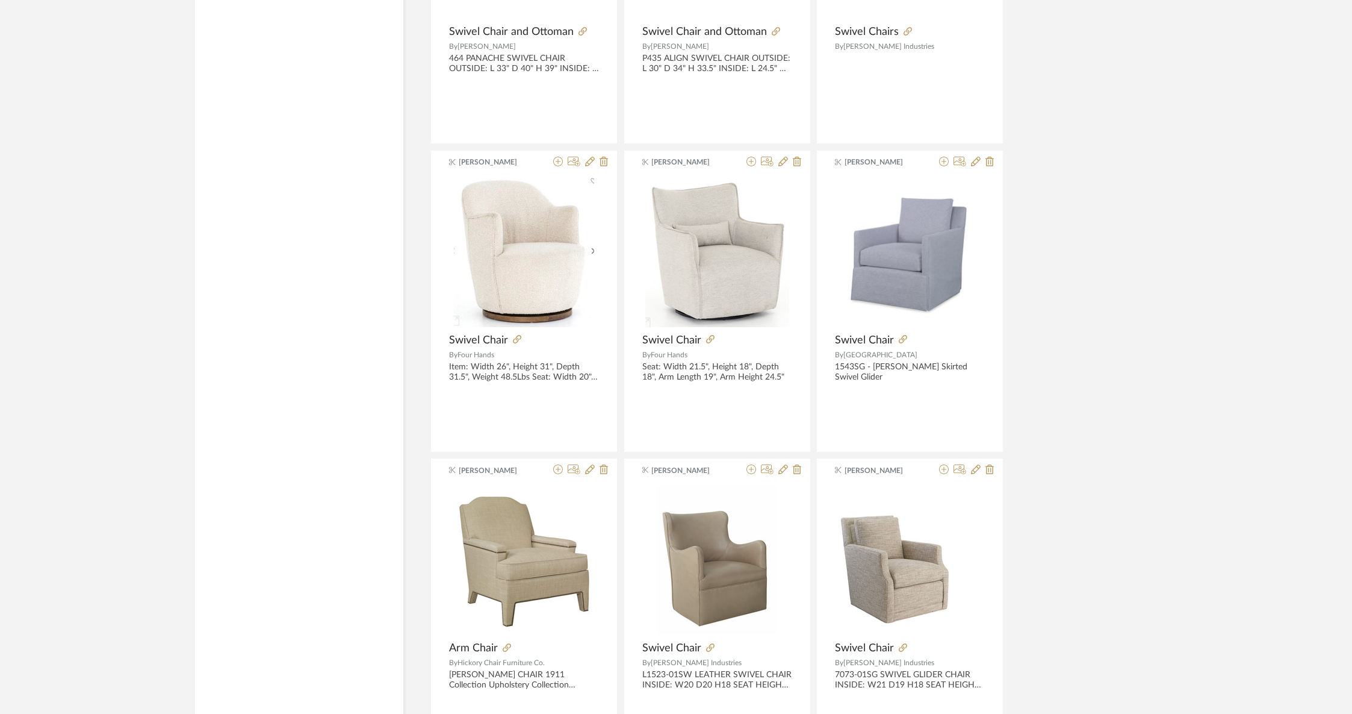
scroll to position [1083, 0]
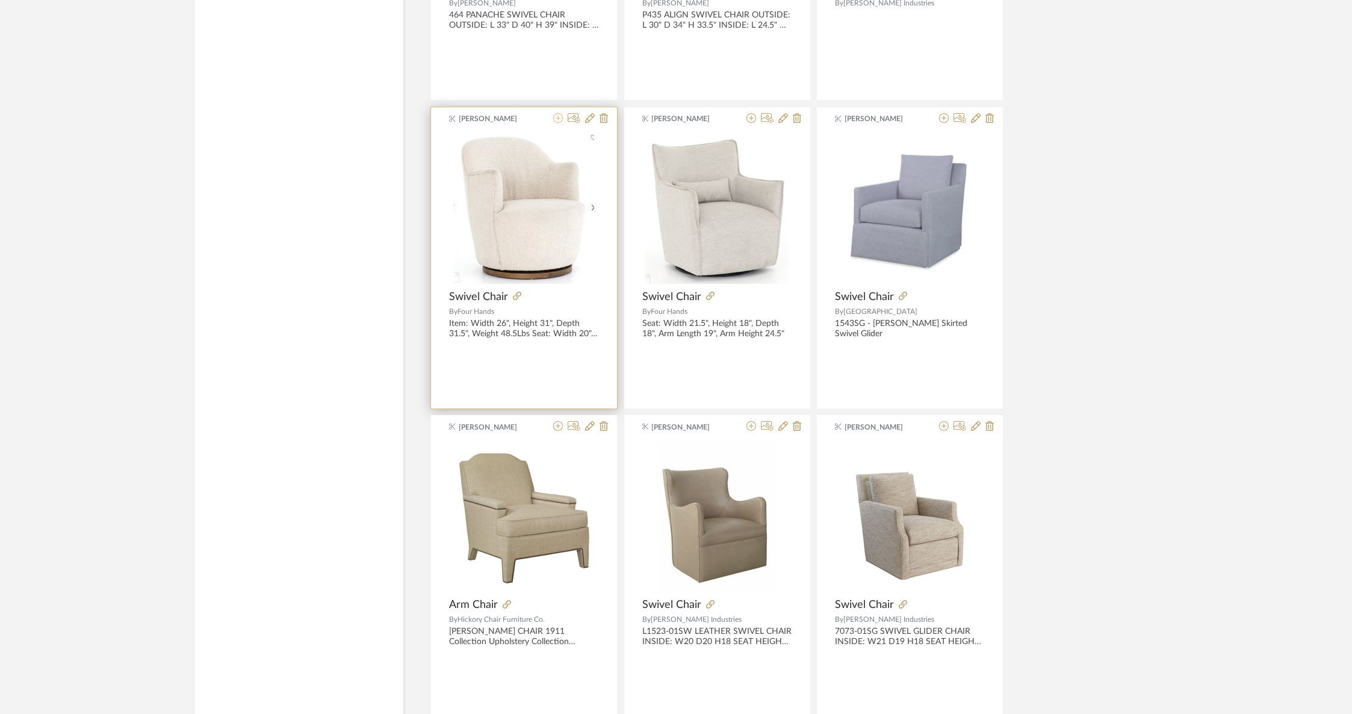
click at [558, 116] on icon at bounding box center [558, 118] width 10 height 10
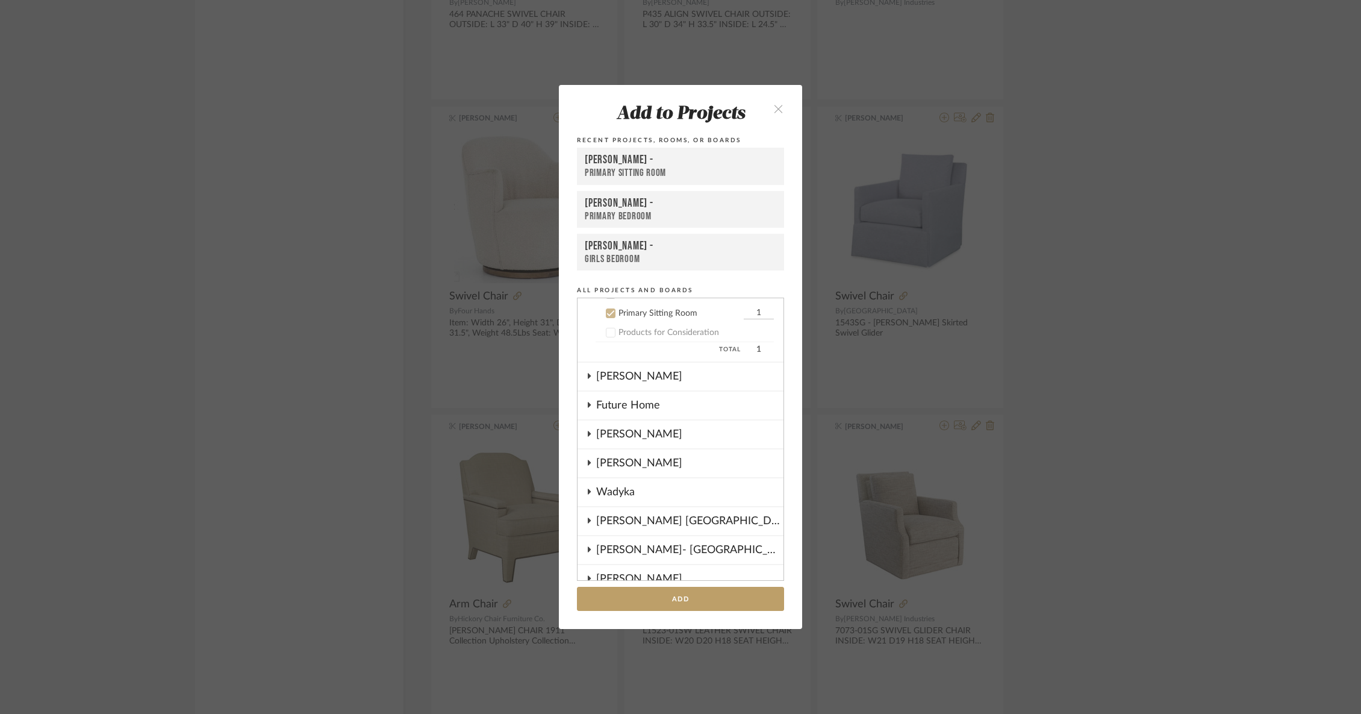
scroll to position [68, 0]
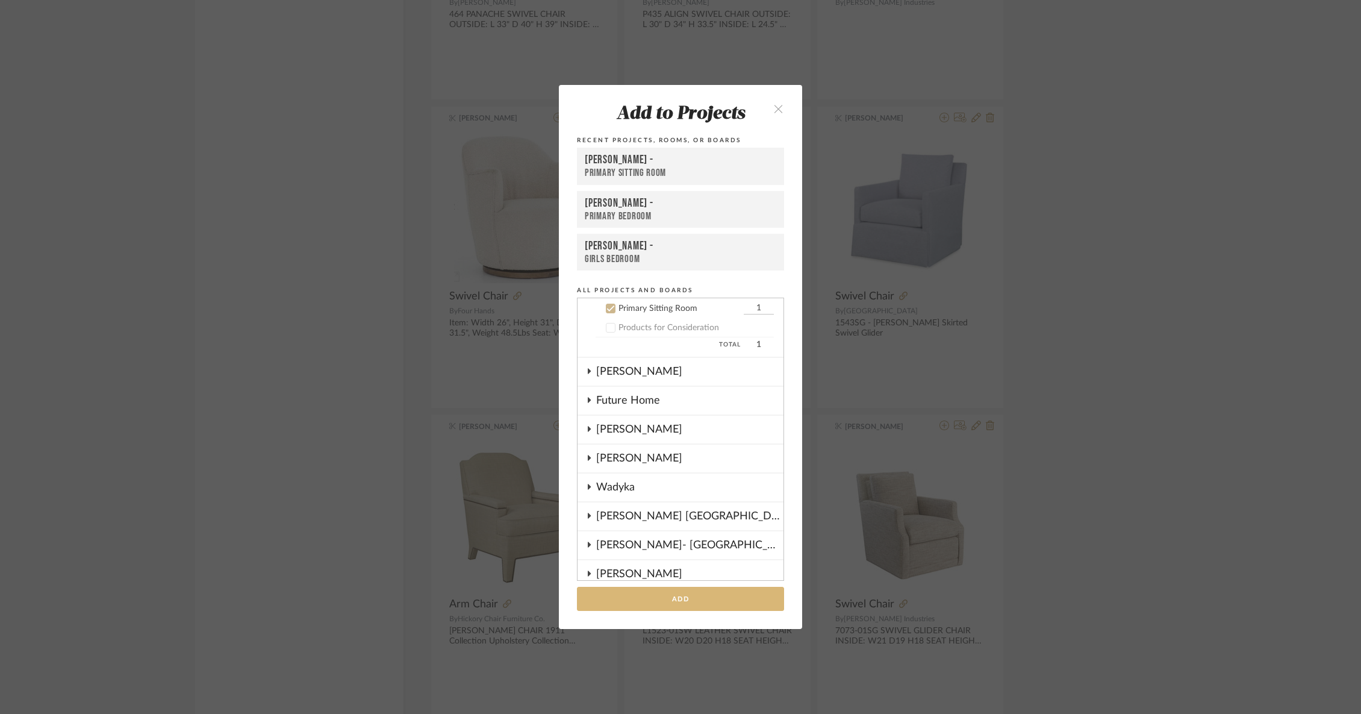
click at [668, 605] on button "Add" at bounding box center [680, 599] width 207 height 25
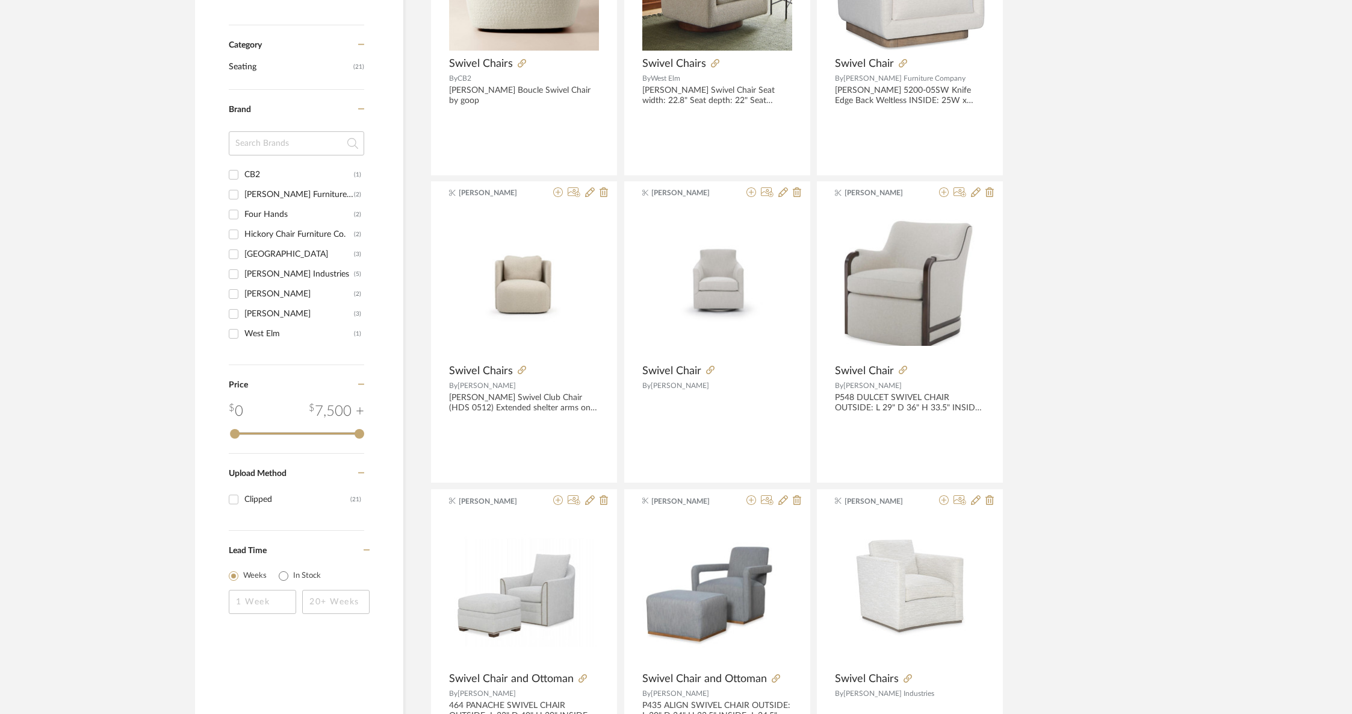
scroll to position [0, 0]
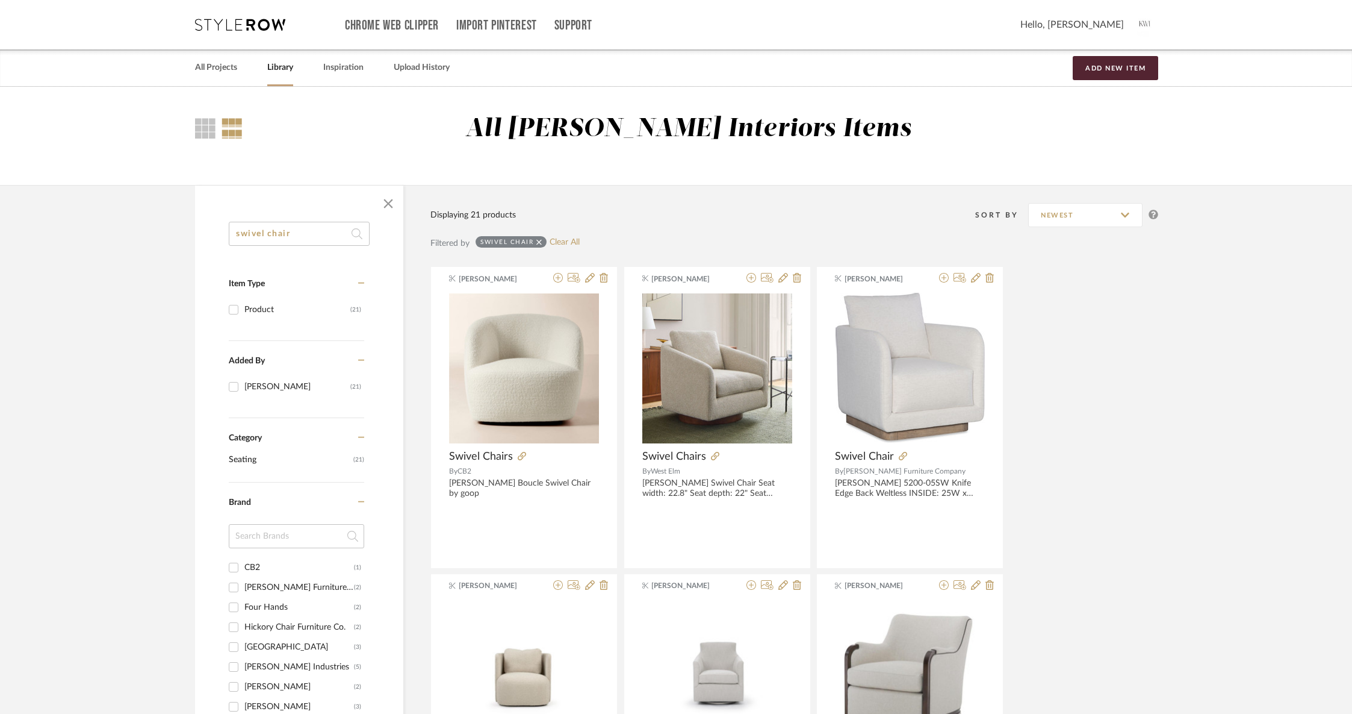
drag, startPoint x: 311, startPoint y: 232, endPoint x: 204, endPoint y: 219, distance: 108.5
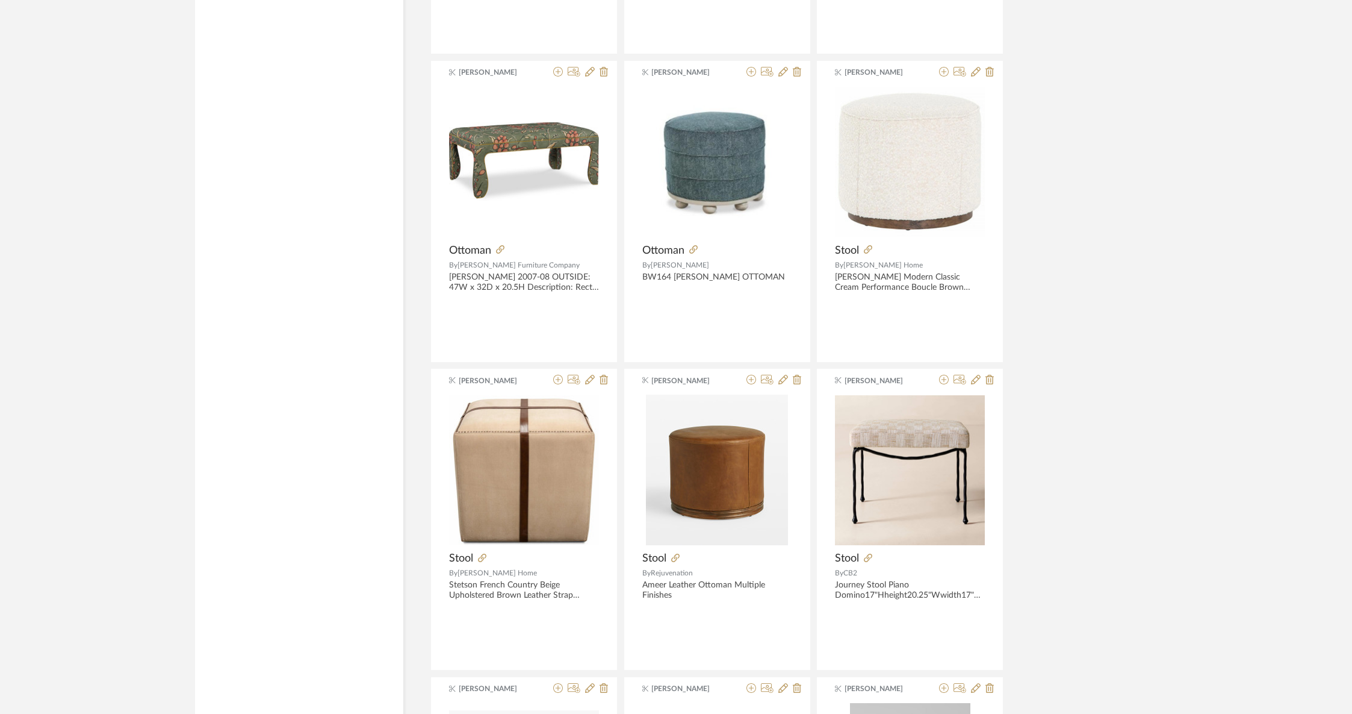
scroll to position [3365, 0]
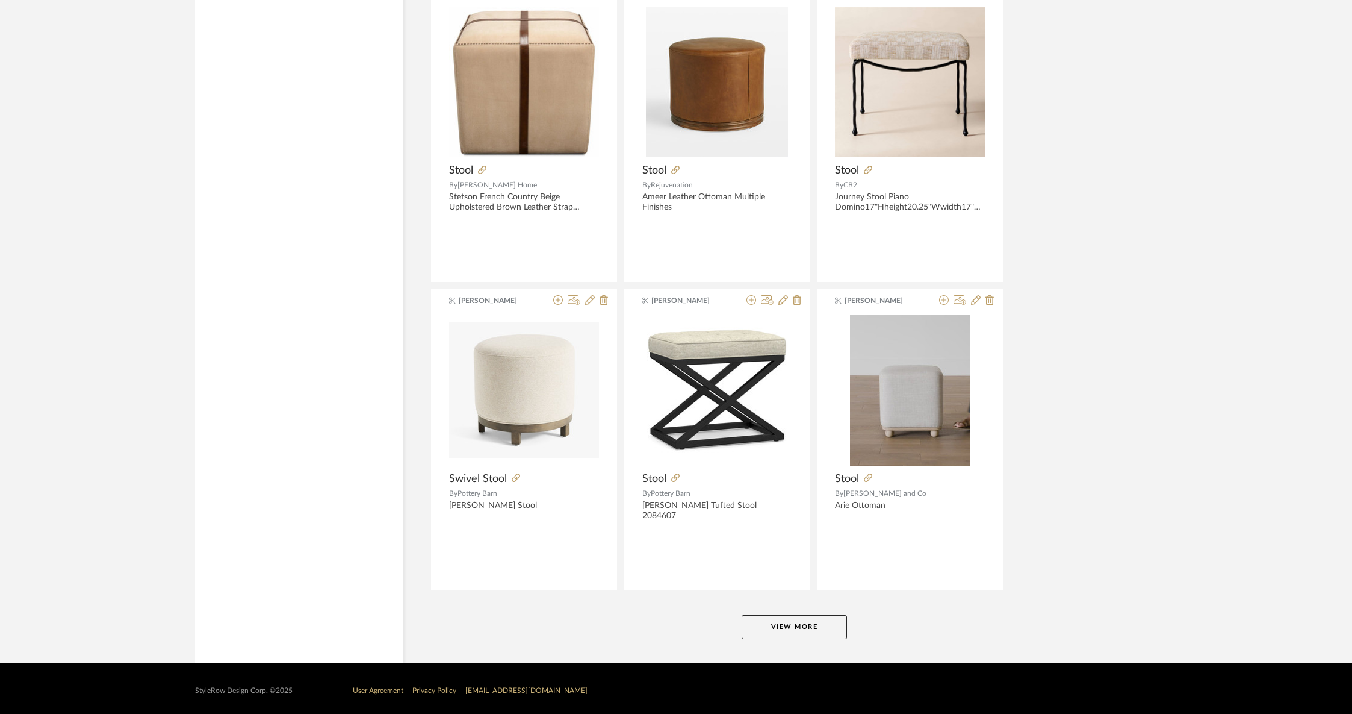
click at [791, 626] on button "View More" at bounding box center [794, 627] width 105 height 24
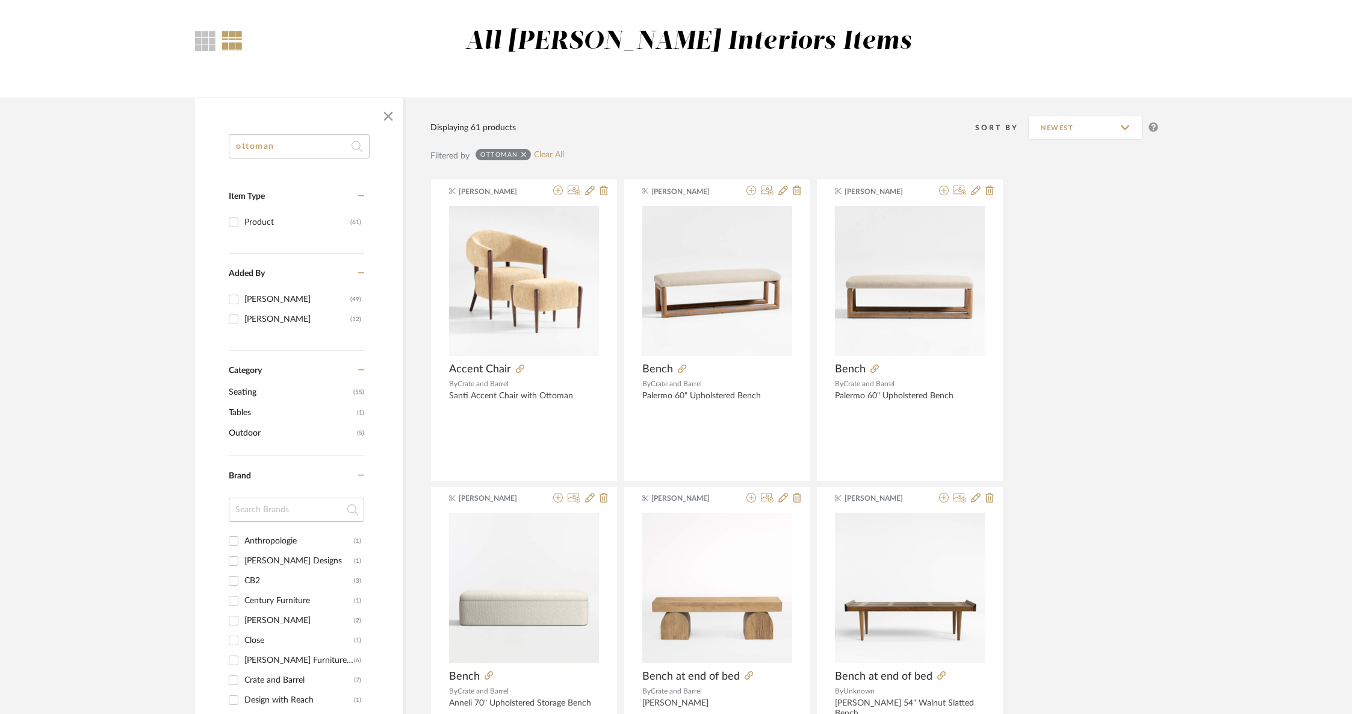
scroll to position [0, 0]
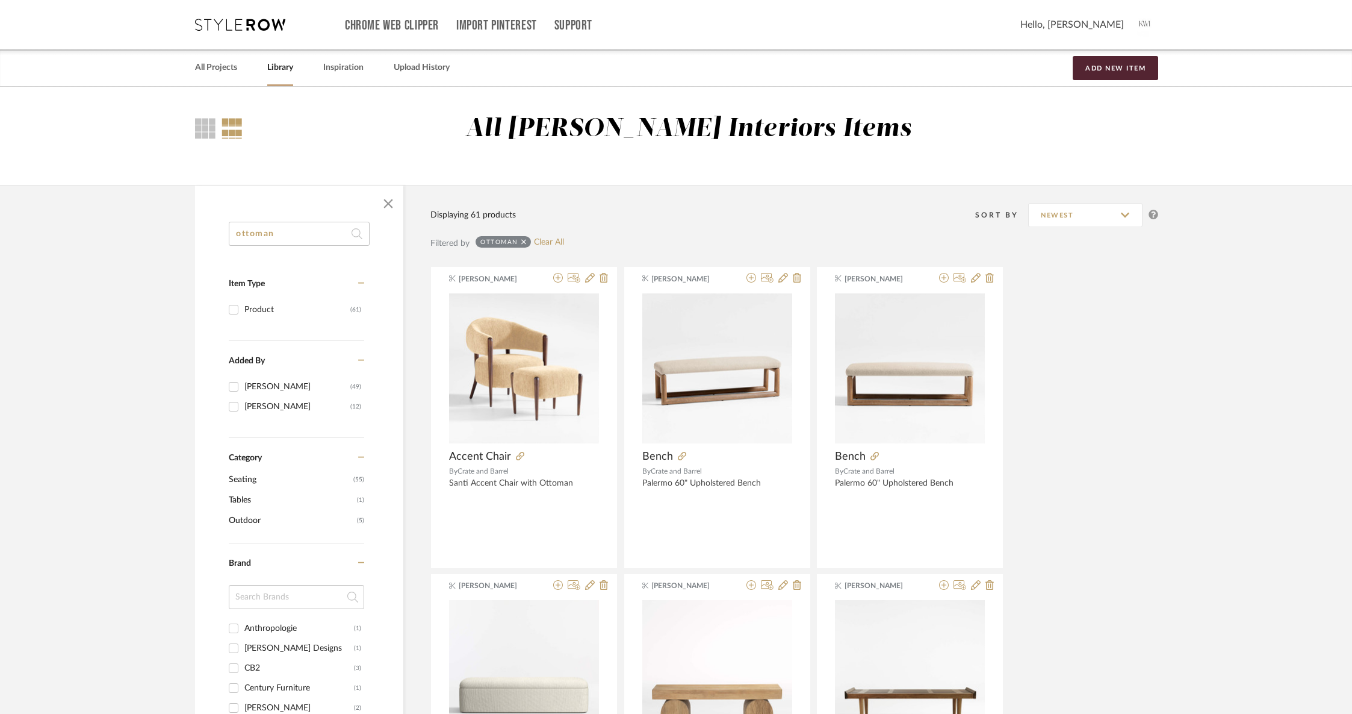
drag, startPoint x: 318, startPoint y: 225, endPoint x: 176, endPoint y: 228, distance: 141.5
click at [270, 223] on input "ottoman" at bounding box center [299, 234] width 141 height 24
click at [288, 237] on input "ottoman" at bounding box center [299, 234] width 141 height 24
type input "o"
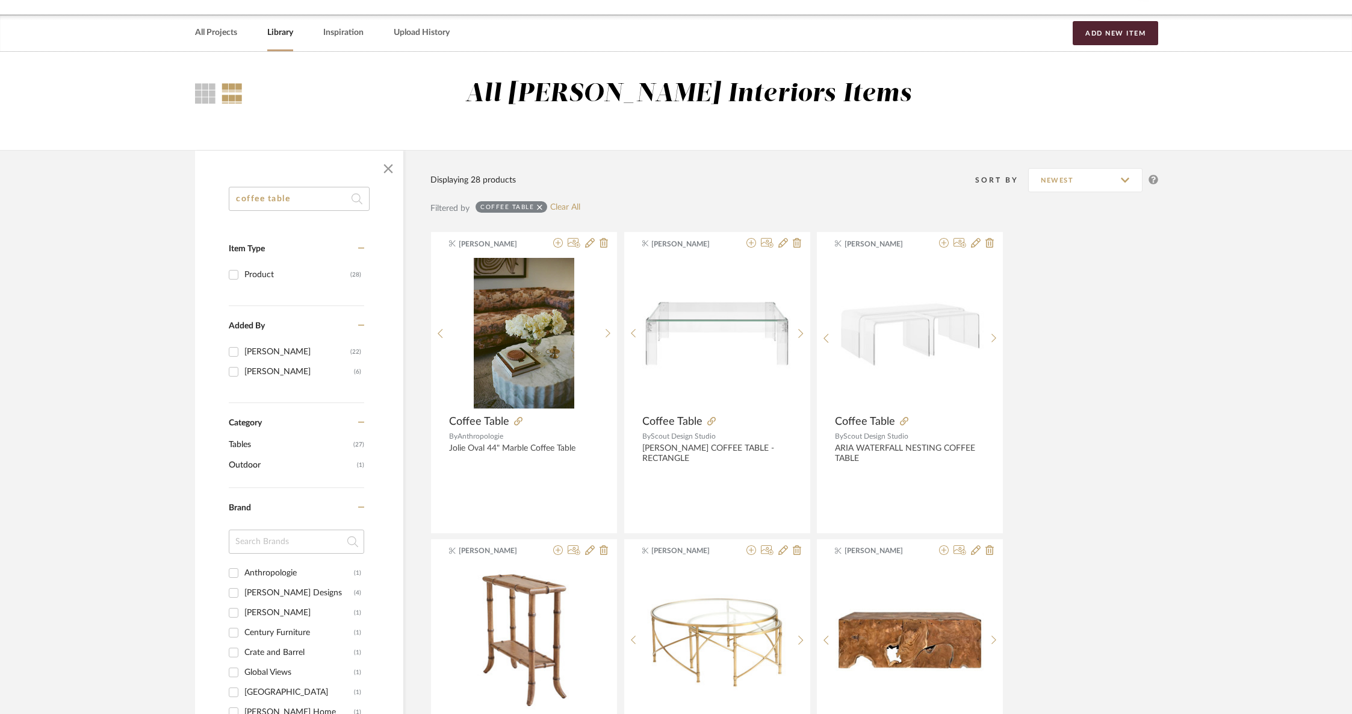
scroll to position [42, 0]
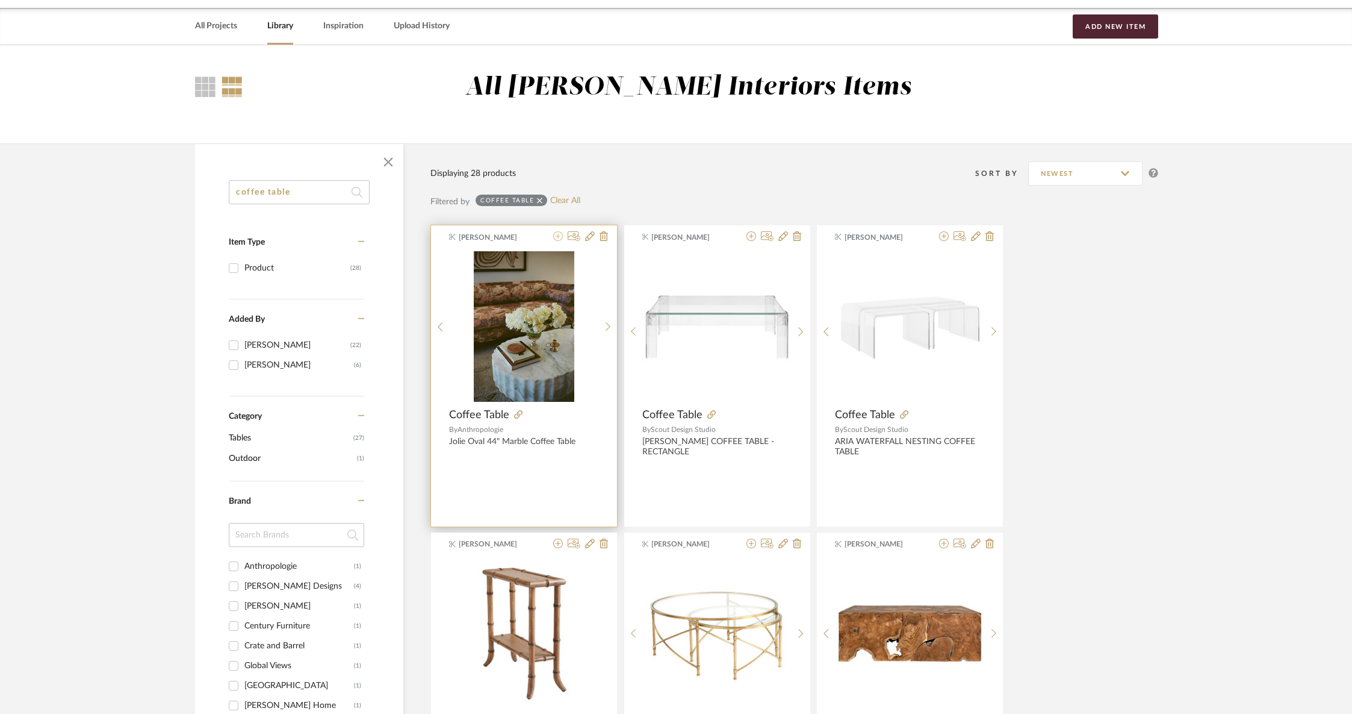
click at [557, 240] on icon at bounding box center [558, 236] width 10 height 10
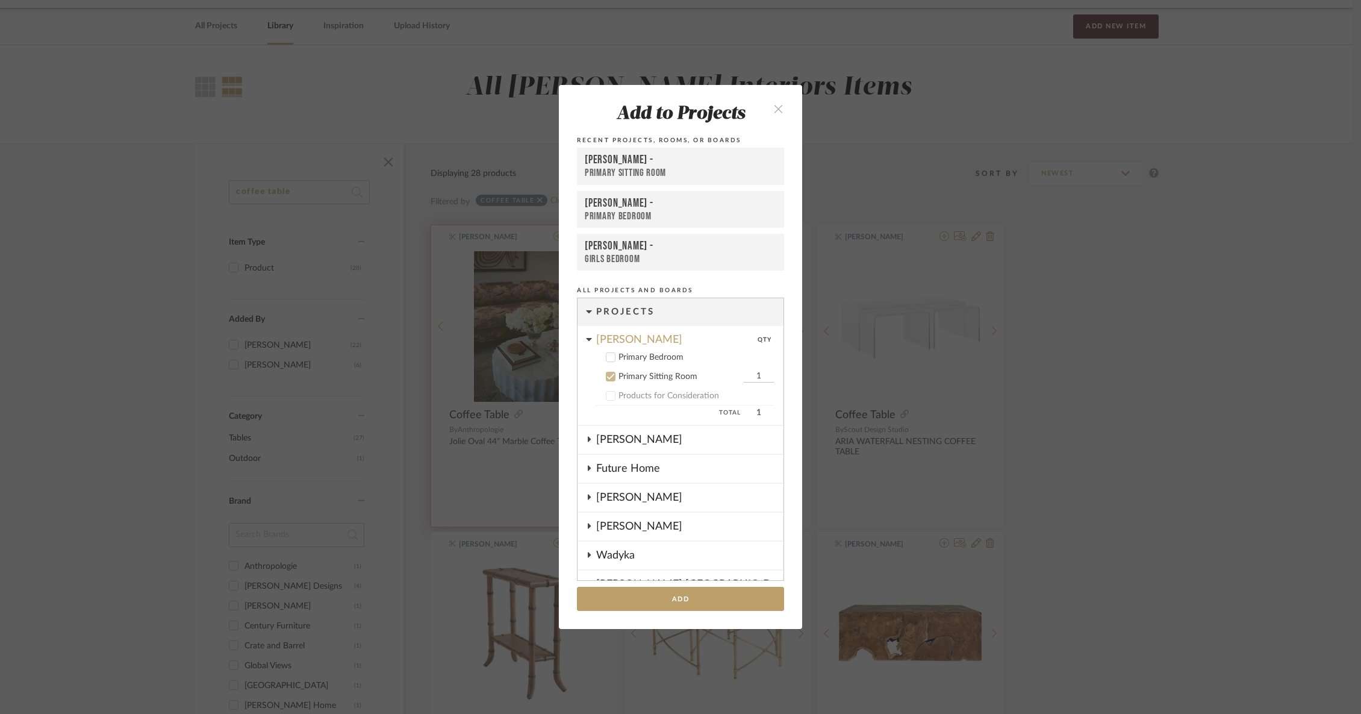
scroll to position [68, 0]
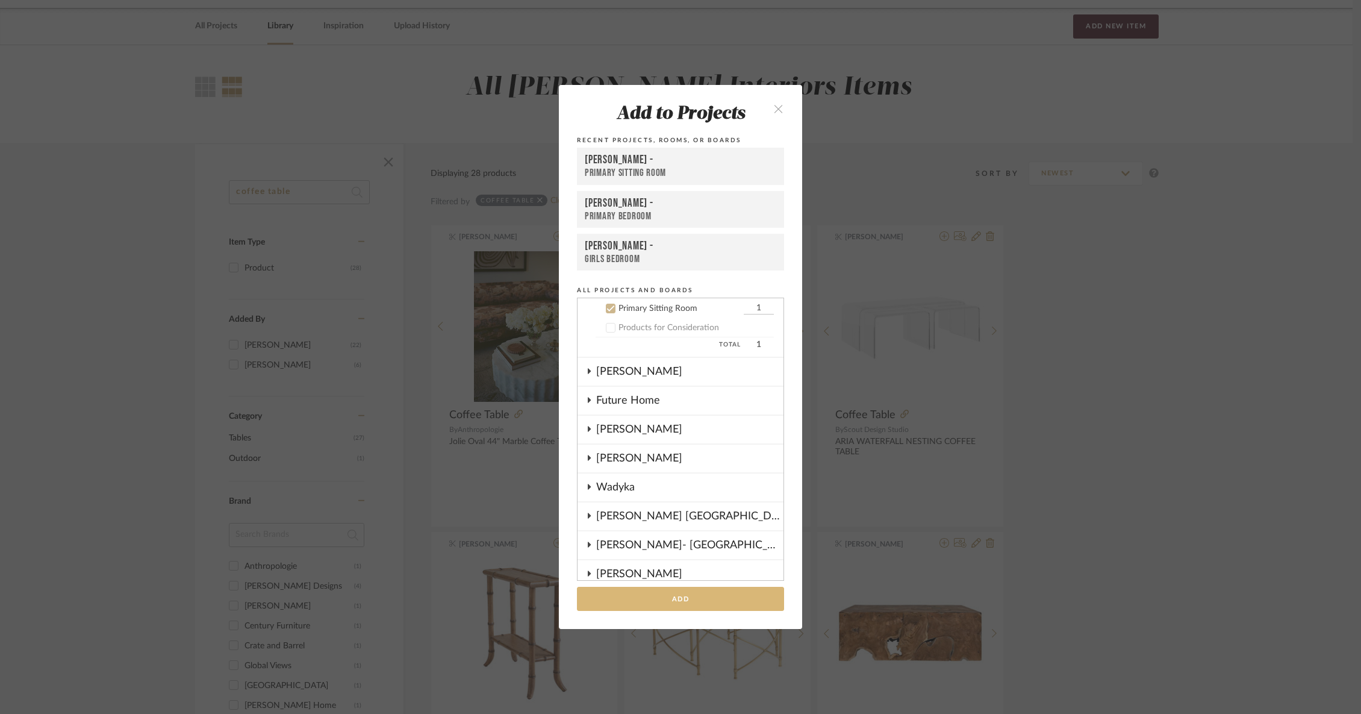
click at [640, 597] on button "Add" at bounding box center [680, 599] width 207 height 25
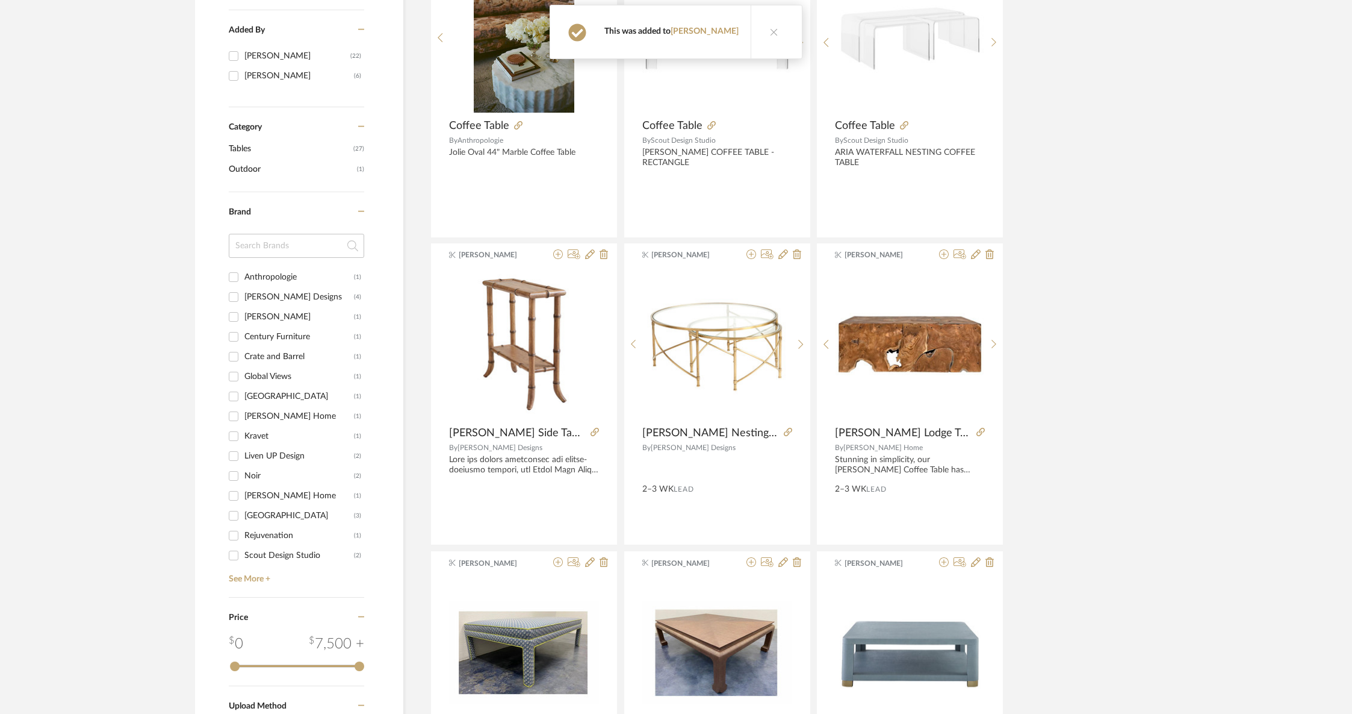
scroll to position [364, 0]
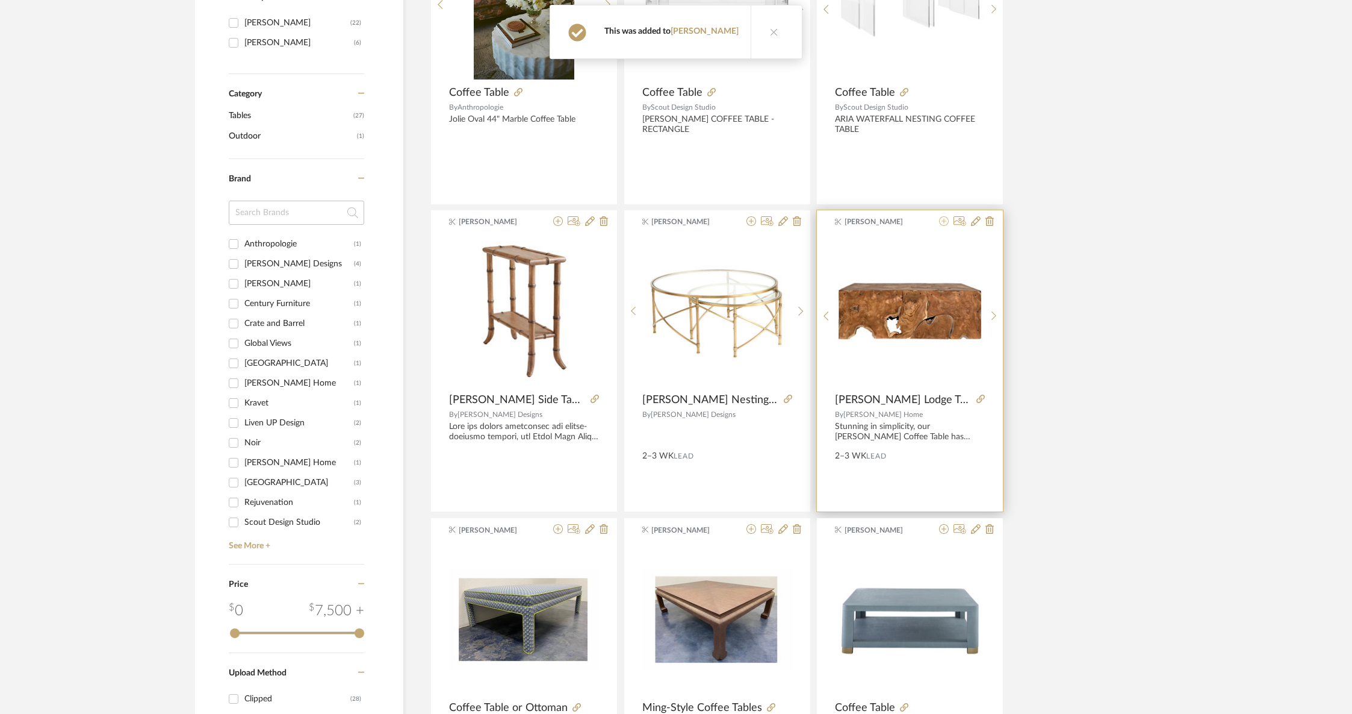
click at [944, 225] on icon at bounding box center [944, 221] width 10 height 10
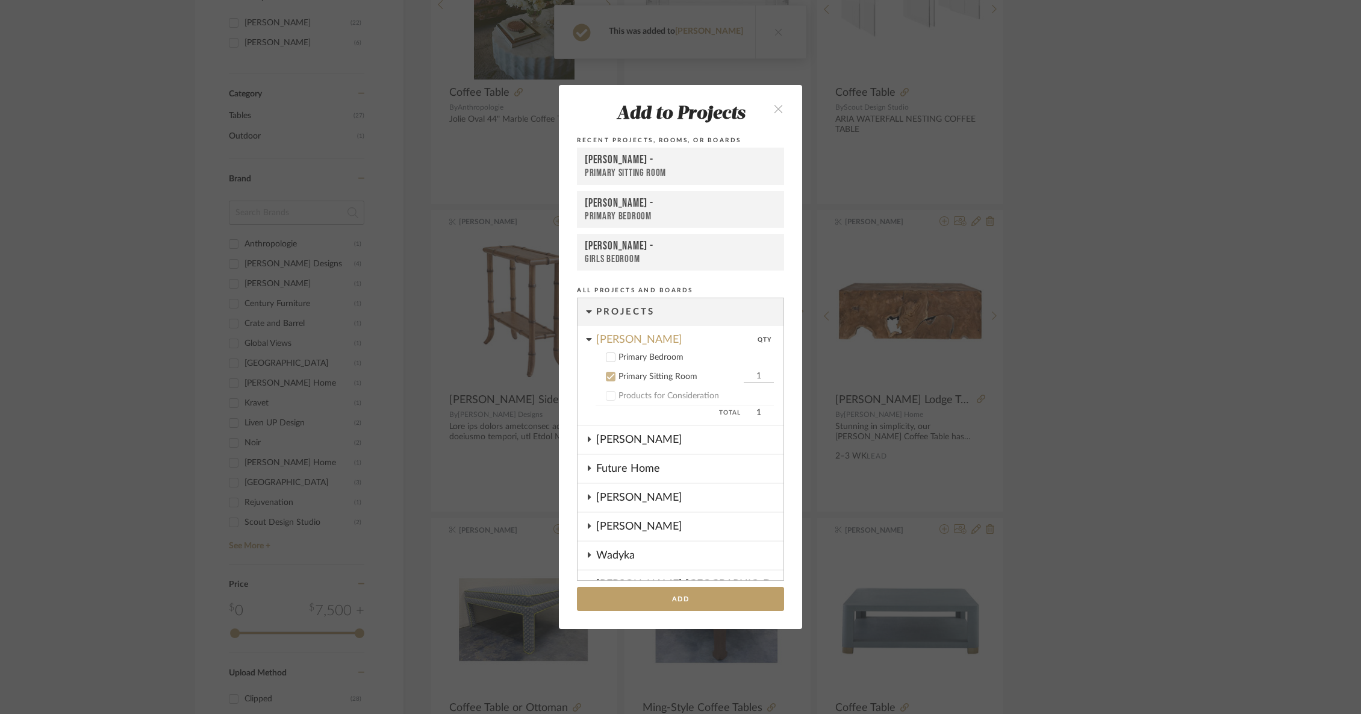
scroll to position [68, 0]
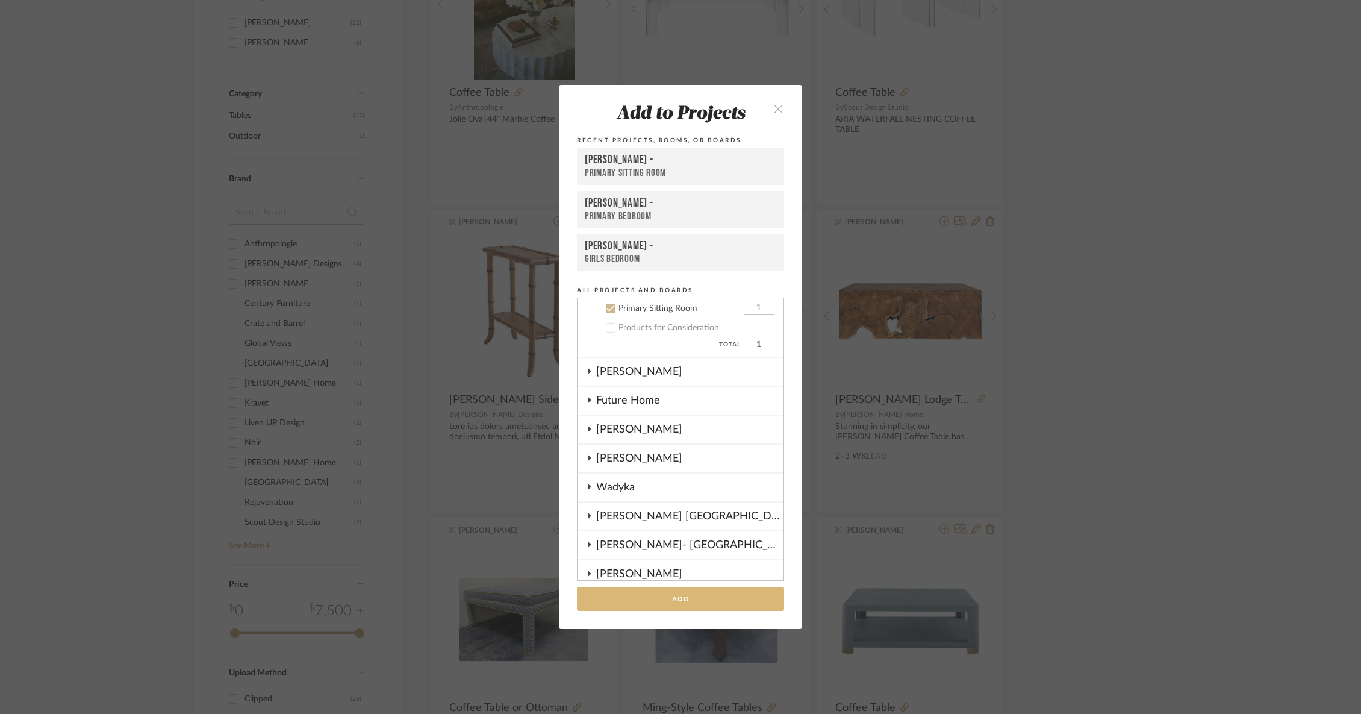
click at [621, 605] on button "Add" at bounding box center [680, 599] width 207 height 25
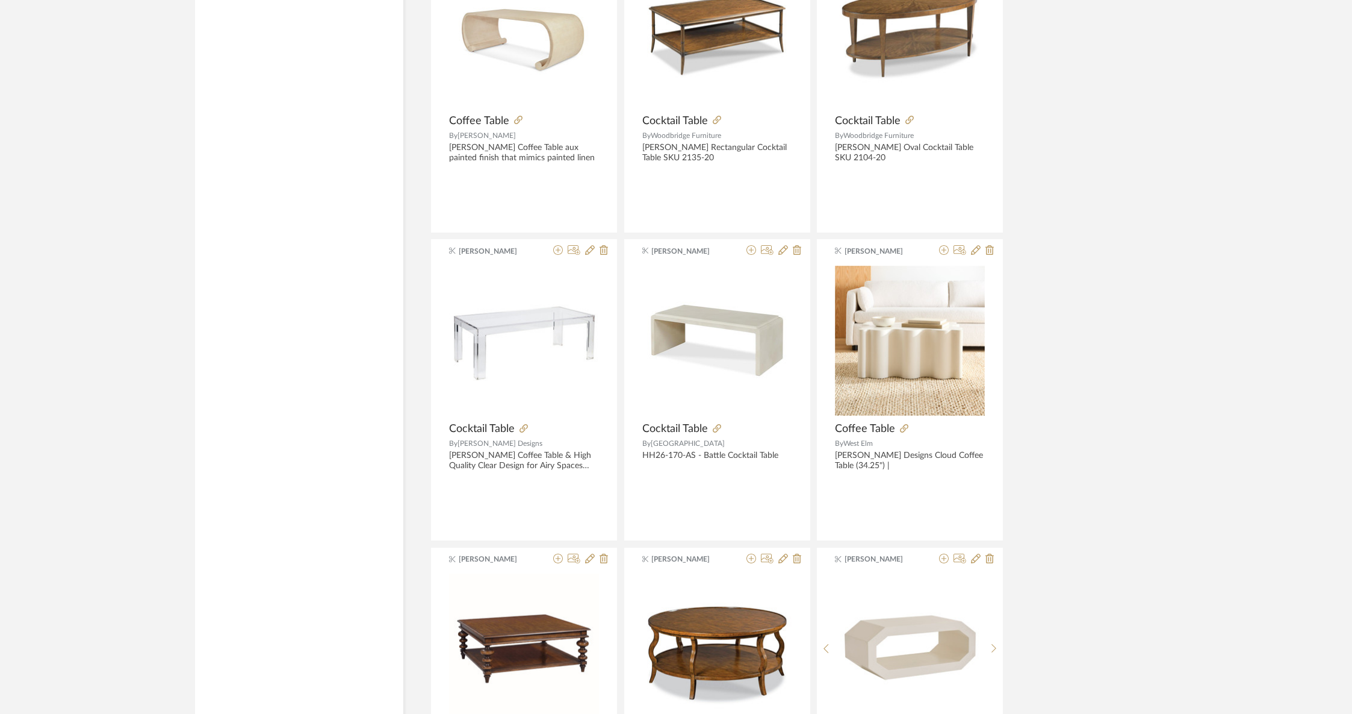
scroll to position [1877, 0]
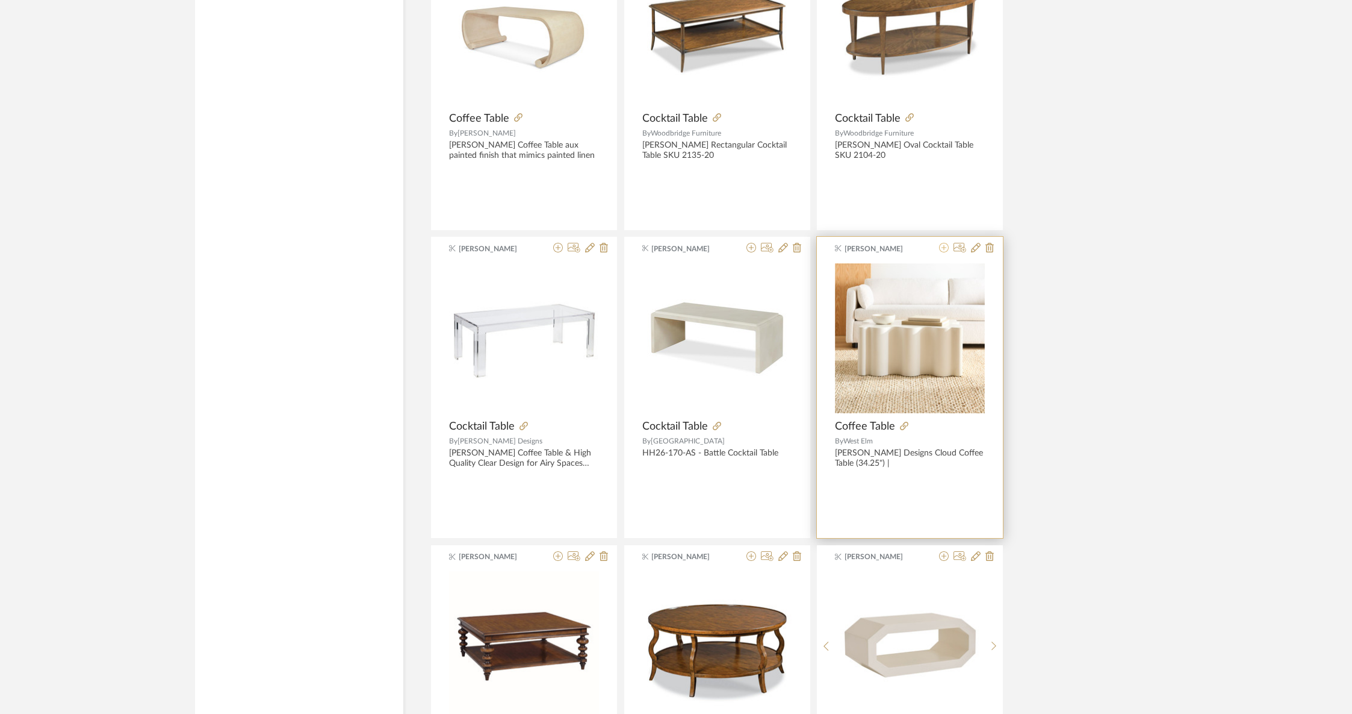
click at [944, 249] on icon at bounding box center [944, 248] width 10 height 10
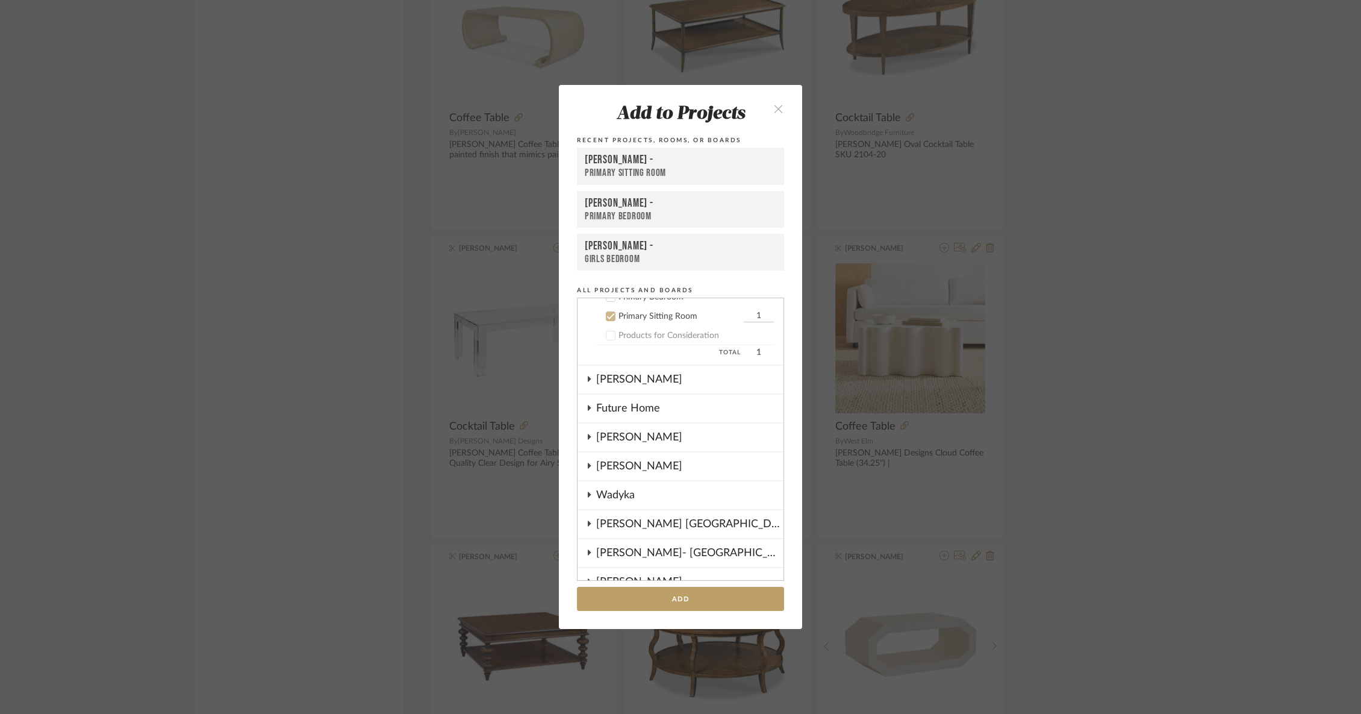
scroll to position [68, 0]
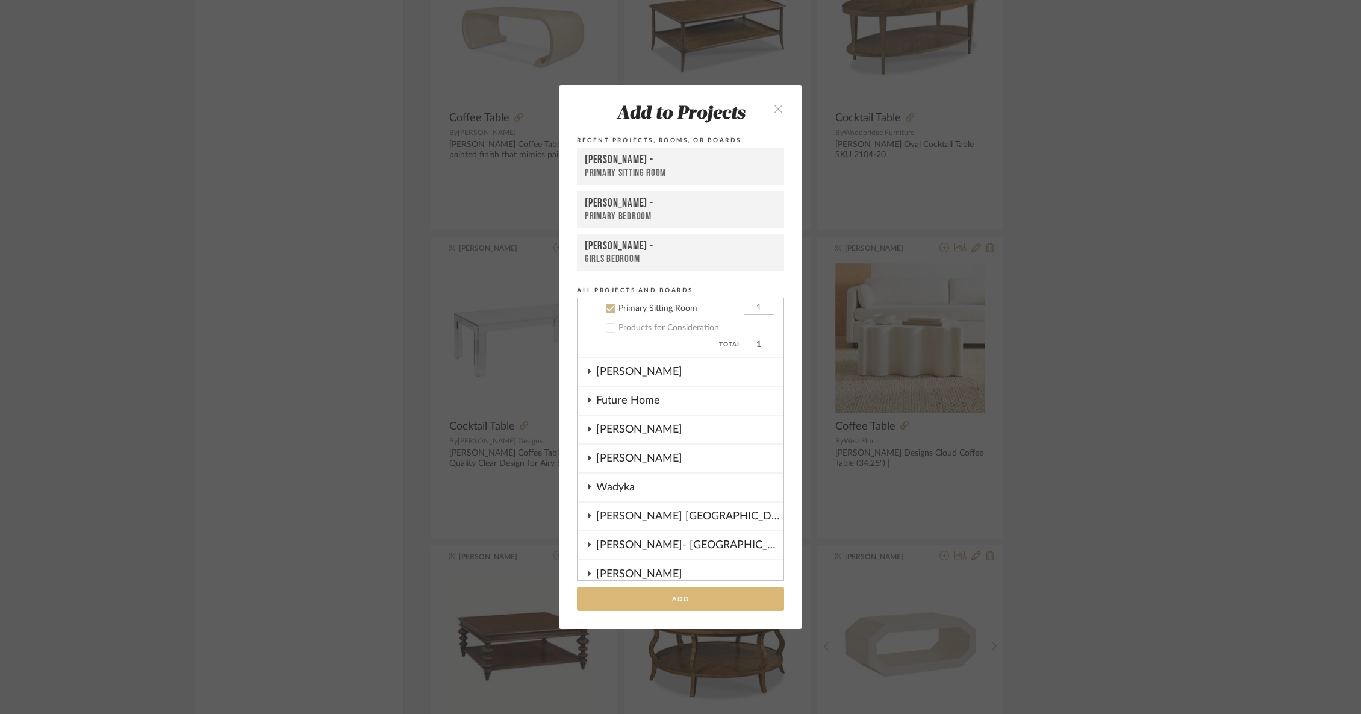
click at [722, 599] on button "Add" at bounding box center [680, 599] width 207 height 25
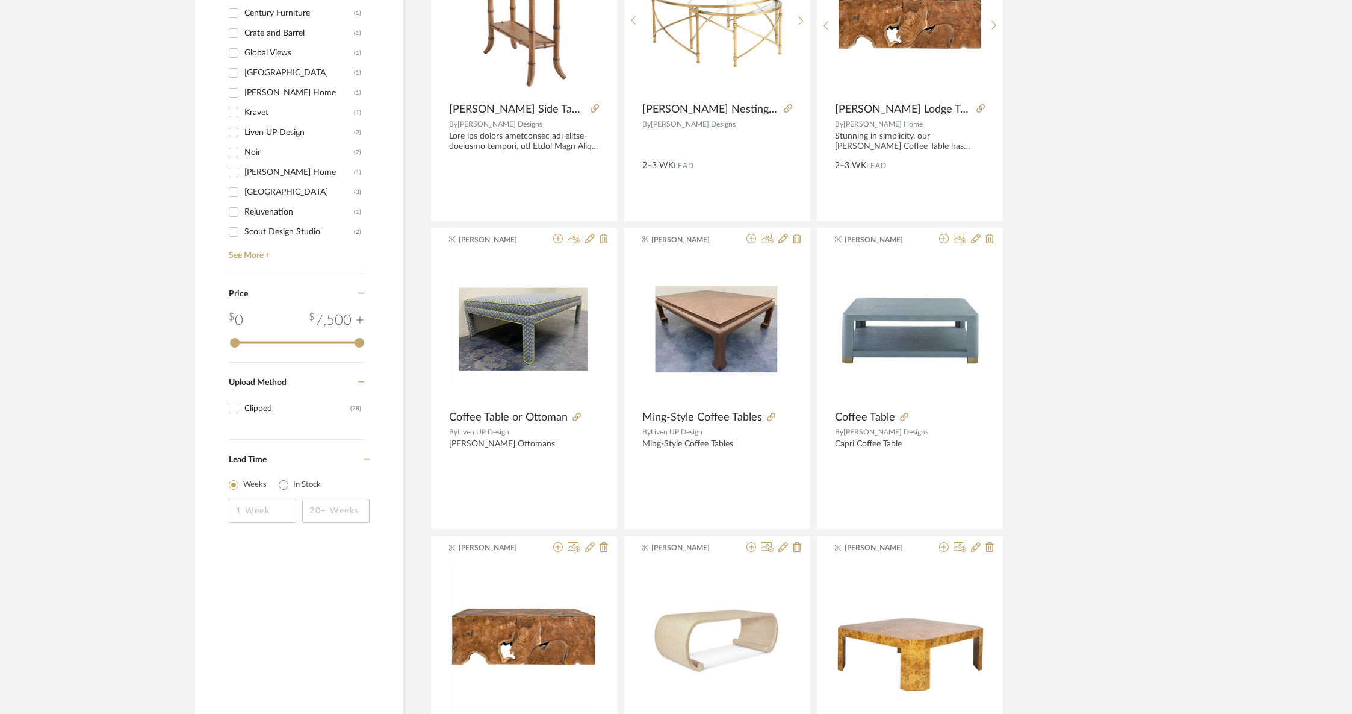
scroll to position [0, 0]
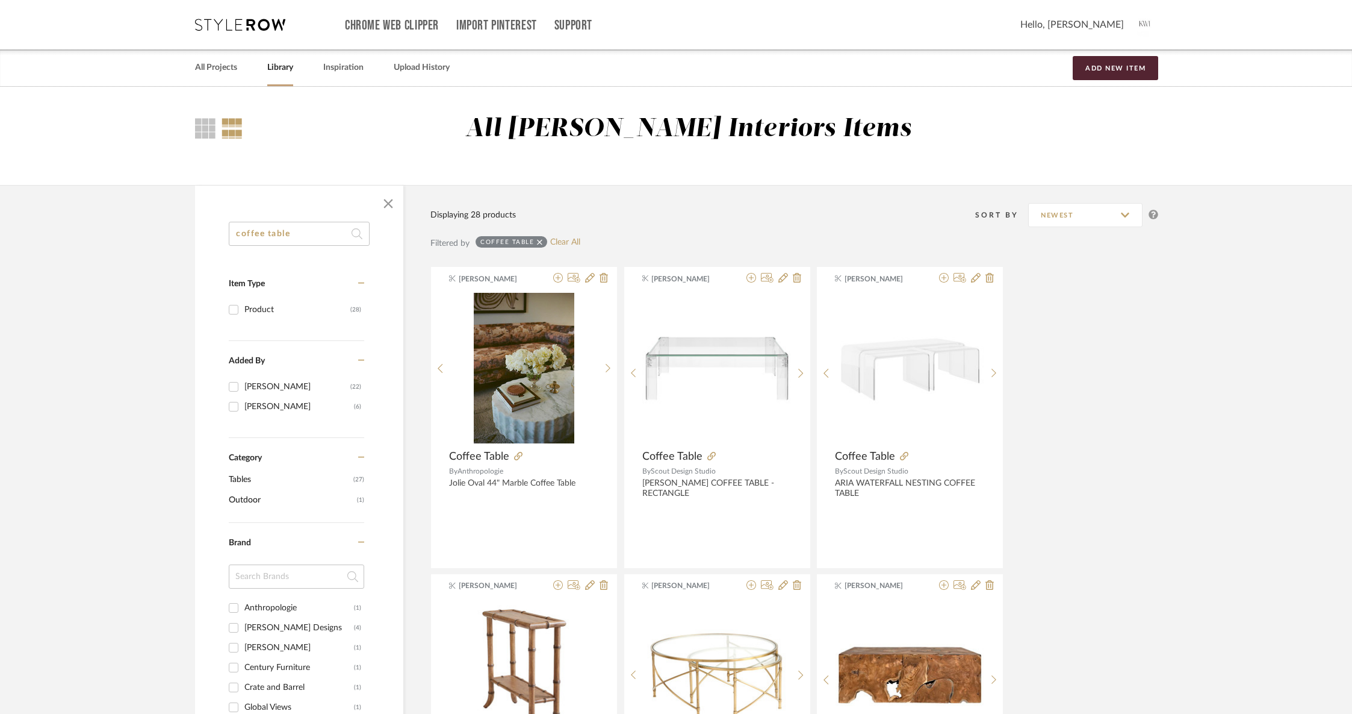
drag, startPoint x: 299, startPoint y: 236, endPoint x: 213, endPoint y: 222, distance: 87.8
click at [213, 222] on div "coffee table Item Type Product (28) Added By [PERSON_NAME] (22) [PERSON_NAME] (…" at bounding box center [299, 715] width 208 height 986
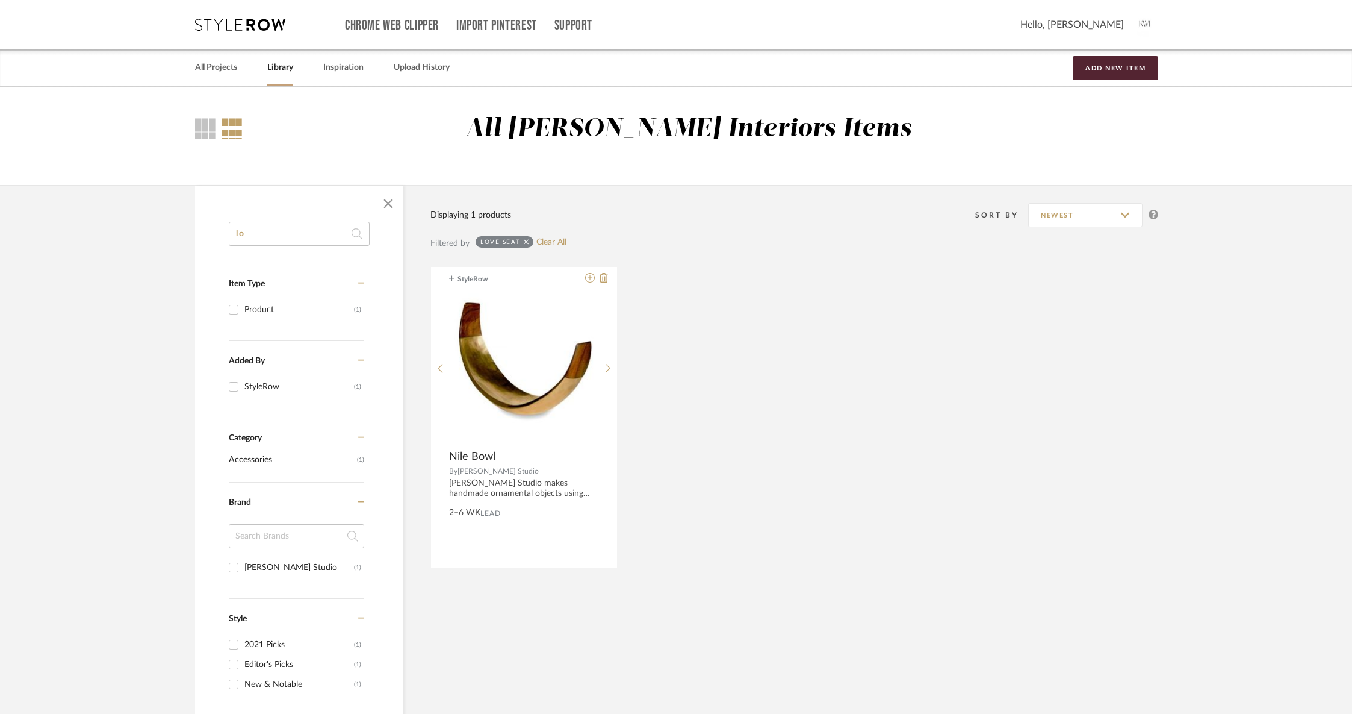
type input "l"
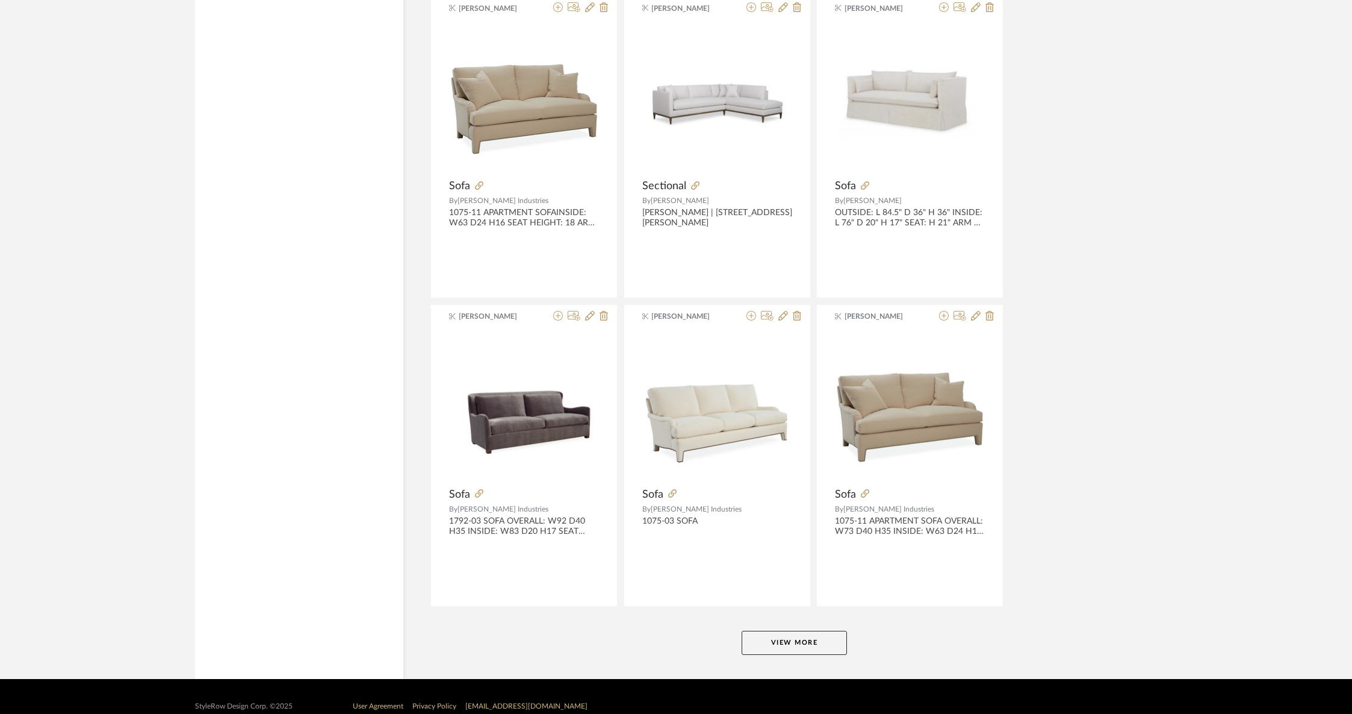
scroll to position [3365, 0]
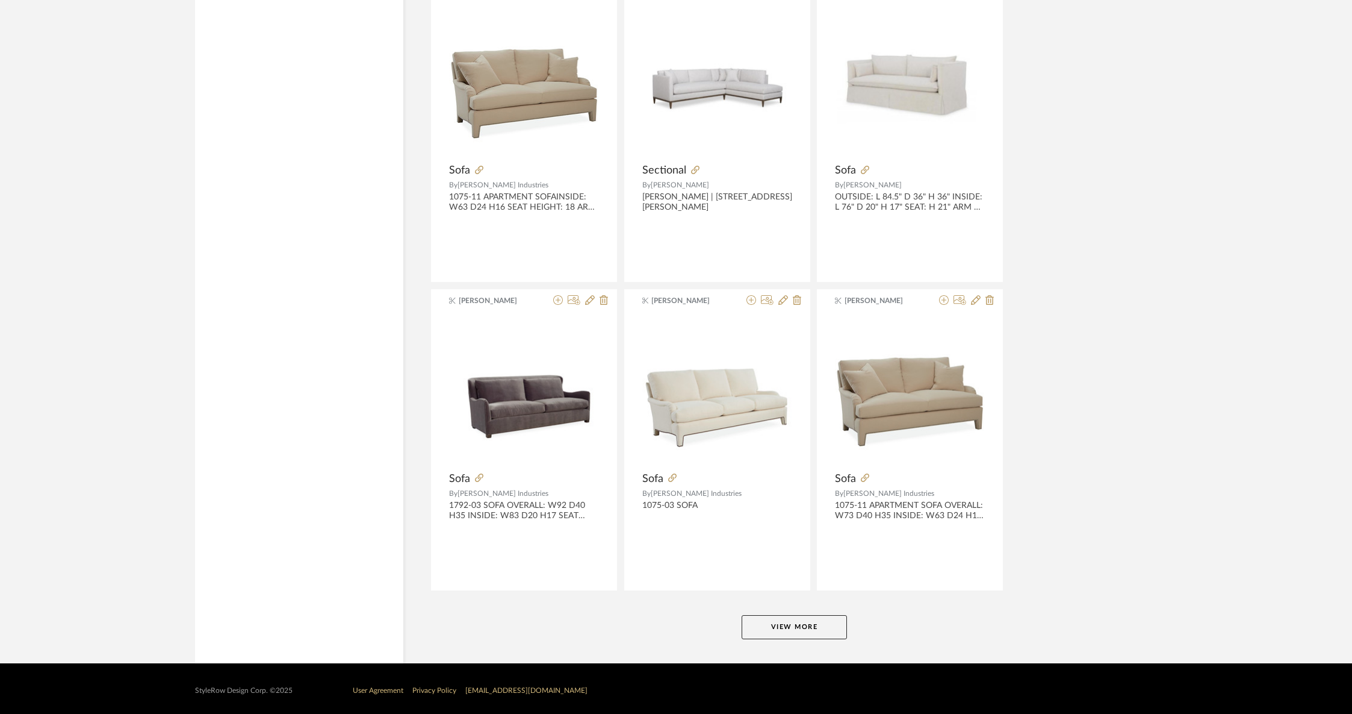
type input "sofa"
click at [820, 617] on button "View More" at bounding box center [794, 627] width 105 height 24
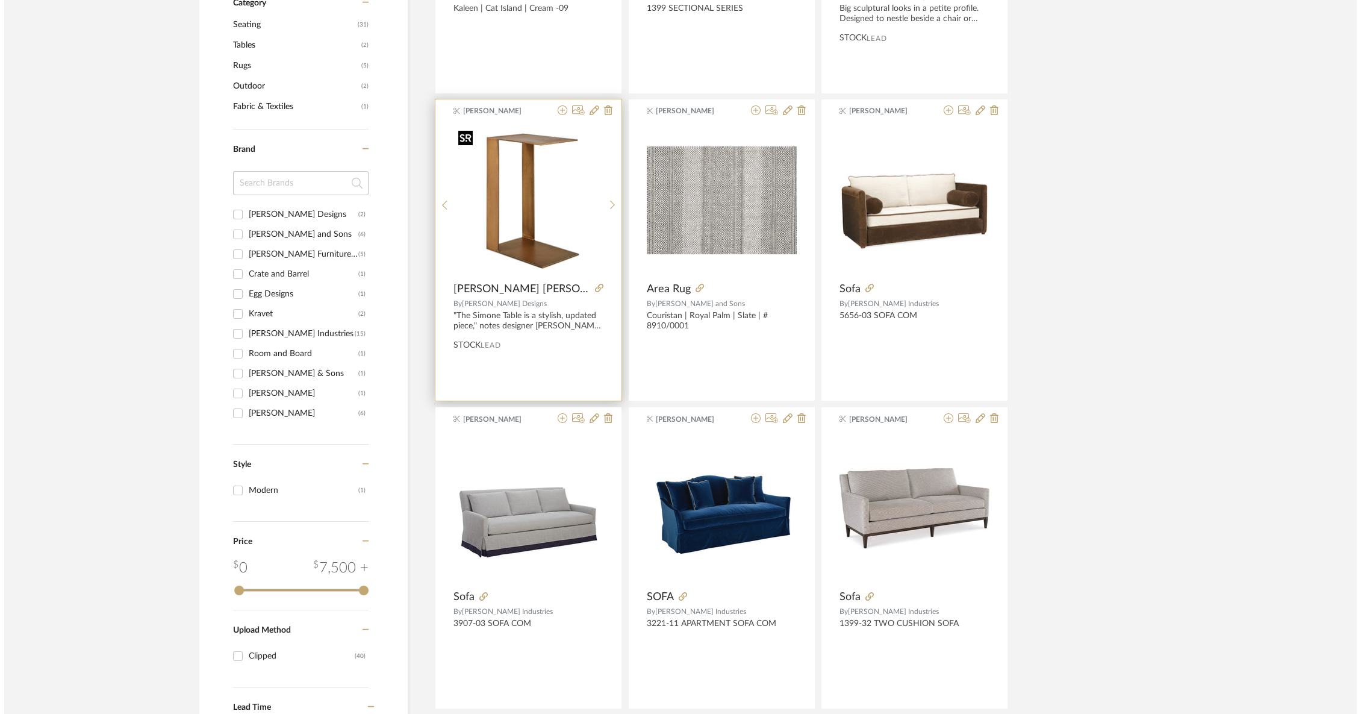
scroll to position [0, 0]
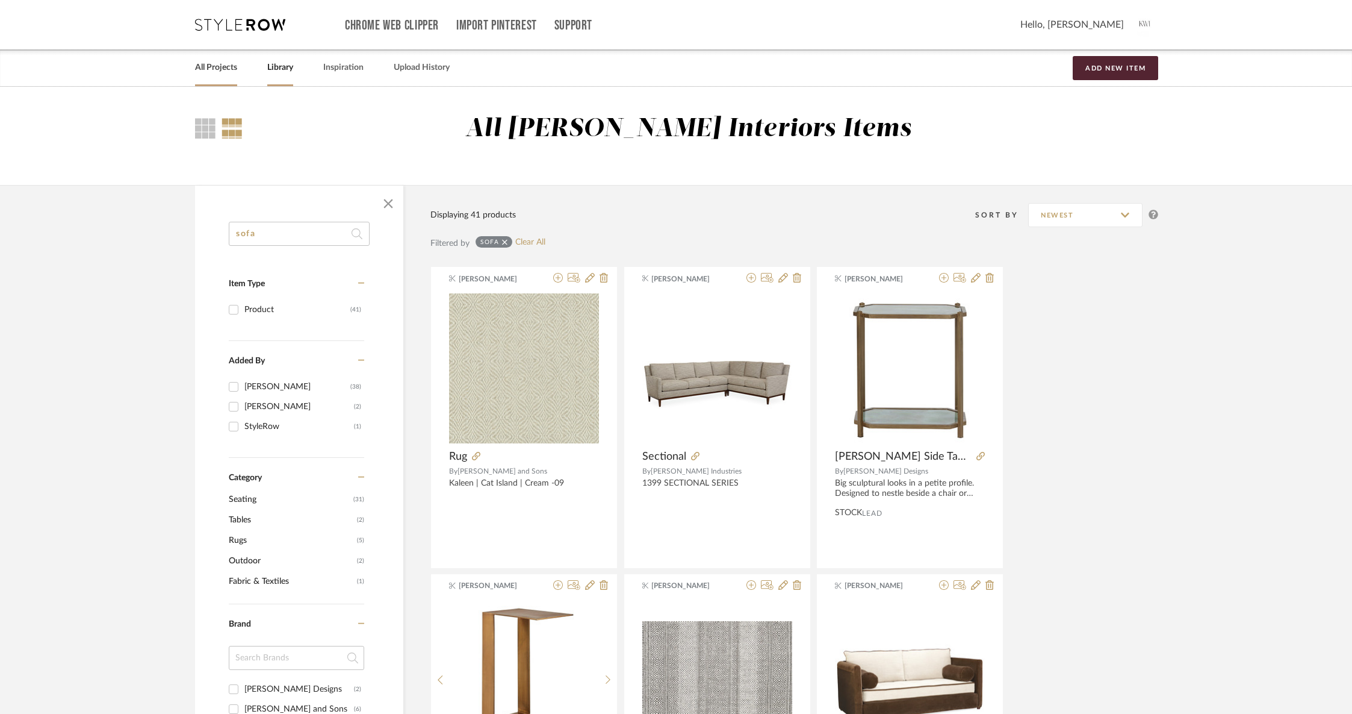
click at [215, 72] on link "All Projects" at bounding box center [216, 68] width 42 height 16
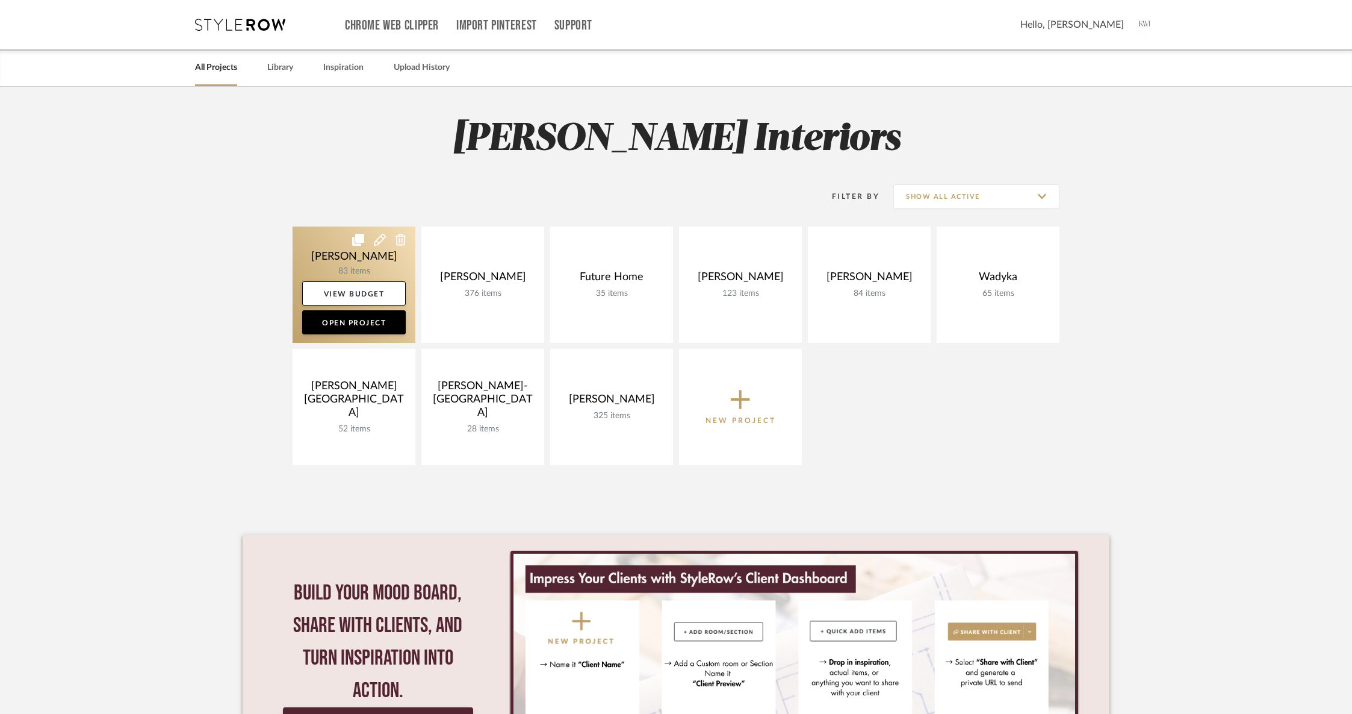
click at [356, 258] on link at bounding box center [354, 284] width 123 height 116
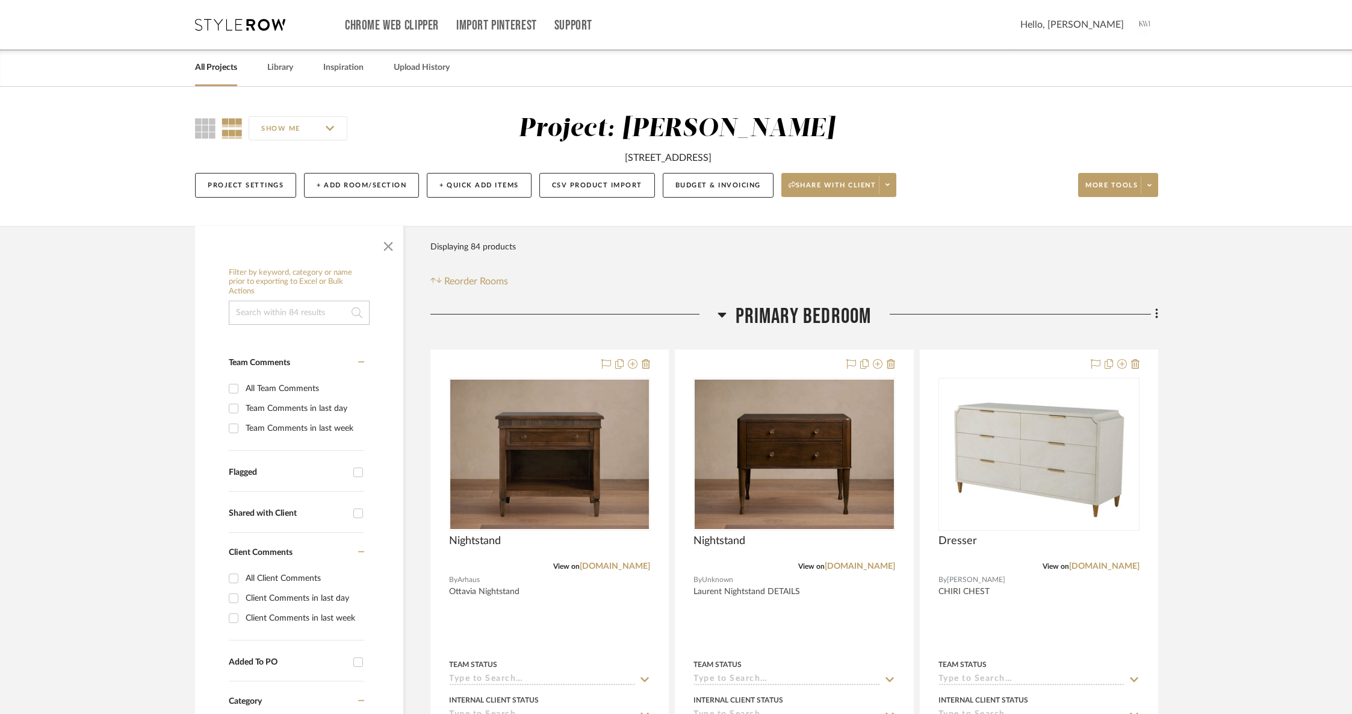
click at [731, 308] on h3 "Primary Bedroom" at bounding box center [795, 316] width 154 height 26
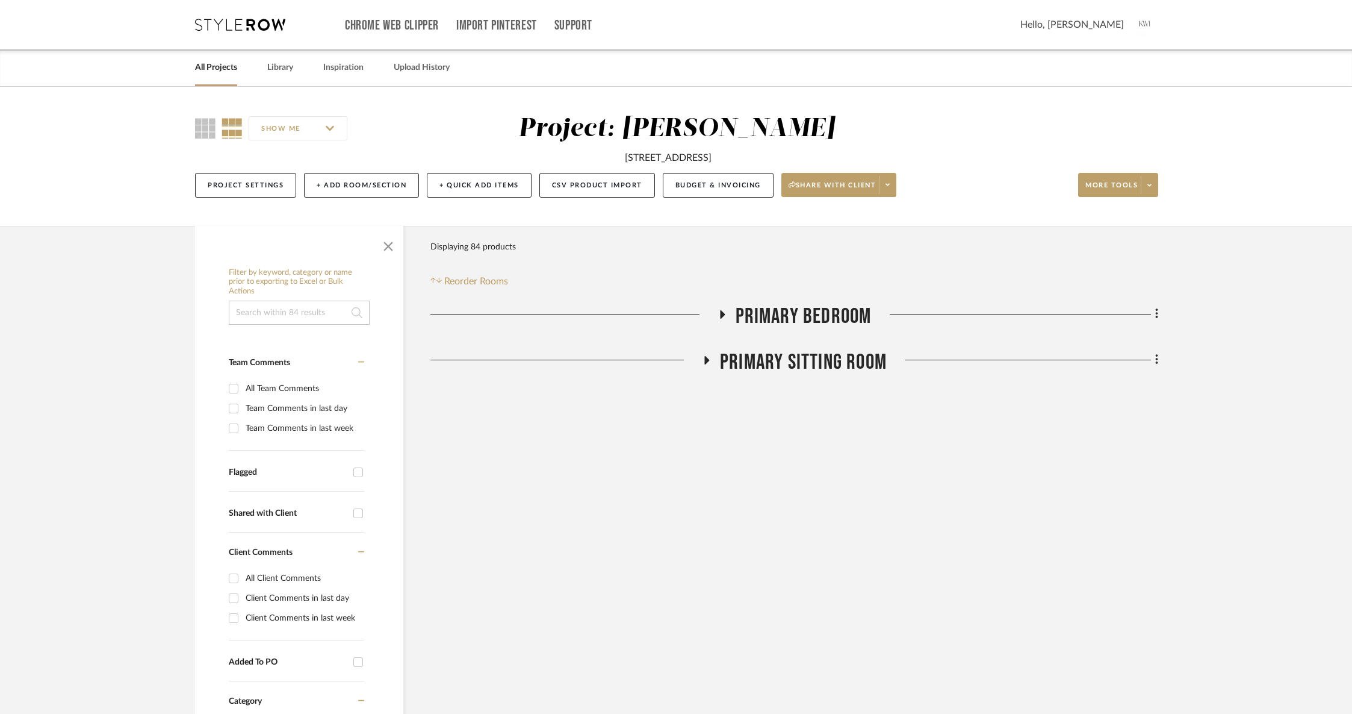
click at [750, 364] on span "Primary Sitting Room" at bounding box center [803, 362] width 167 height 26
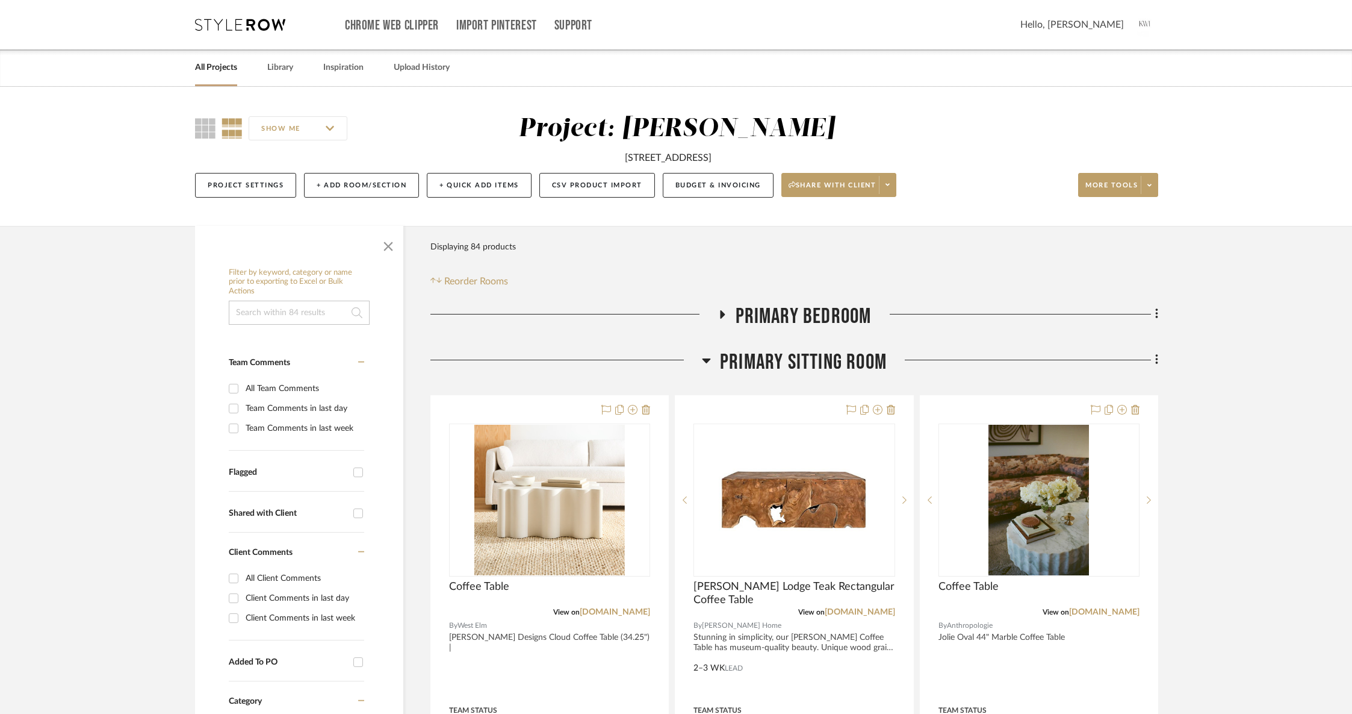
click at [750, 364] on span "Primary Sitting Room" at bounding box center [803, 362] width 167 height 26
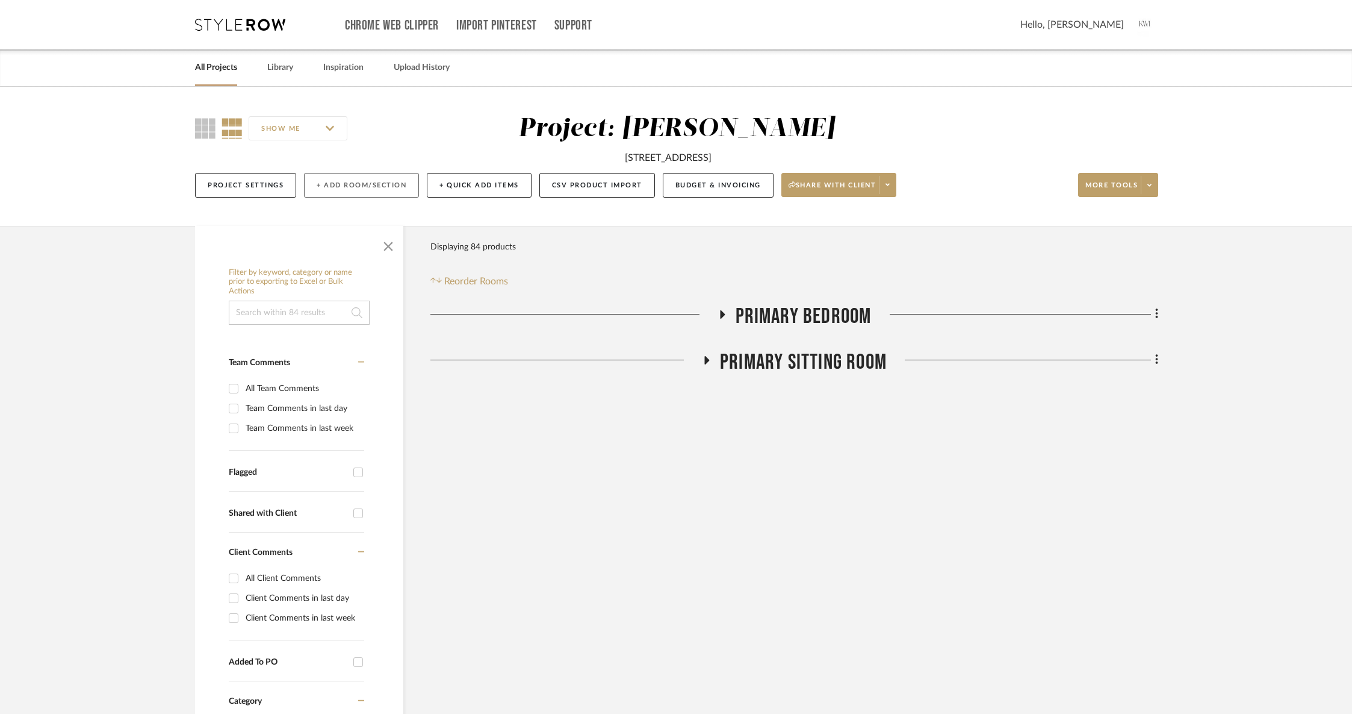
click at [373, 195] on button "+ Add Room/Section" at bounding box center [361, 185] width 115 height 25
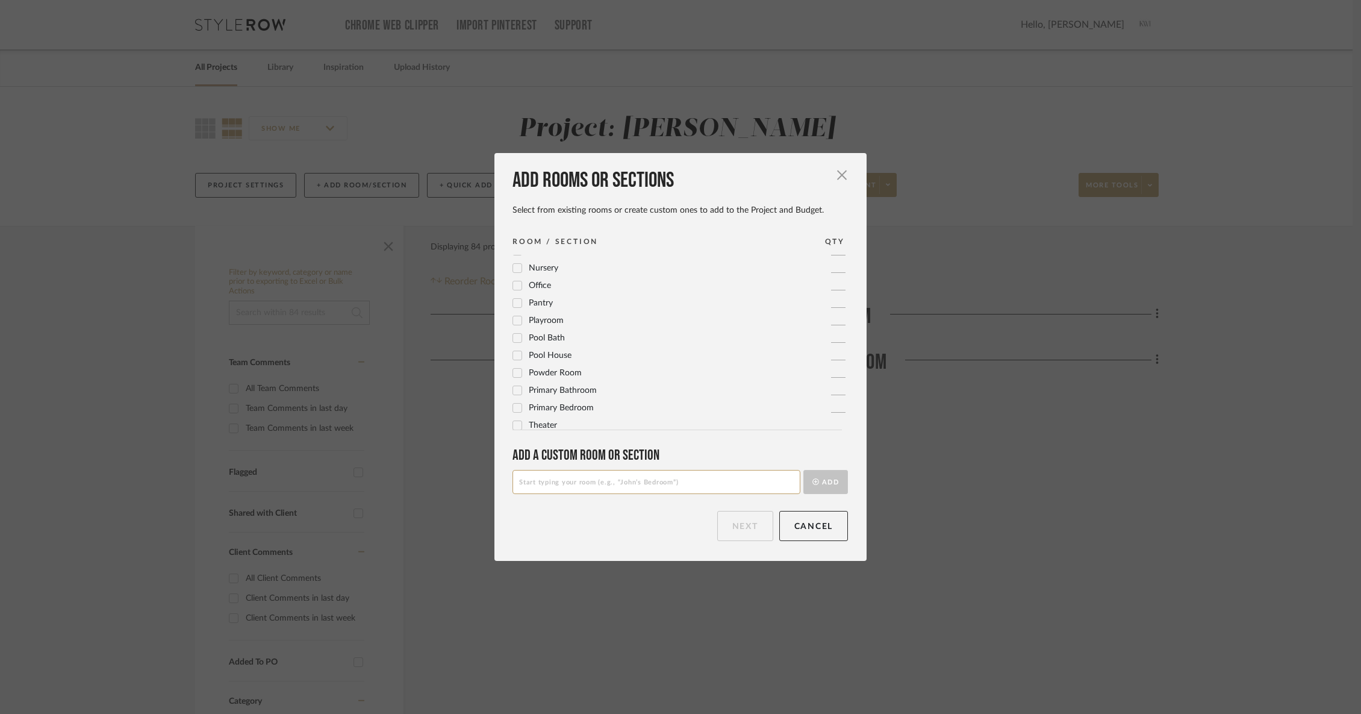
scroll to position [402, 0]
click at [573, 493] on input at bounding box center [656, 482] width 288 height 24
type input "Primary Closet"
click at [823, 485] on button "Add" at bounding box center [825, 482] width 45 height 24
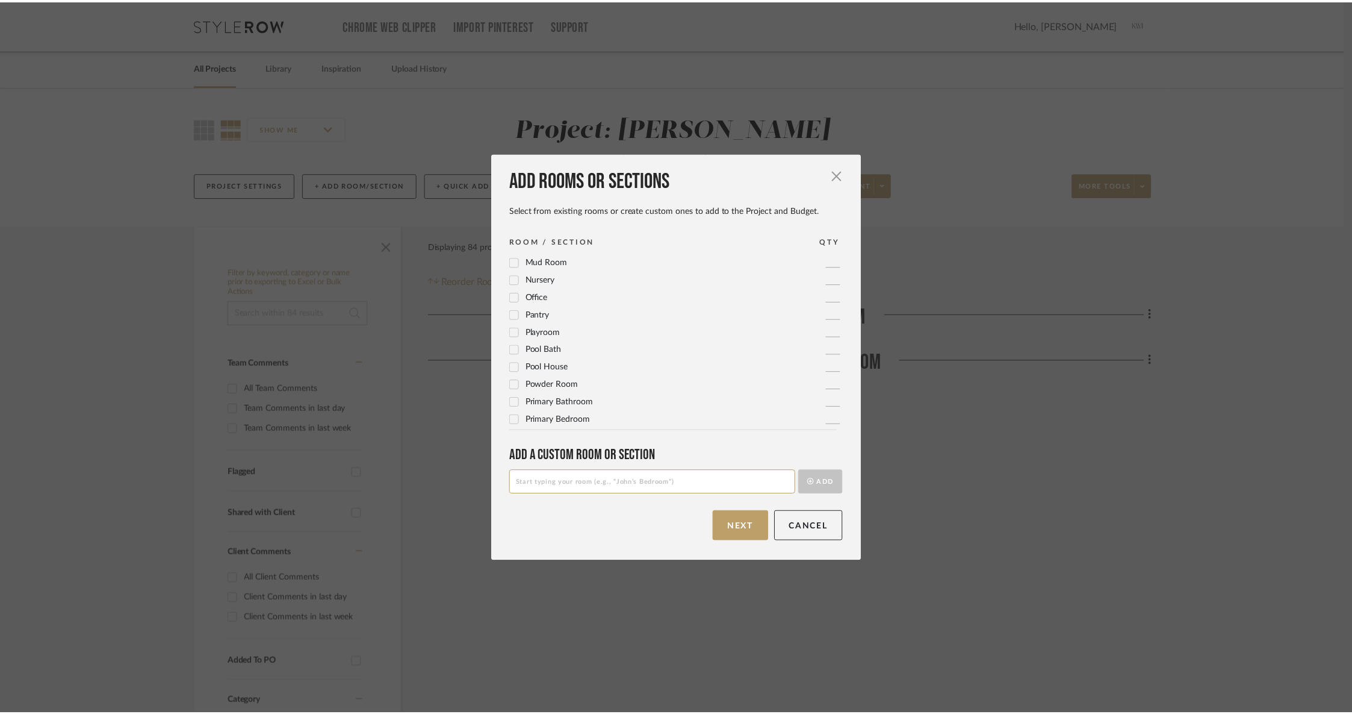
scroll to position [0, 0]
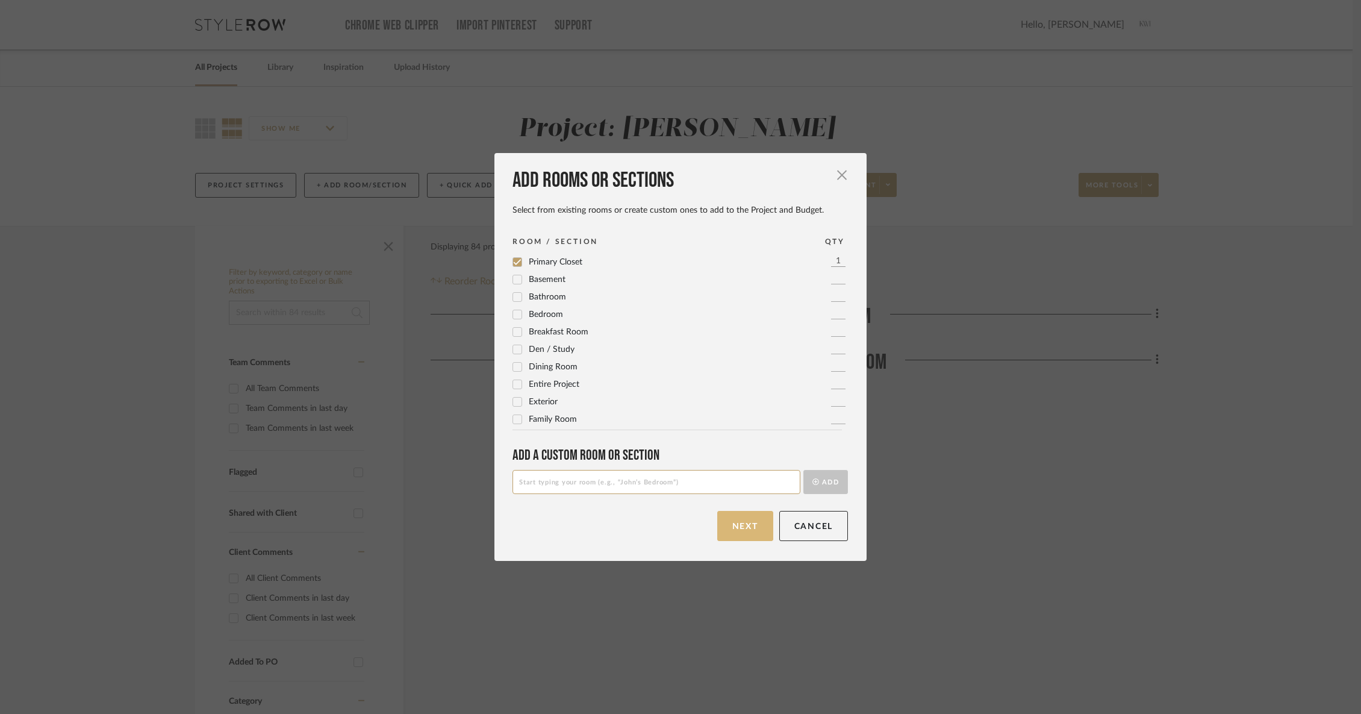
click at [730, 531] on button "Next" at bounding box center [745, 526] width 56 height 30
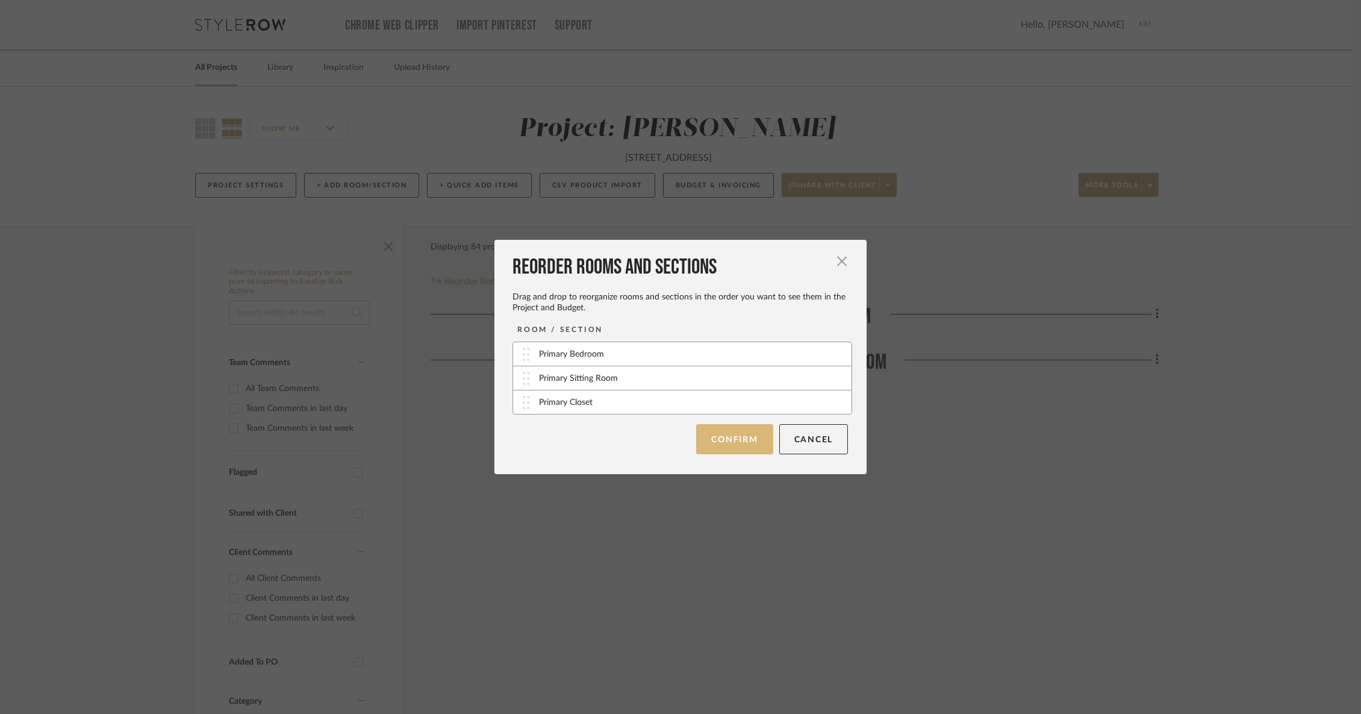
click at [735, 449] on button "Confirm" at bounding box center [734, 439] width 76 height 30
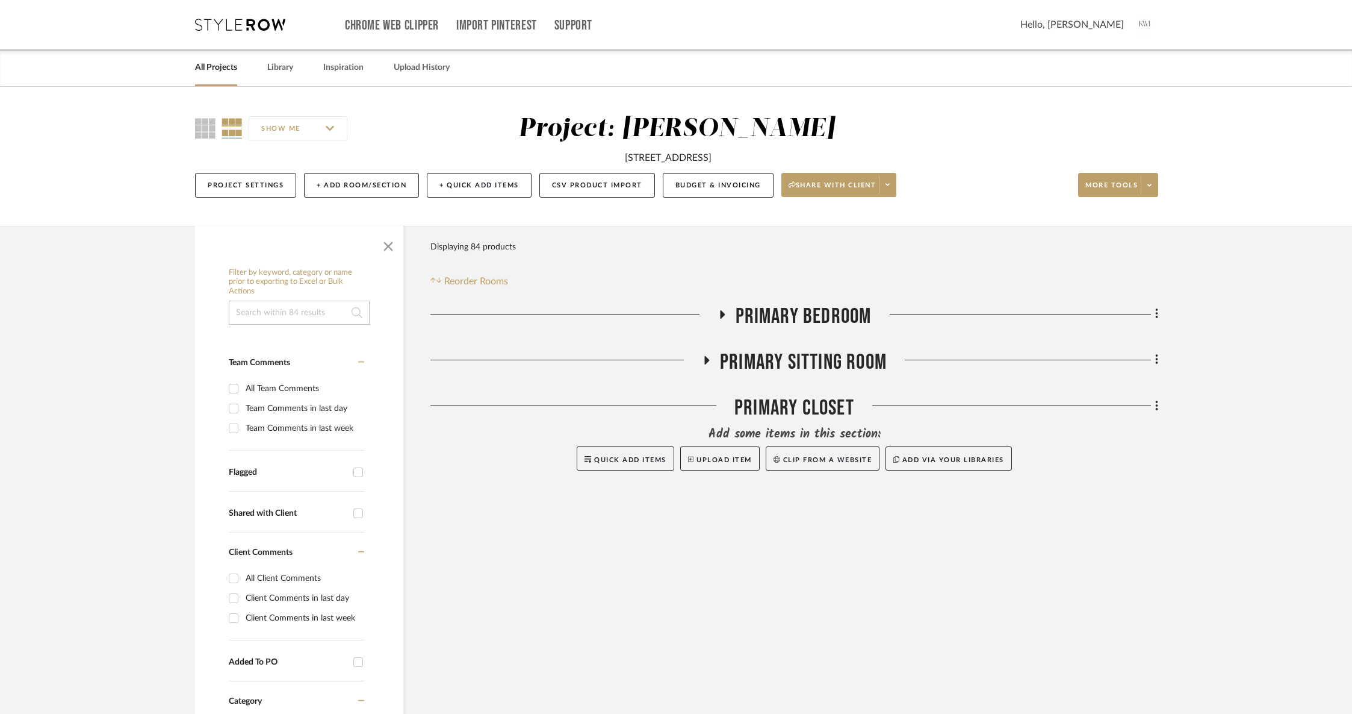
click at [750, 354] on span "Primary Sitting Room" at bounding box center [803, 362] width 167 height 26
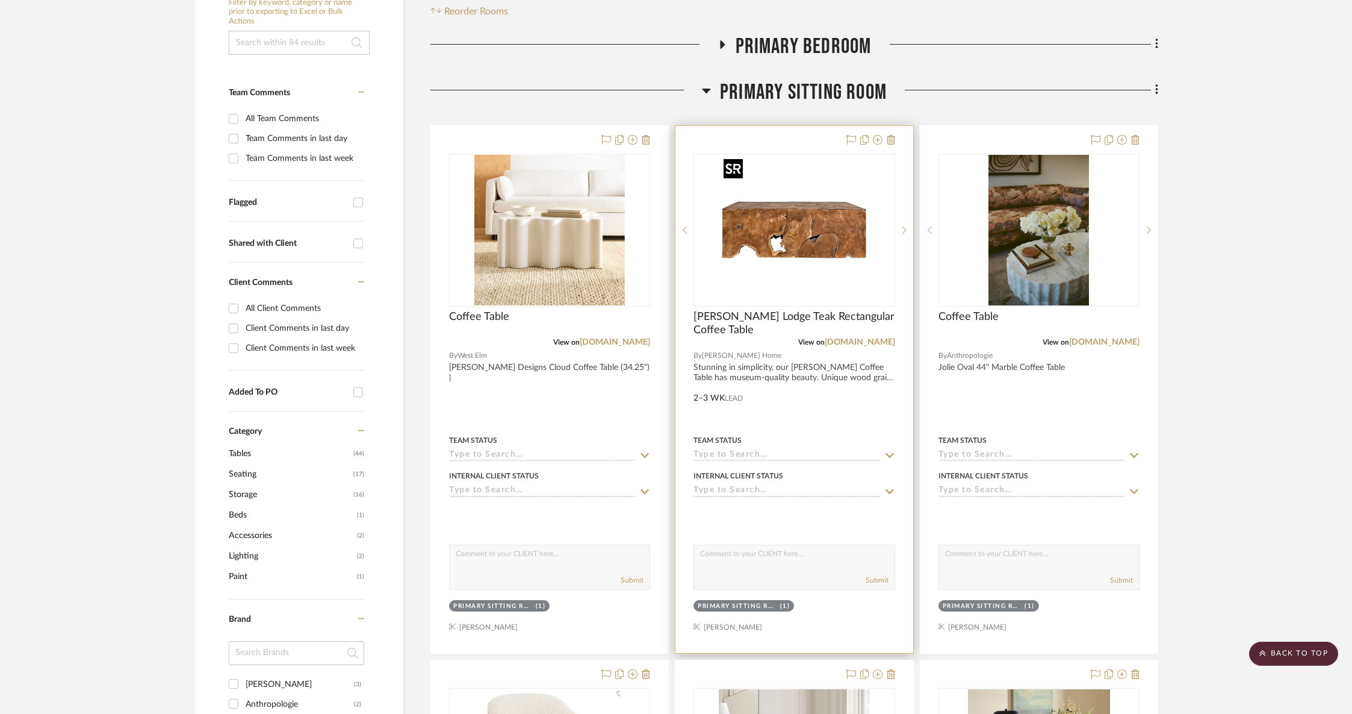
scroll to position [169, 0]
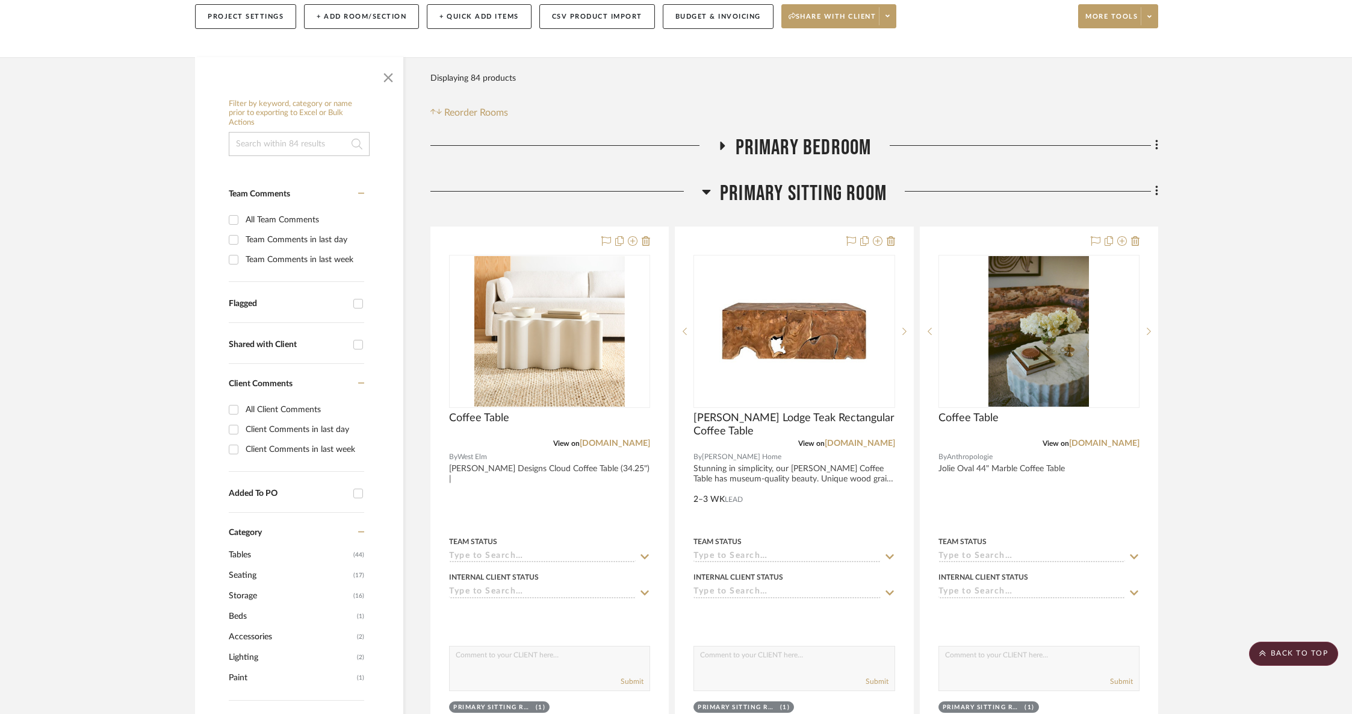
click at [784, 152] on span "Primary Bedroom" at bounding box center [804, 148] width 136 height 26
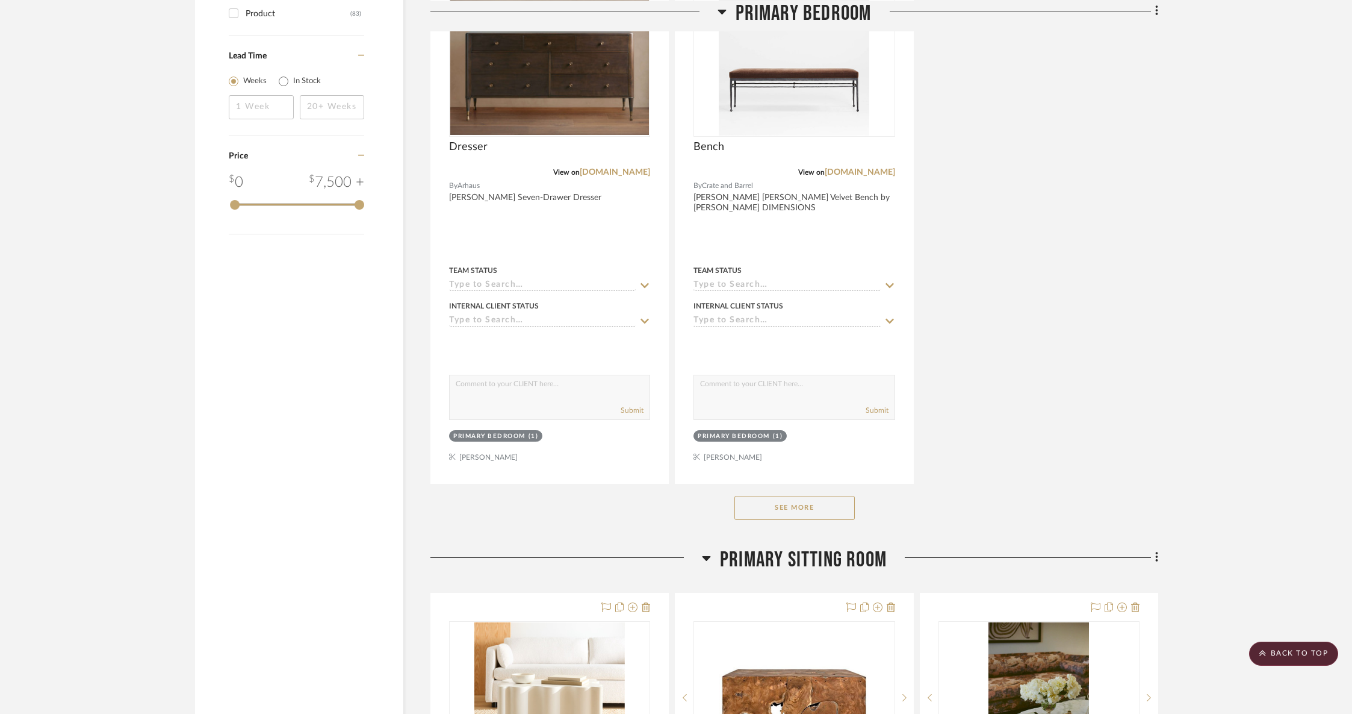
scroll to position [1480, 0]
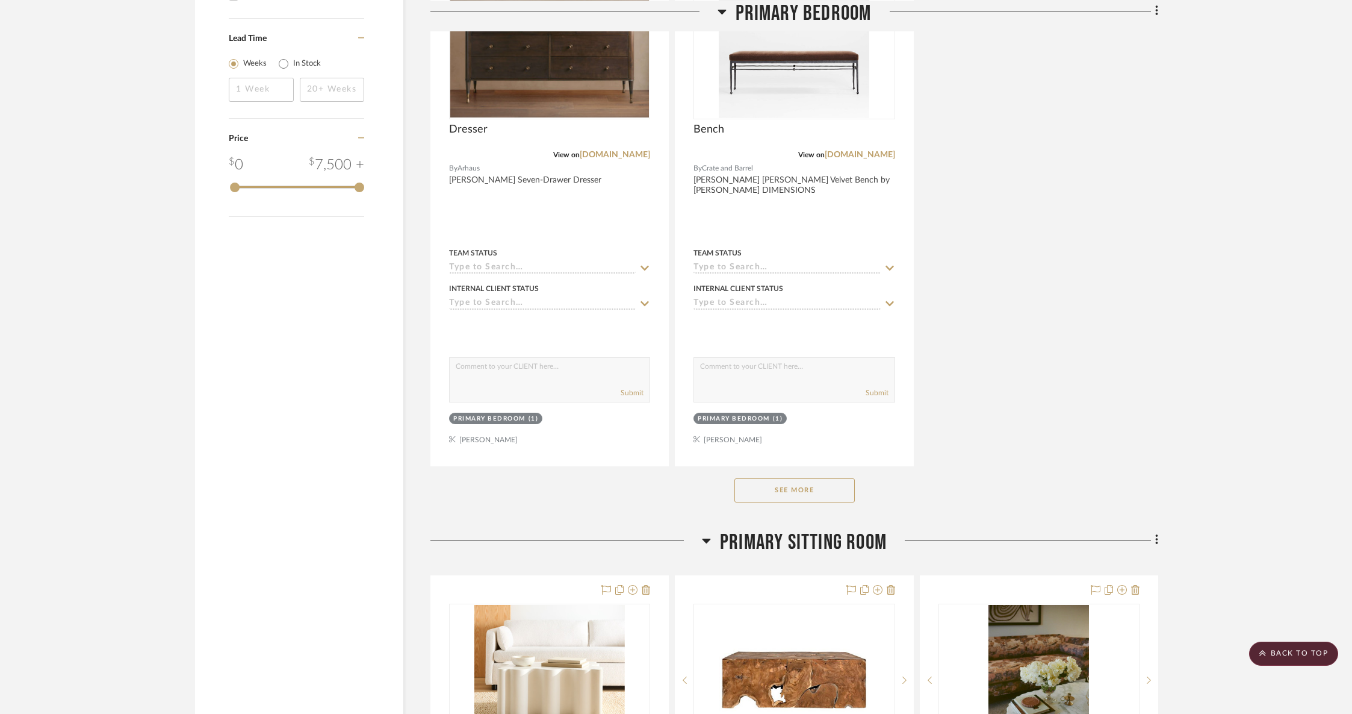
click at [803, 487] on button "See More" at bounding box center [795, 490] width 120 height 24
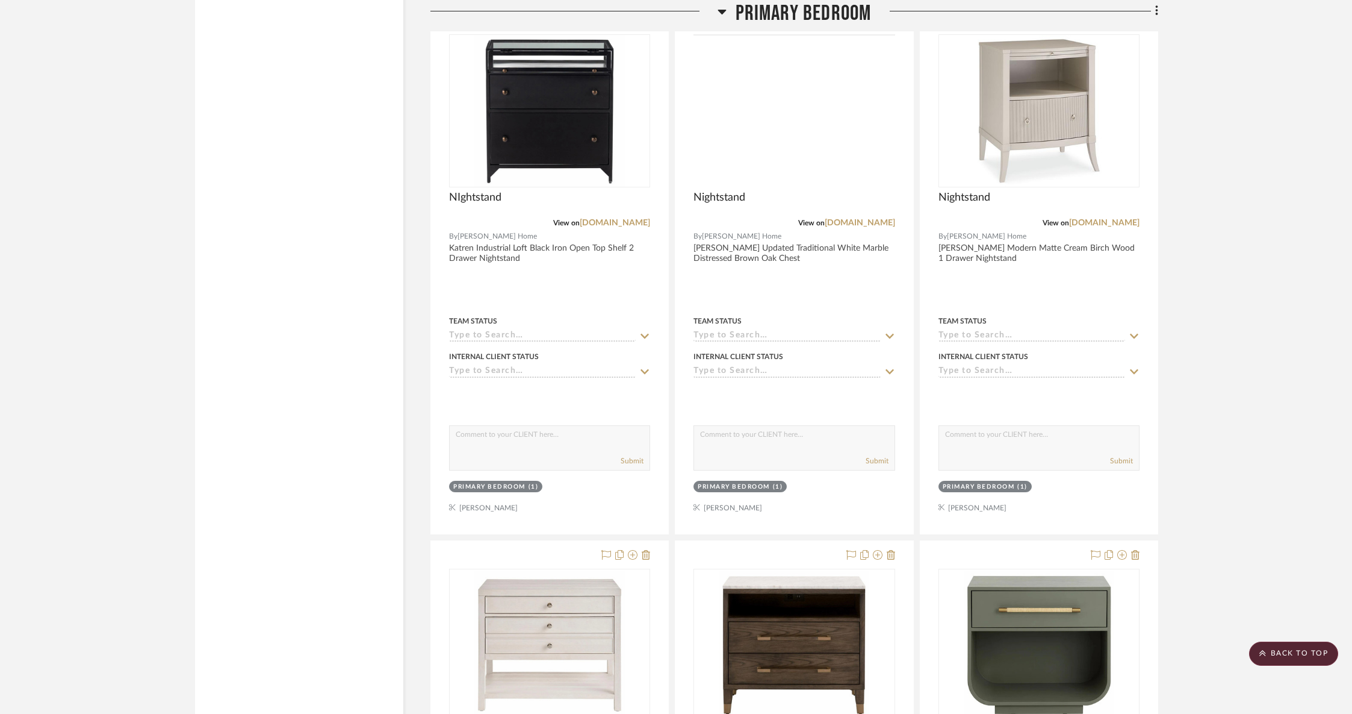
scroll to position [4907, 0]
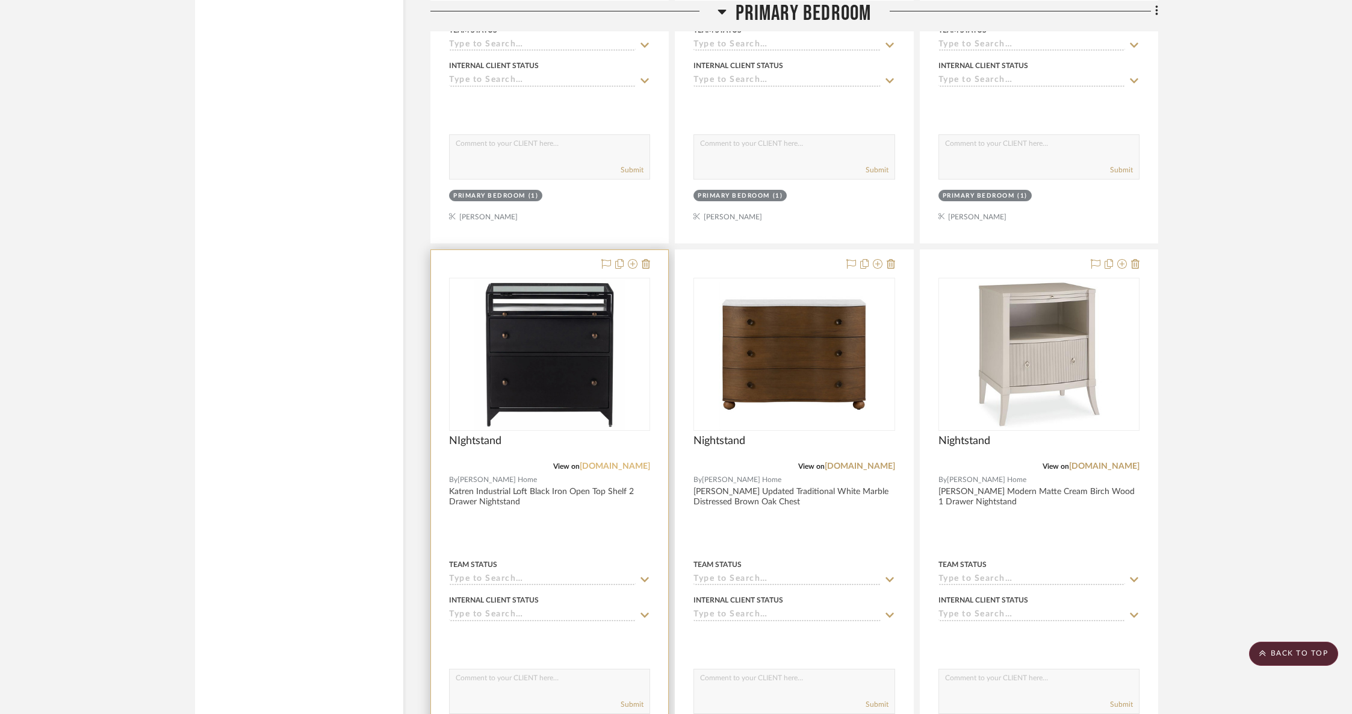
click at [599, 462] on link "[DOMAIN_NAME]" at bounding box center [615, 466] width 70 height 8
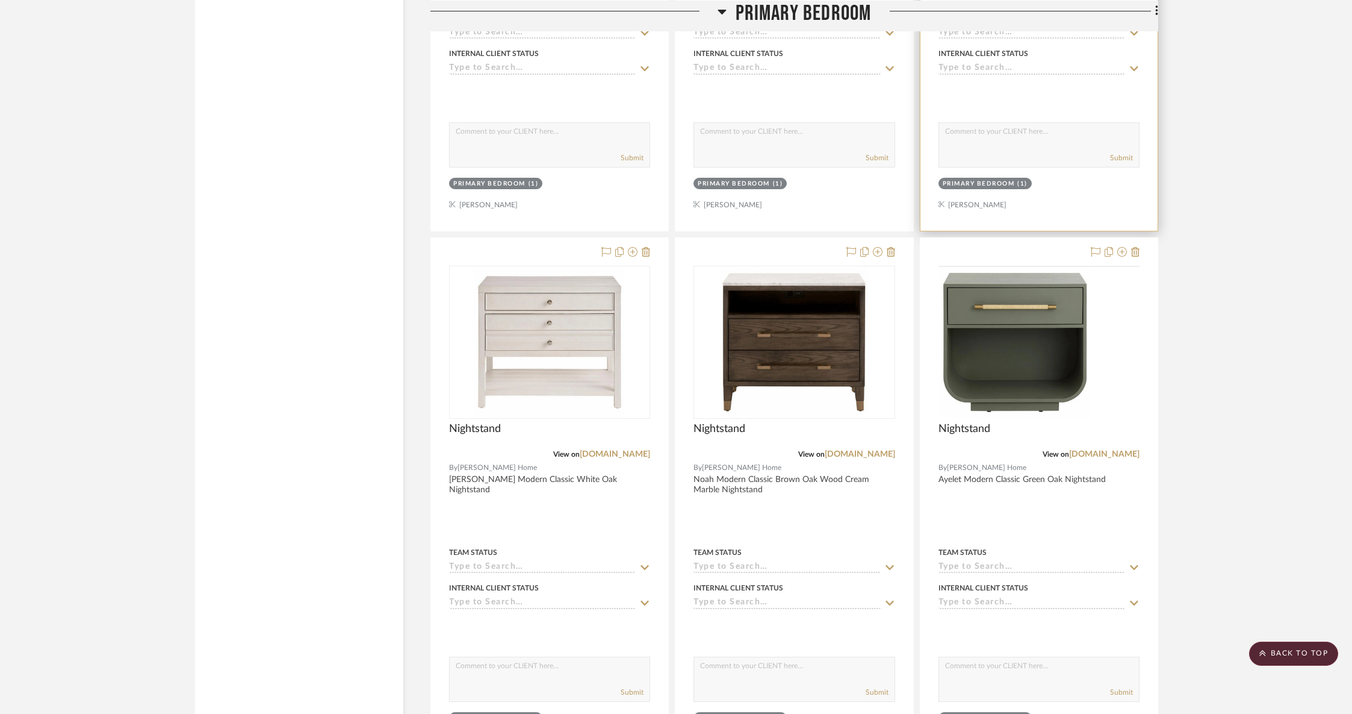
scroll to position [5485, 0]
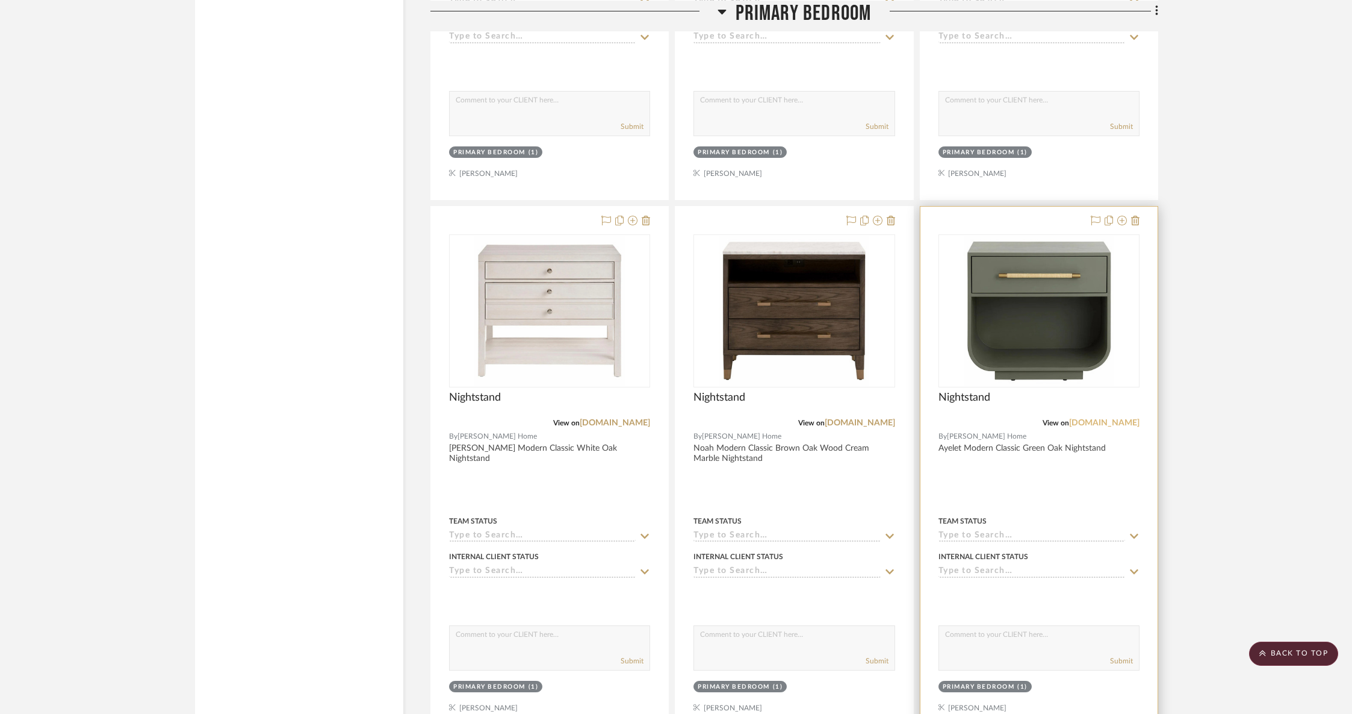
click at [1103, 419] on link "[DOMAIN_NAME]" at bounding box center [1104, 423] width 70 height 8
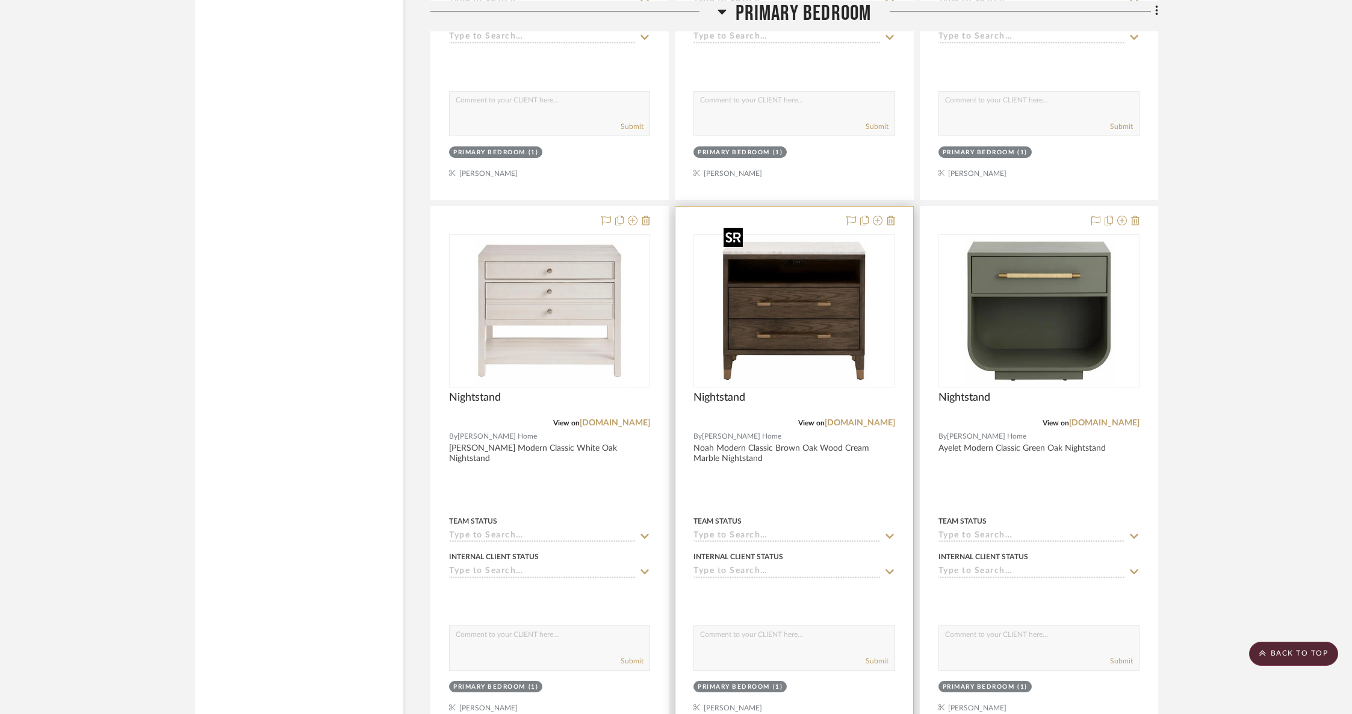
click at [842, 266] on img "0" at bounding box center [794, 310] width 151 height 151
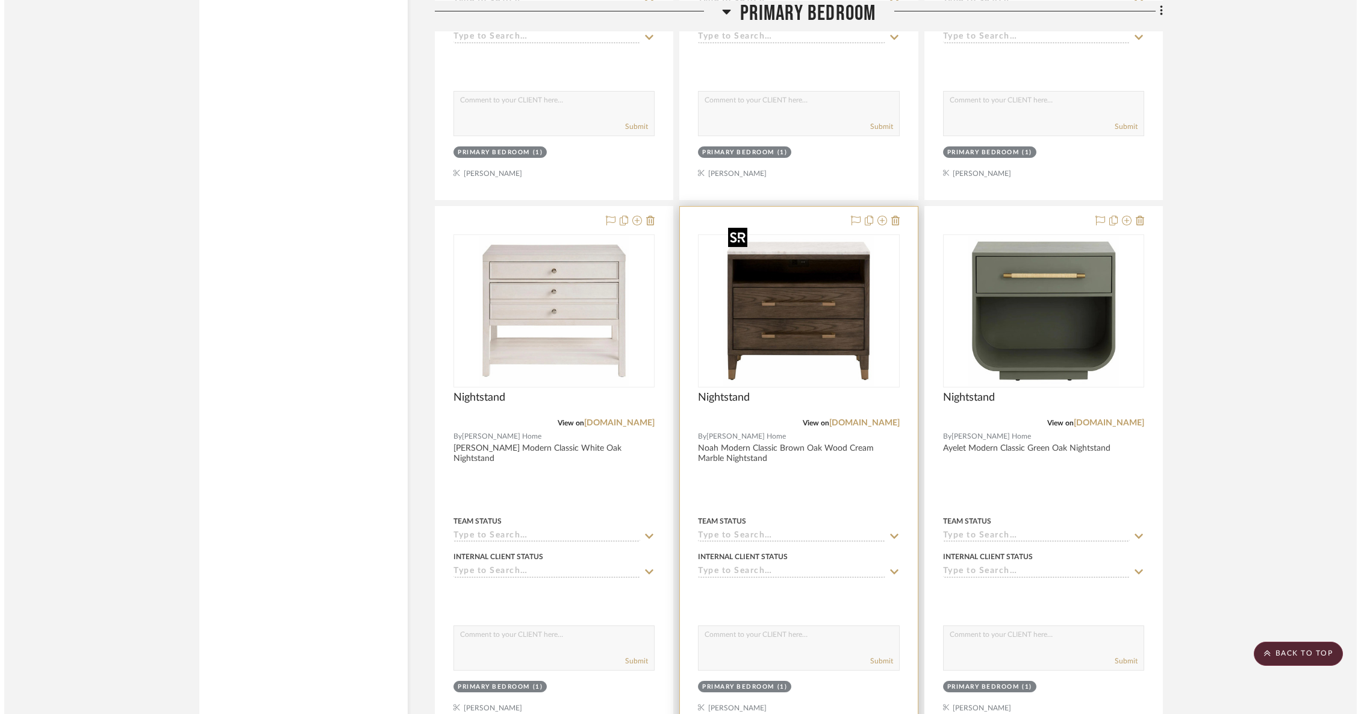
scroll to position [0, 0]
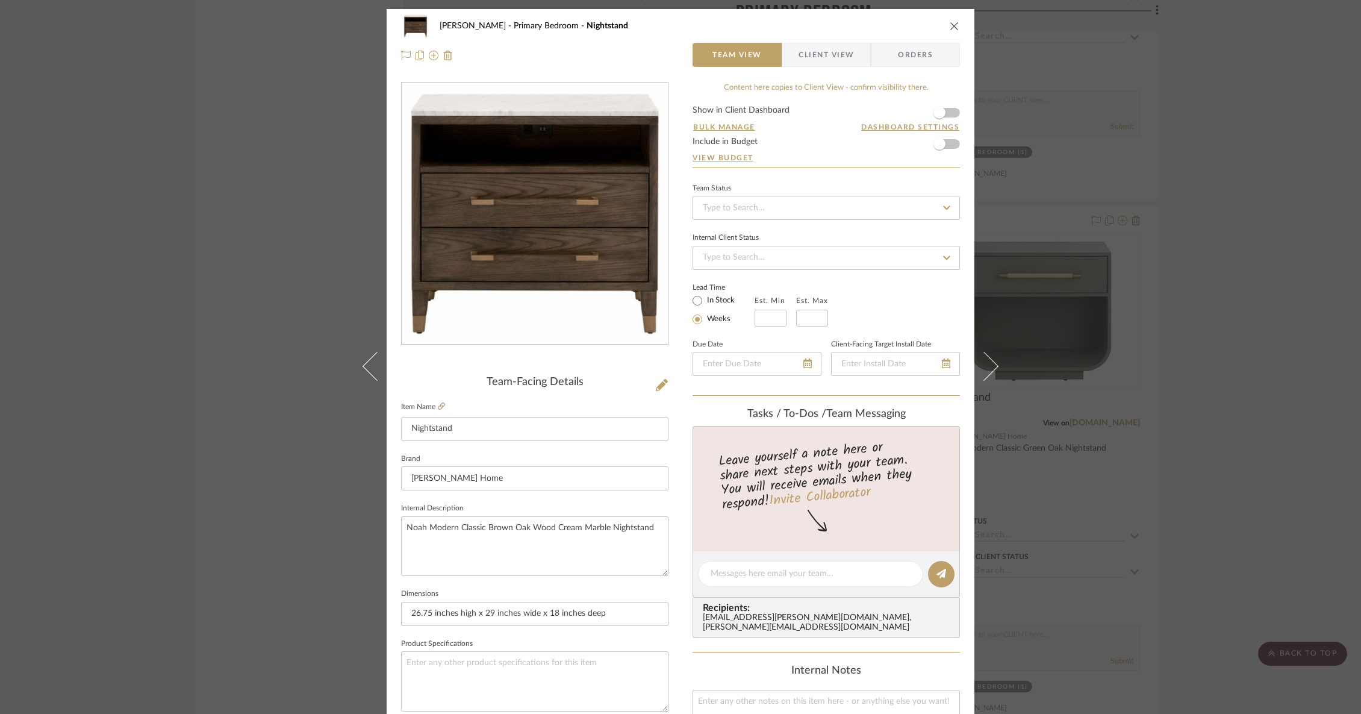
click at [951, 20] on button "close" at bounding box center [954, 25] width 11 height 11
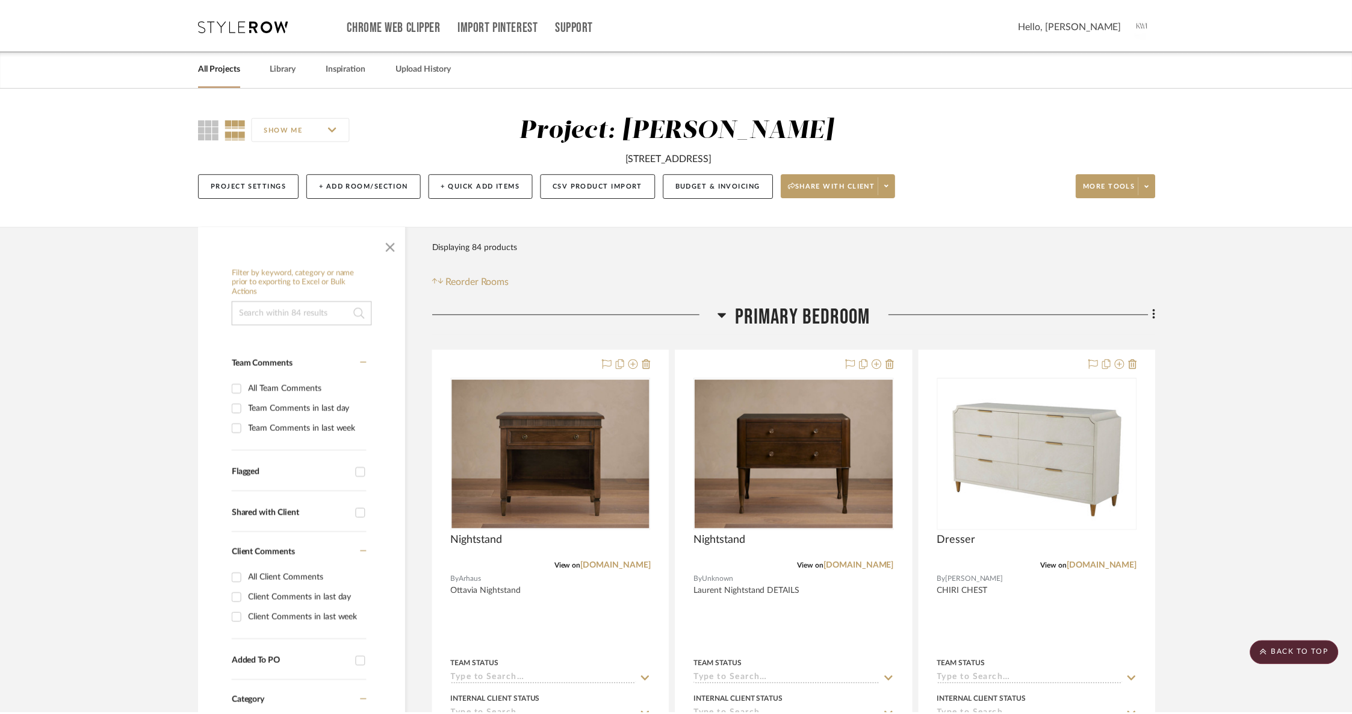
scroll to position [5485, 0]
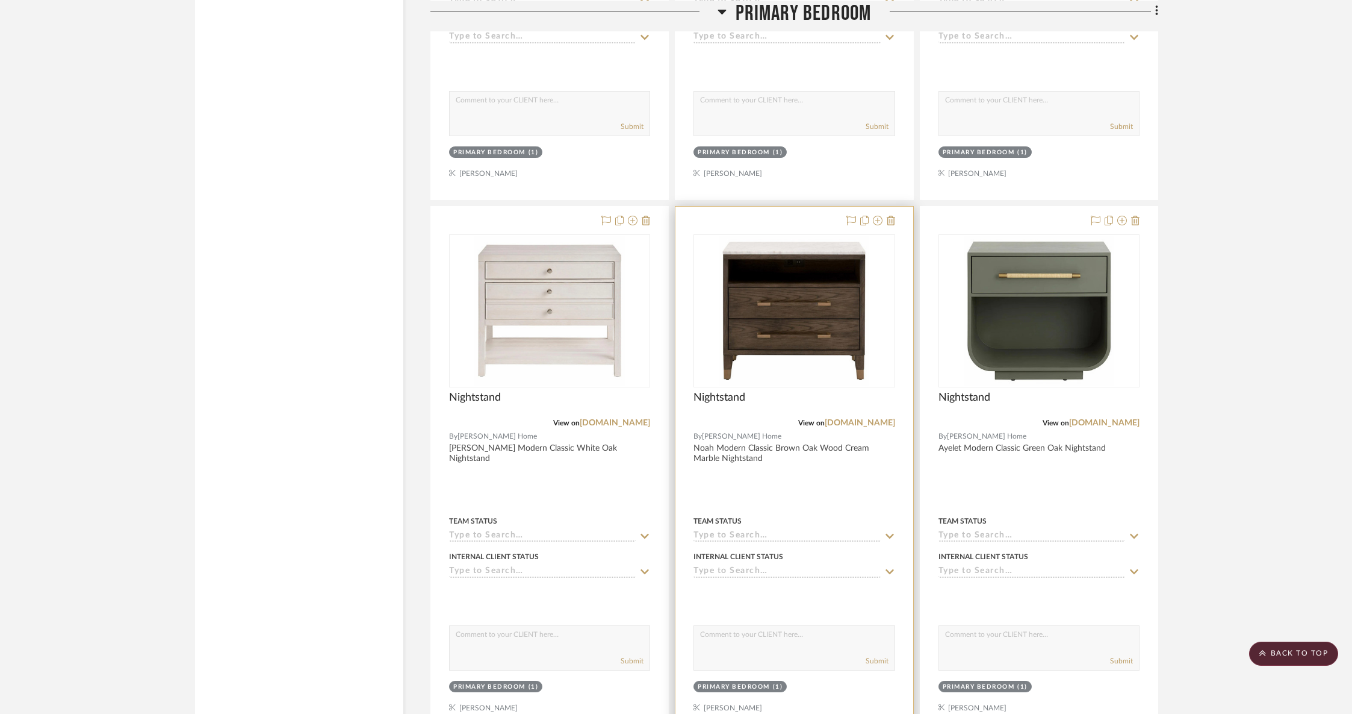
click at [850, 417] on div "View on [DOMAIN_NAME]" at bounding box center [794, 422] width 201 height 11
click at [848, 419] on link "[DOMAIN_NAME]" at bounding box center [860, 423] width 70 height 8
